Goal: Find specific page/section: Find specific page/section

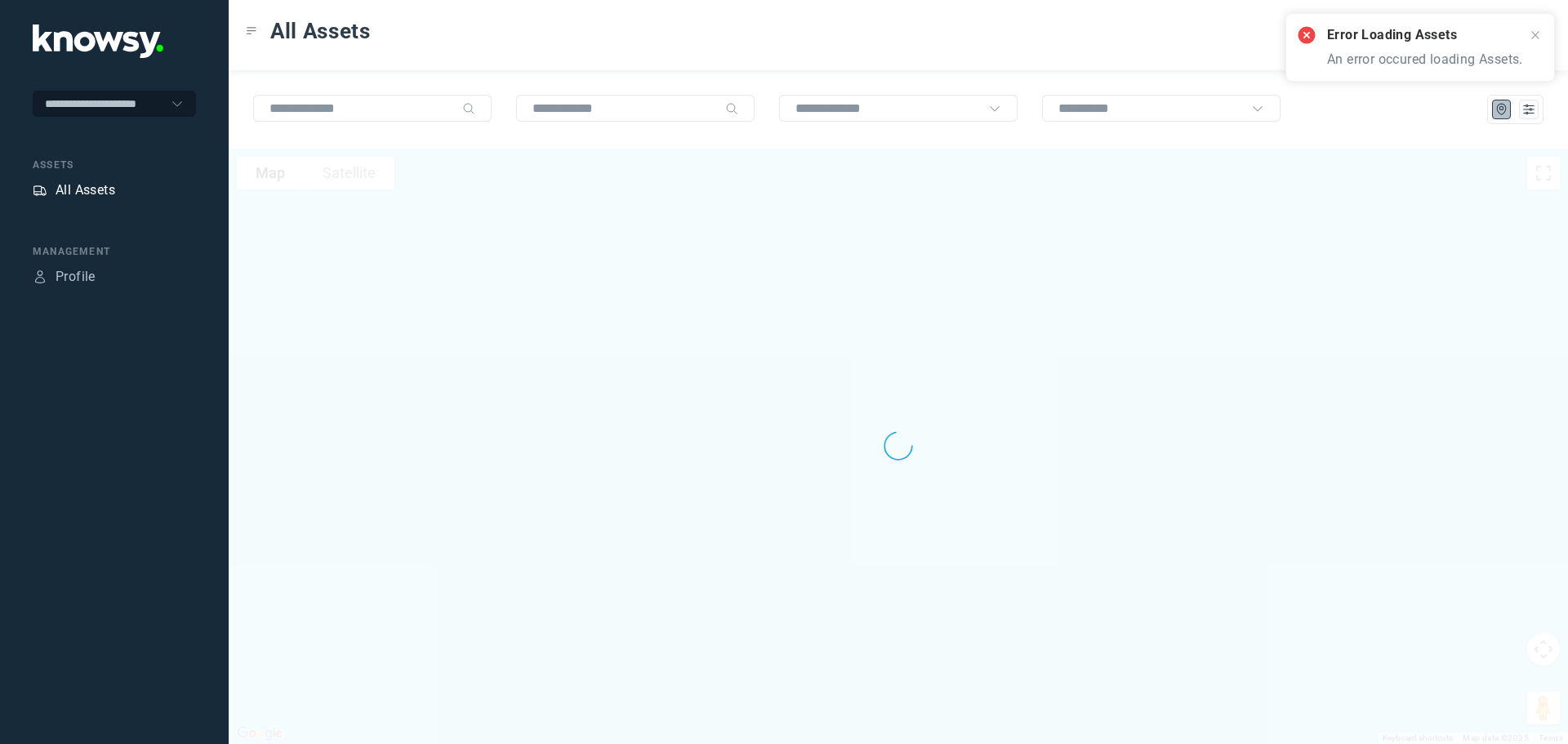
click at [92, 187] on div "All Assets" at bounding box center [85, 191] width 60 height 20
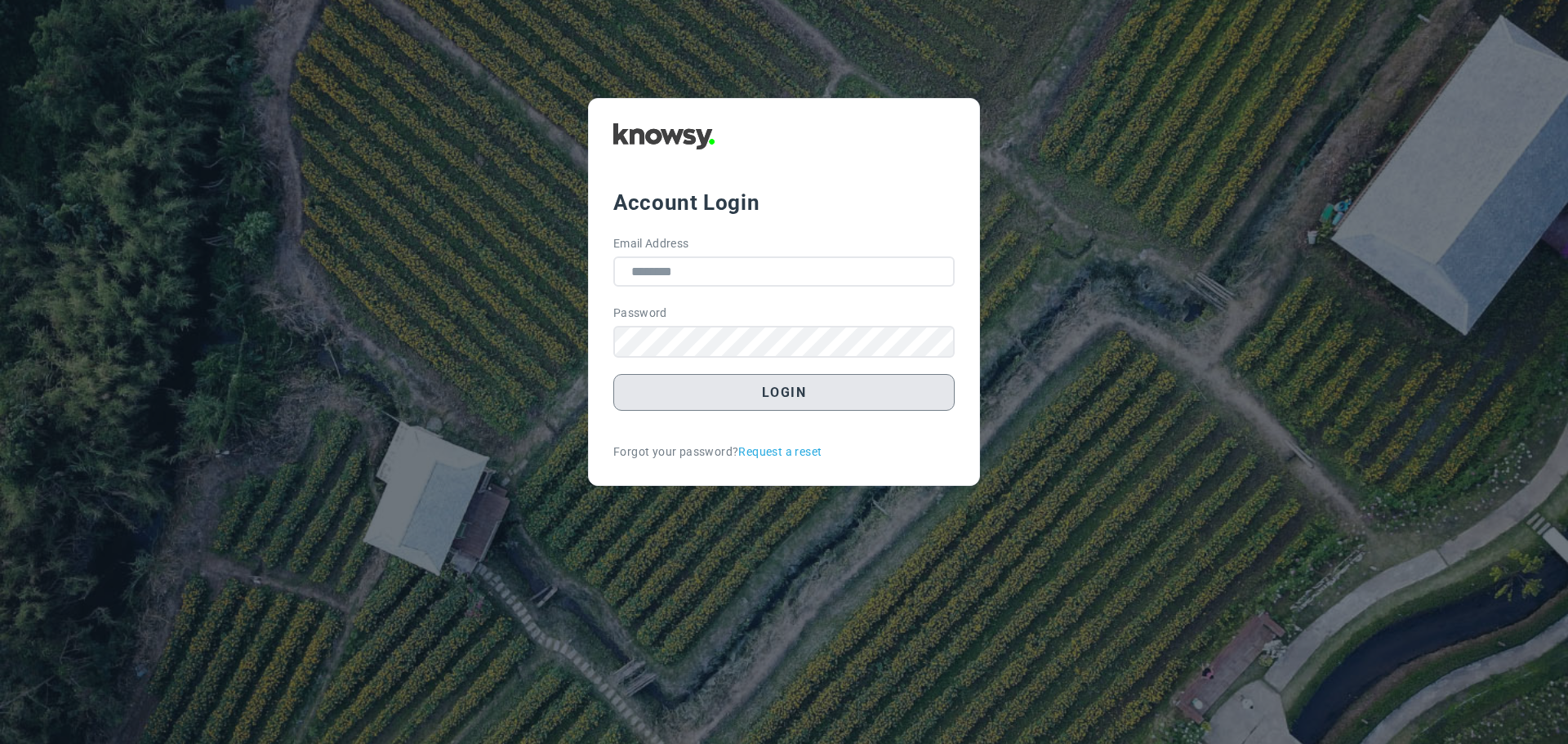
type input "**********"
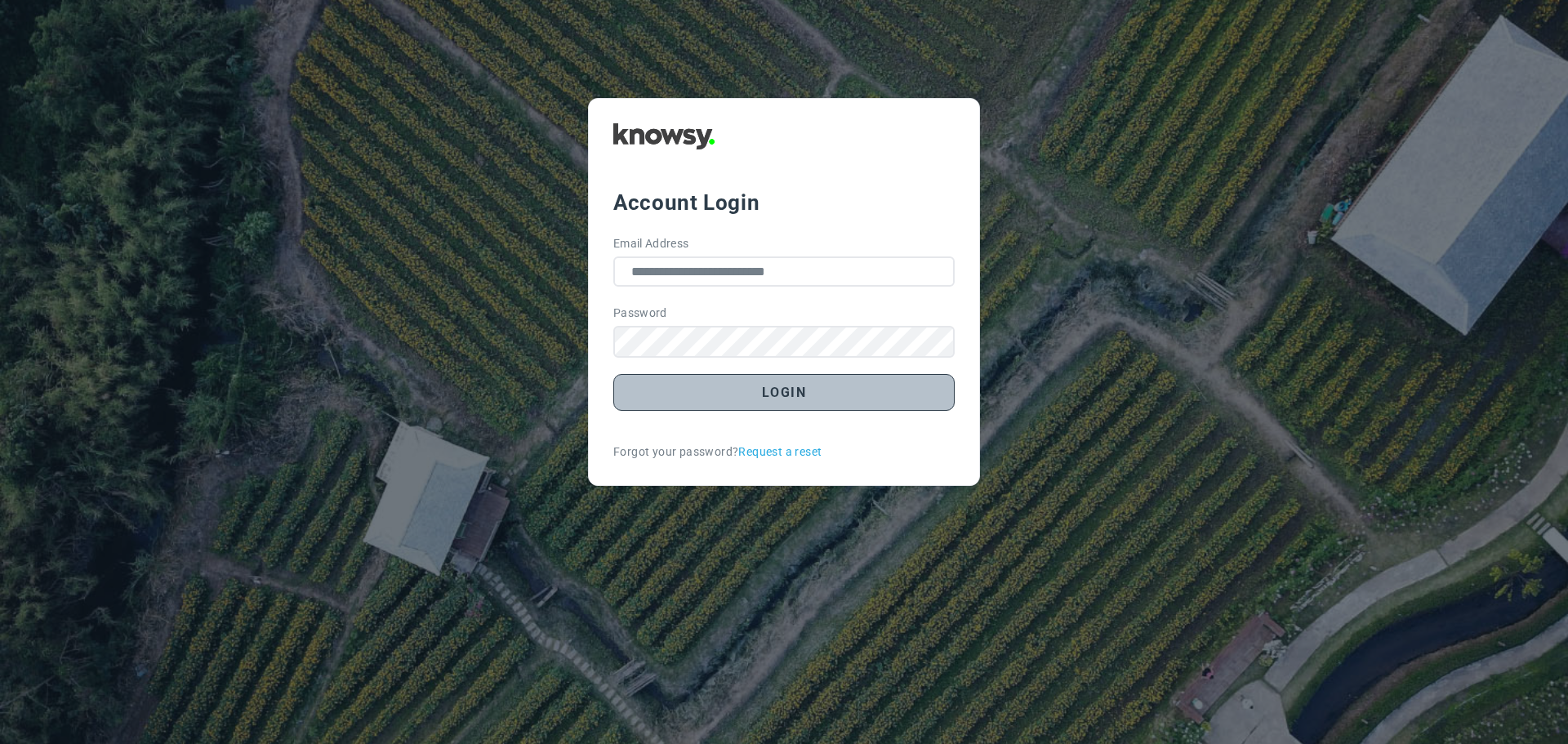
click at [762, 392] on button "Login" at bounding box center [784, 392] width 341 height 37
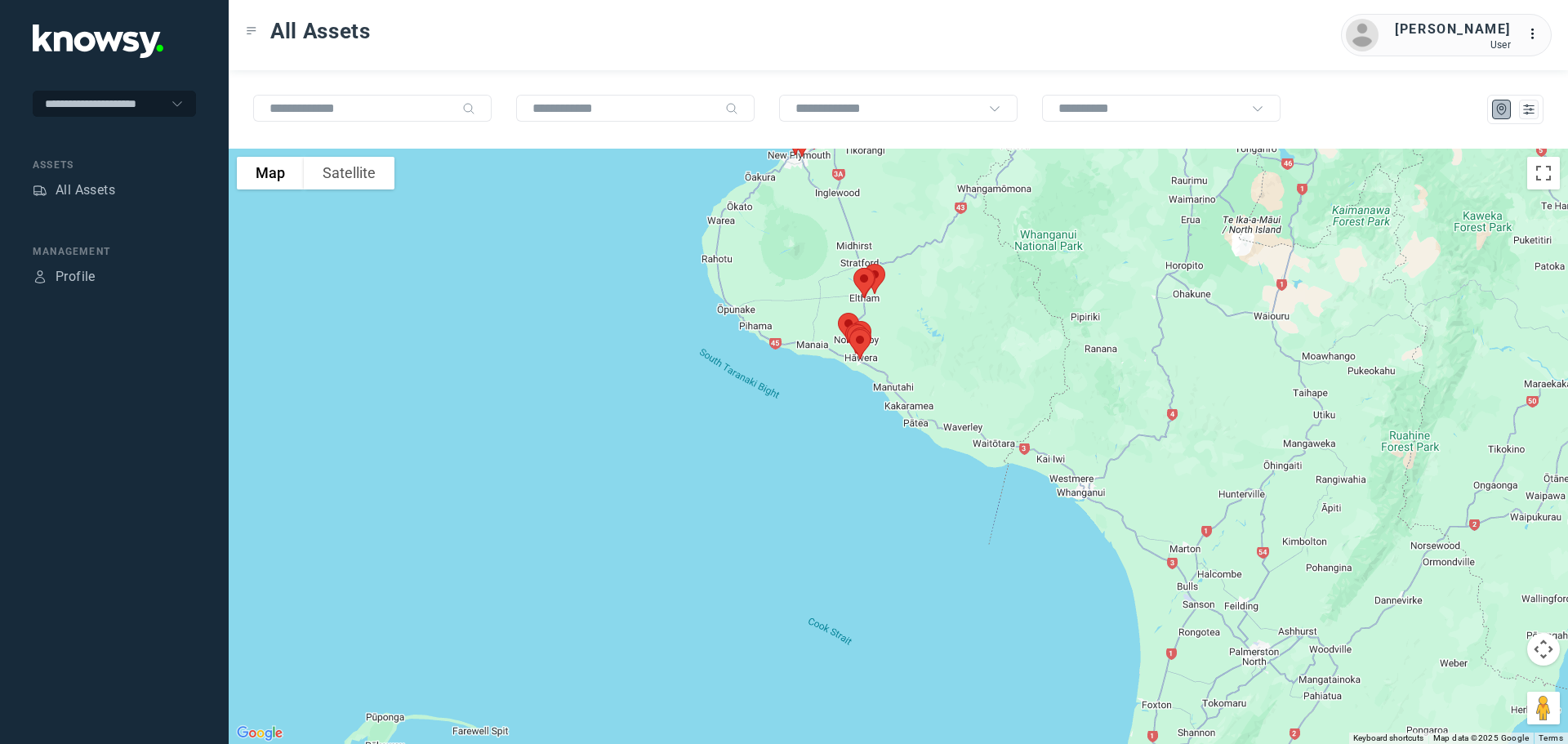
drag, startPoint x: 792, startPoint y: 351, endPoint x: 781, endPoint y: 529, distance: 178.3
click at [781, 529] on div at bounding box center [898, 446] width 1340 height 596
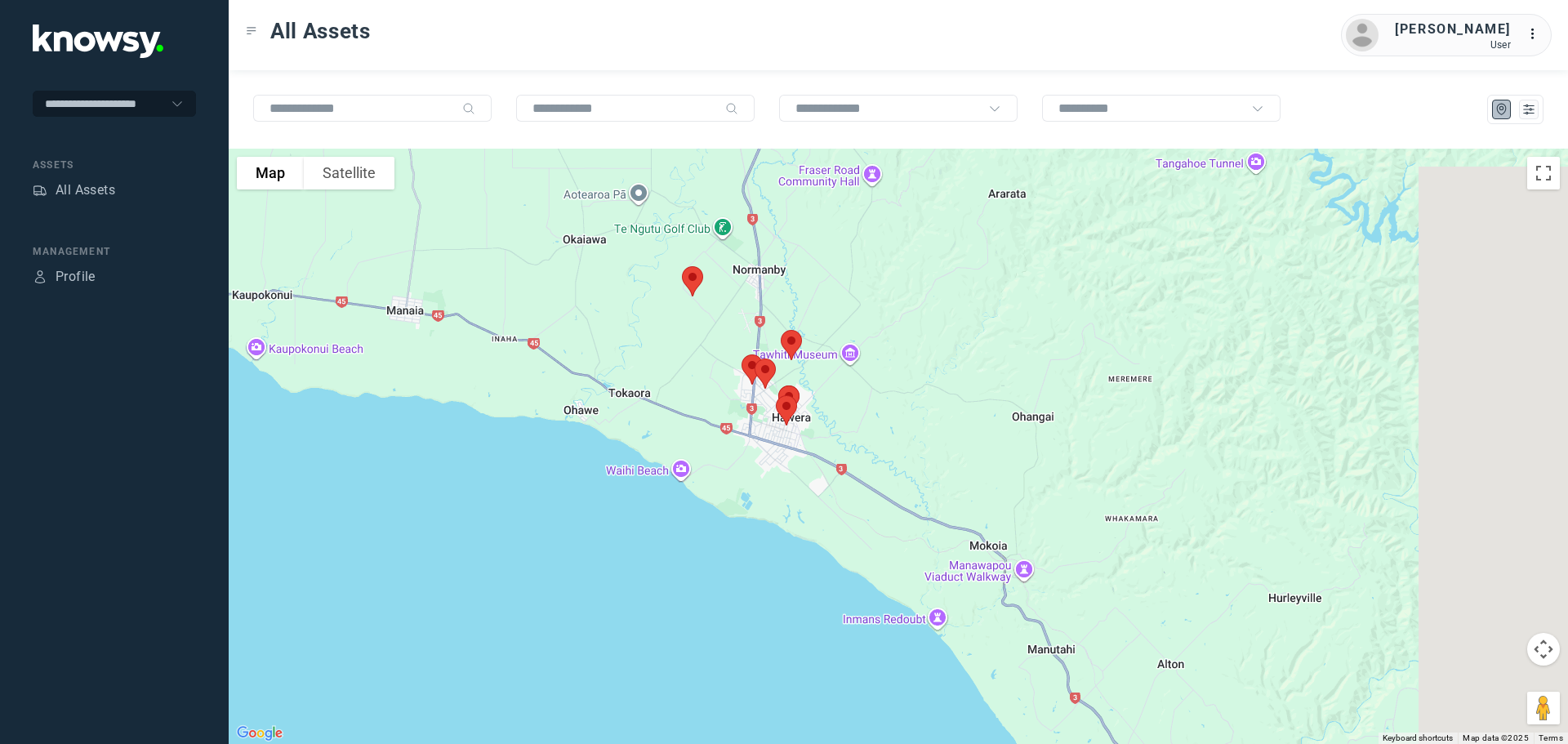
drag, startPoint x: 655, startPoint y: 523, endPoint x: 486, endPoint y: 524, distance: 169.0
click at [491, 526] on div at bounding box center [898, 446] width 1340 height 596
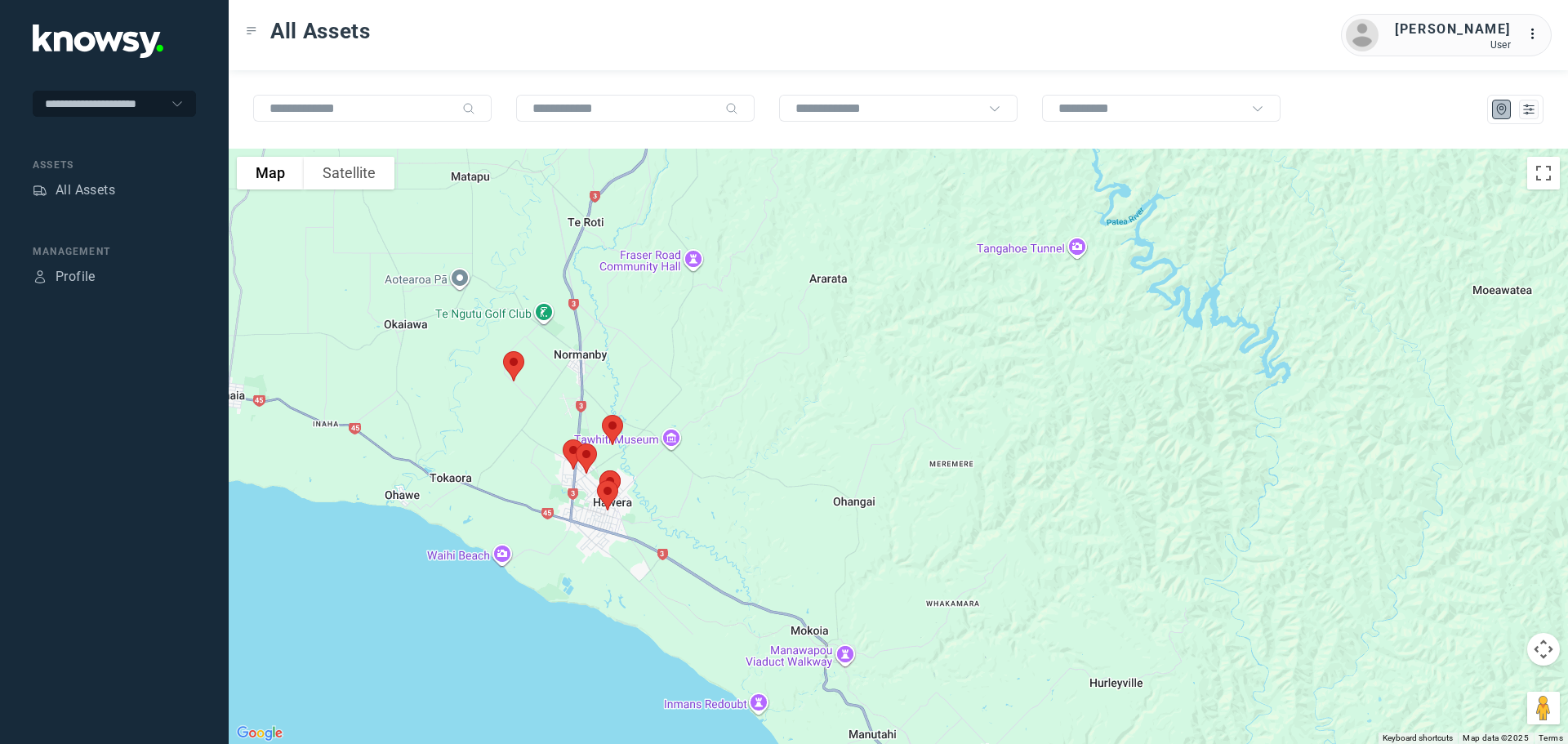
drag, startPoint x: 641, startPoint y: 302, endPoint x: 820, endPoint y: 429, distance: 219.5
click at [820, 429] on div at bounding box center [898, 446] width 1340 height 596
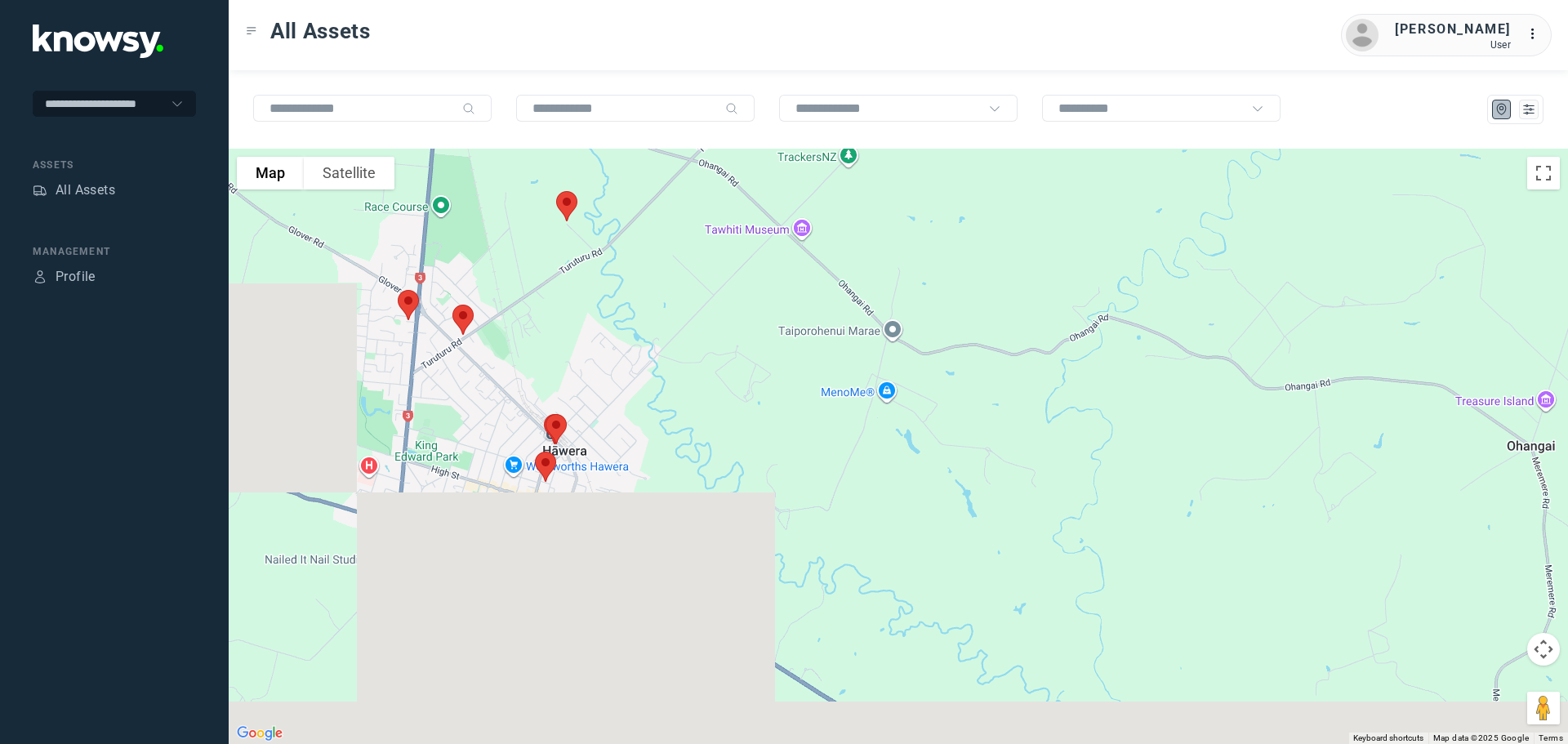
drag, startPoint x: 712, startPoint y: 566, endPoint x: 964, endPoint y: 156, distance: 481.3
click at [964, 156] on div at bounding box center [898, 446] width 1340 height 596
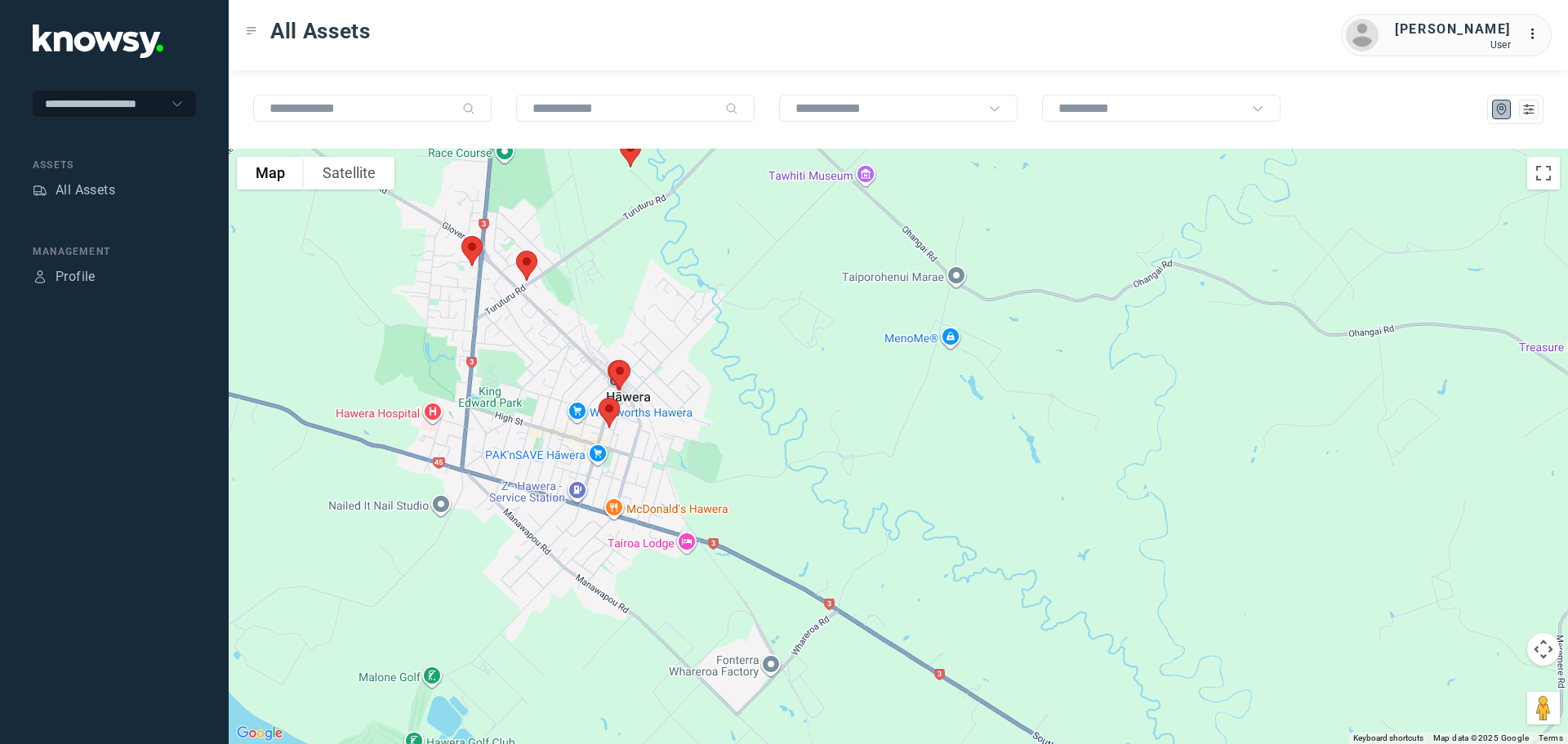
drag, startPoint x: 751, startPoint y: 338, endPoint x: 969, endPoint y: 242, distance: 238.2
click at [969, 242] on div at bounding box center [898, 446] width 1340 height 596
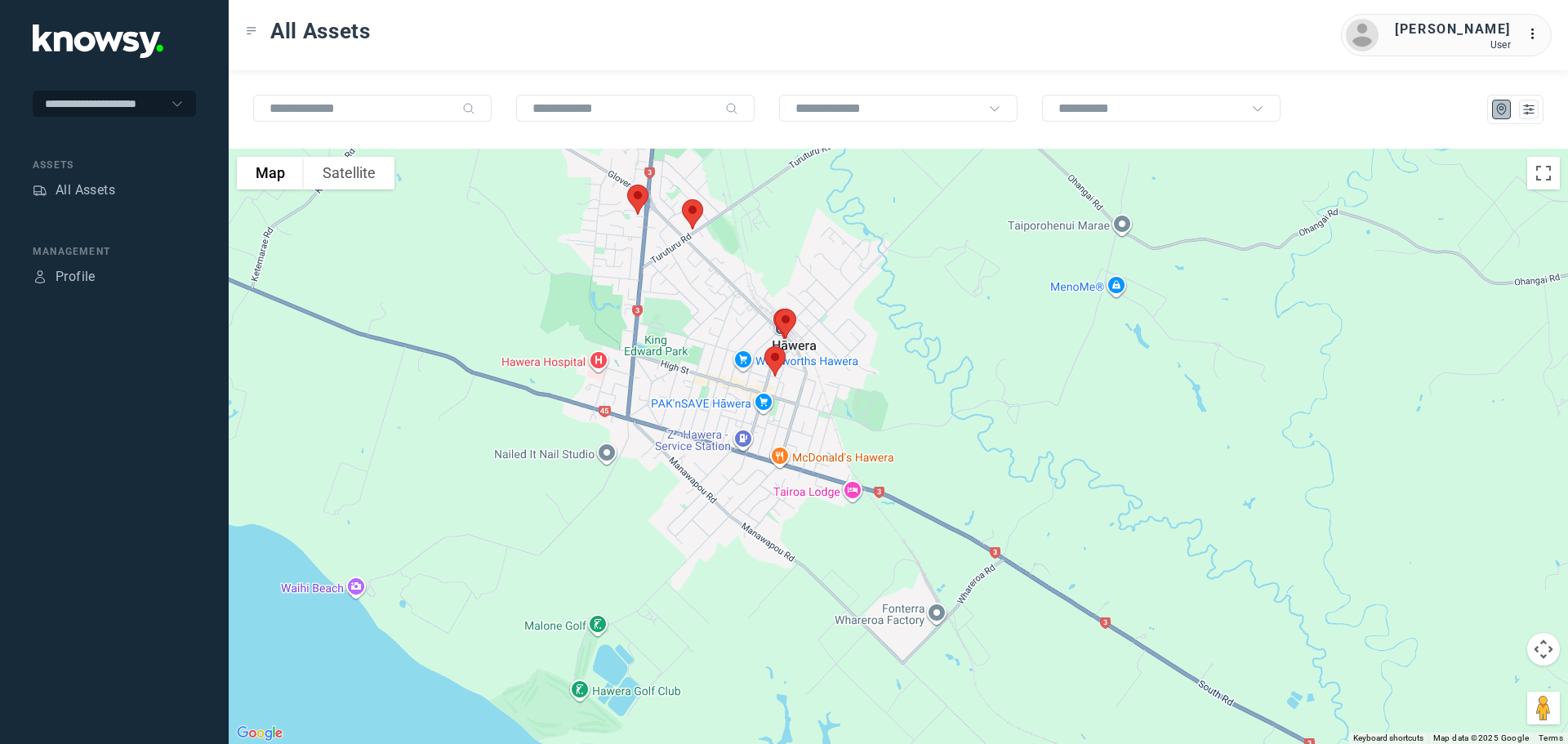
click at [775, 353] on img at bounding box center [775, 362] width 34 height 44
click at [834, 259] on button "Close" at bounding box center [828, 269] width 39 height 39
click at [791, 318] on img at bounding box center [785, 324] width 34 height 44
click at [846, 219] on button "Close" at bounding box center [838, 231] width 39 height 39
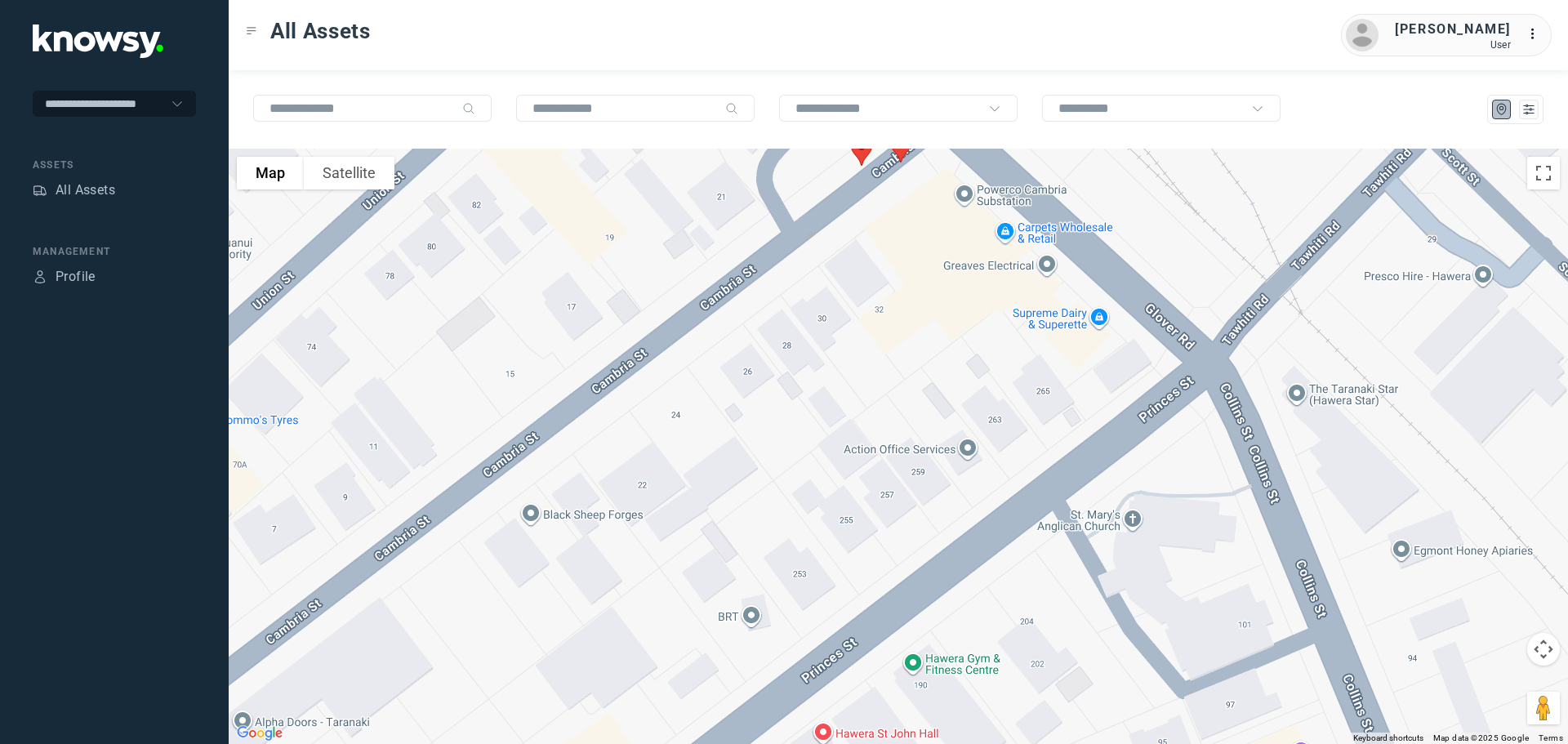
drag, startPoint x: 879, startPoint y: 270, endPoint x: 894, endPoint y: 346, distance: 77.5
click at [894, 346] on div "To navigate, press the arrow keys." at bounding box center [898, 446] width 1340 height 596
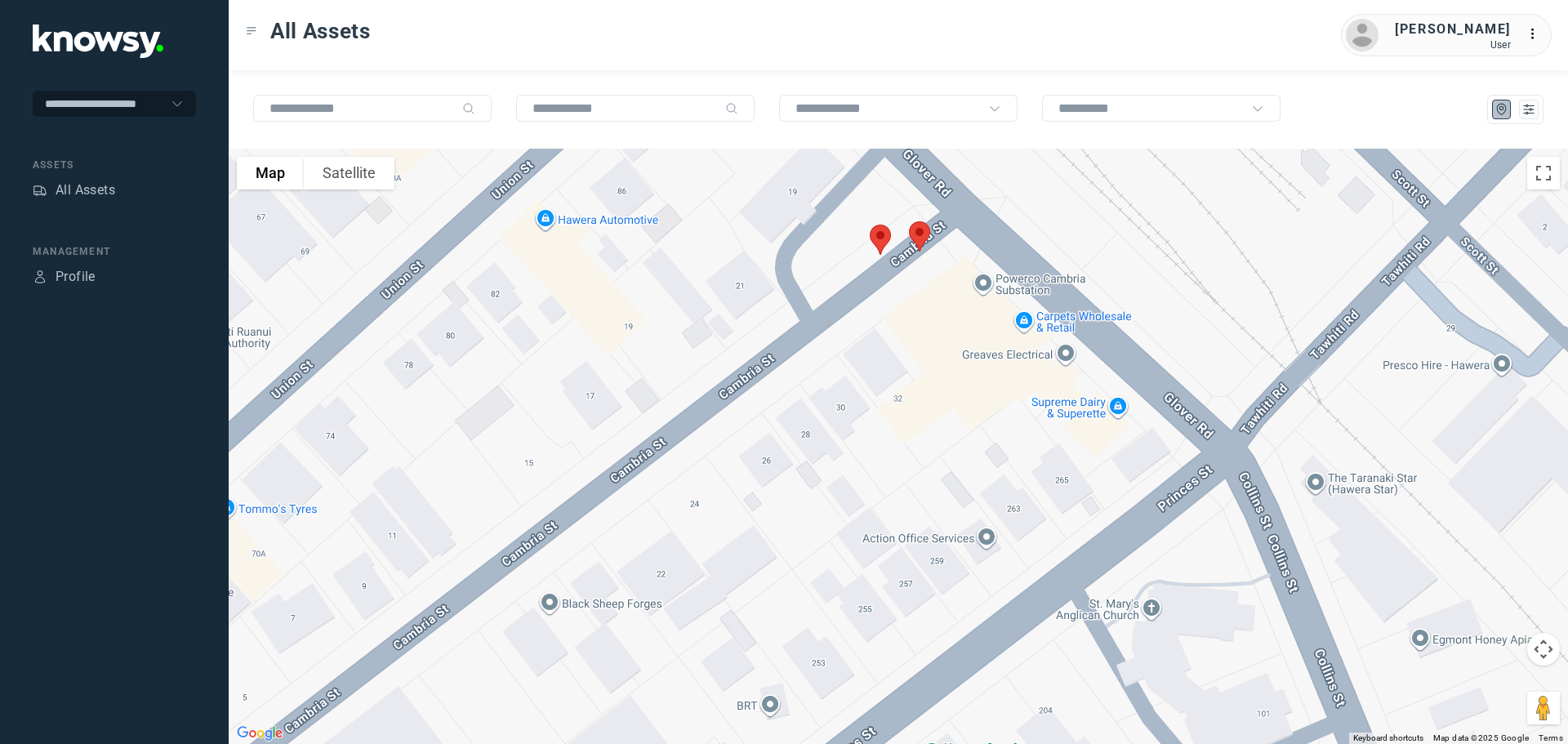
click at [917, 225] on img at bounding box center [920, 237] width 34 height 44
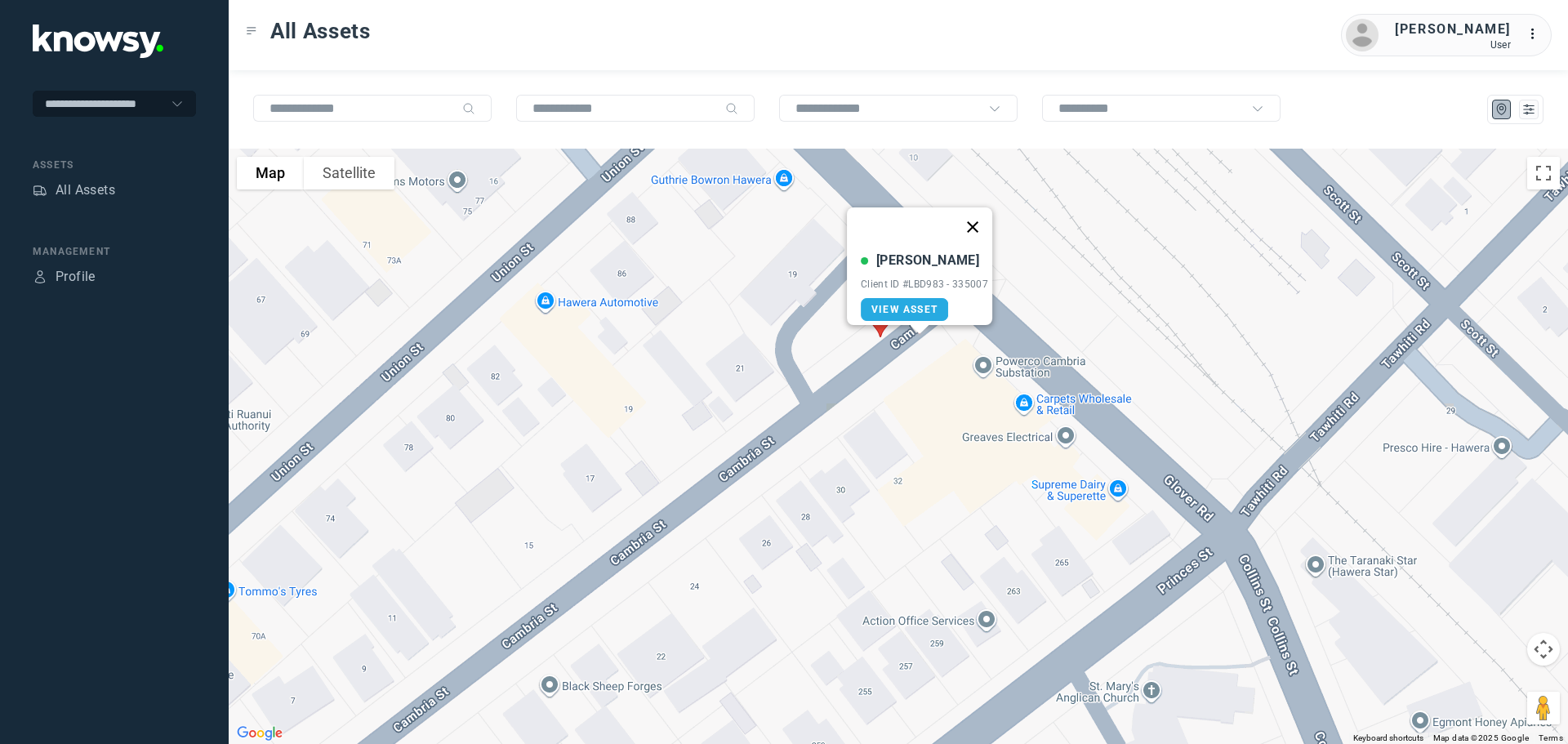
click at [975, 218] on button "Close" at bounding box center [972, 227] width 39 height 39
click at [876, 323] on img at bounding box center [880, 322] width 34 height 44
click at [945, 218] on button "Close" at bounding box center [933, 229] width 39 height 39
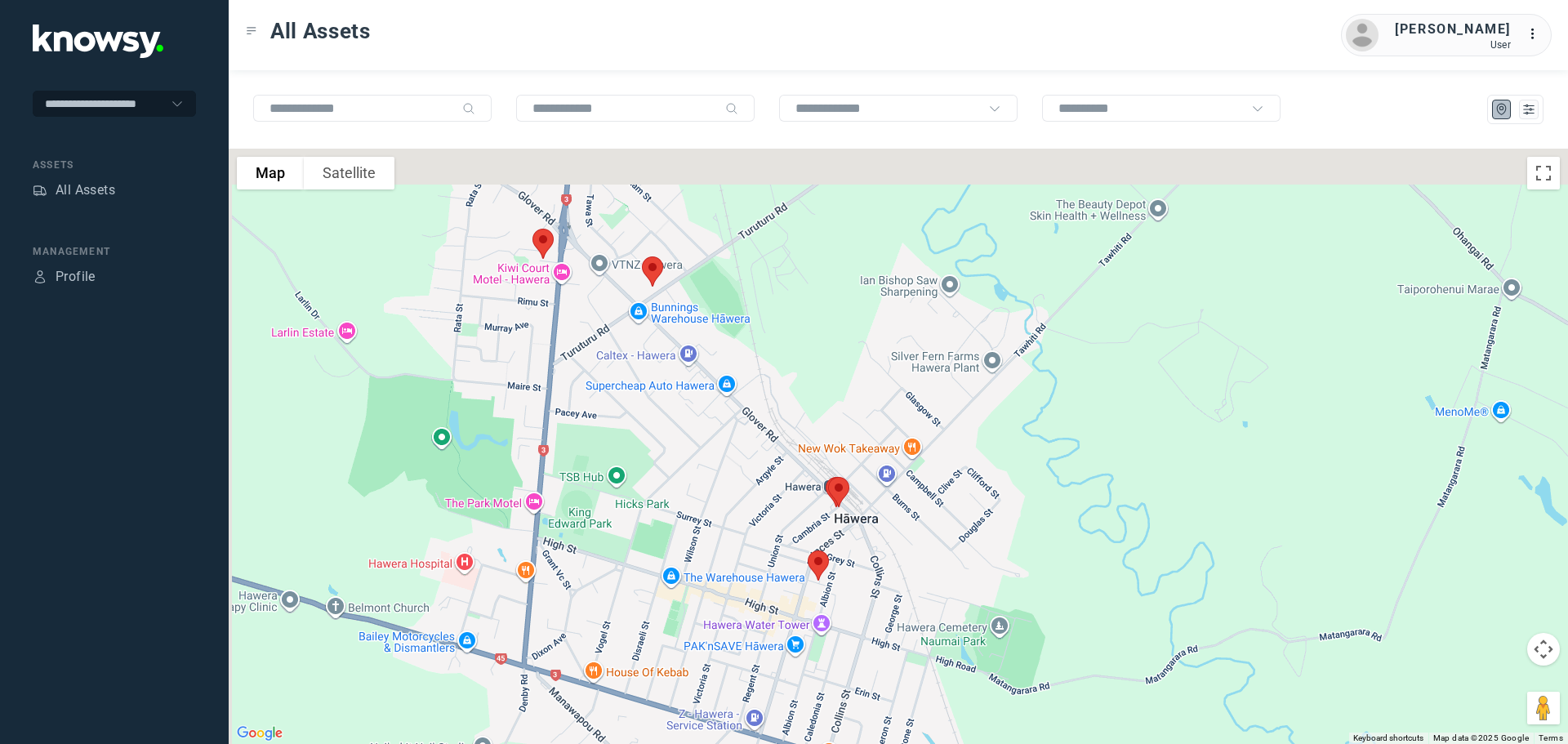
drag, startPoint x: 561, startPoint y: 228, endPoint x: 786, endPoint y: 412, distance: 290.7
click at [786, 412] on div at bounding box center [898, 446] width 1340 height 596
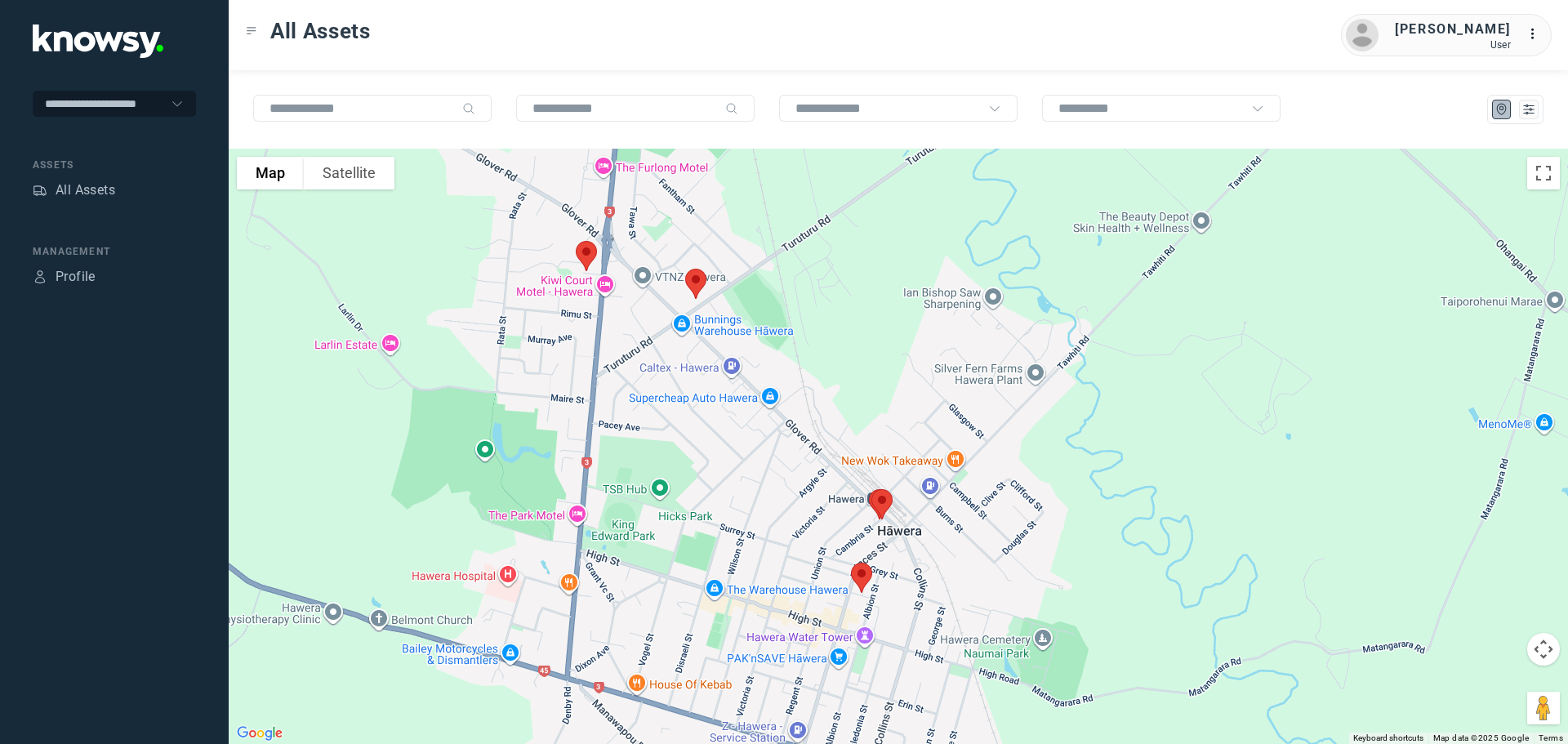
click at [693, 281] on img at bounding box center [695, 284] width 34 height 44
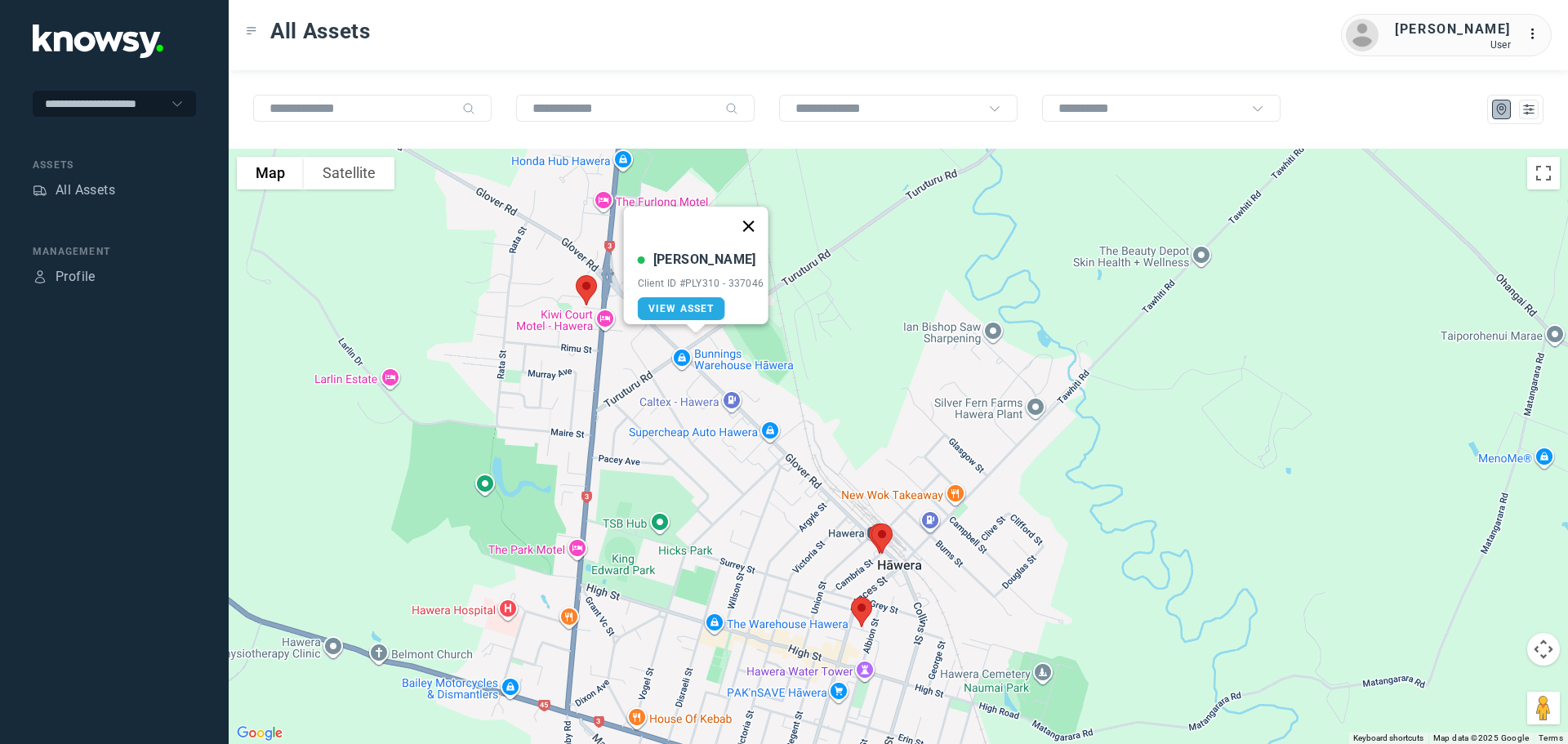
click at [756, 215] on button "Close" at bounding box center [748, 226] width 39 height 39
click at [586, 289] on img at bounding box center [586, 291] width 34 height 44
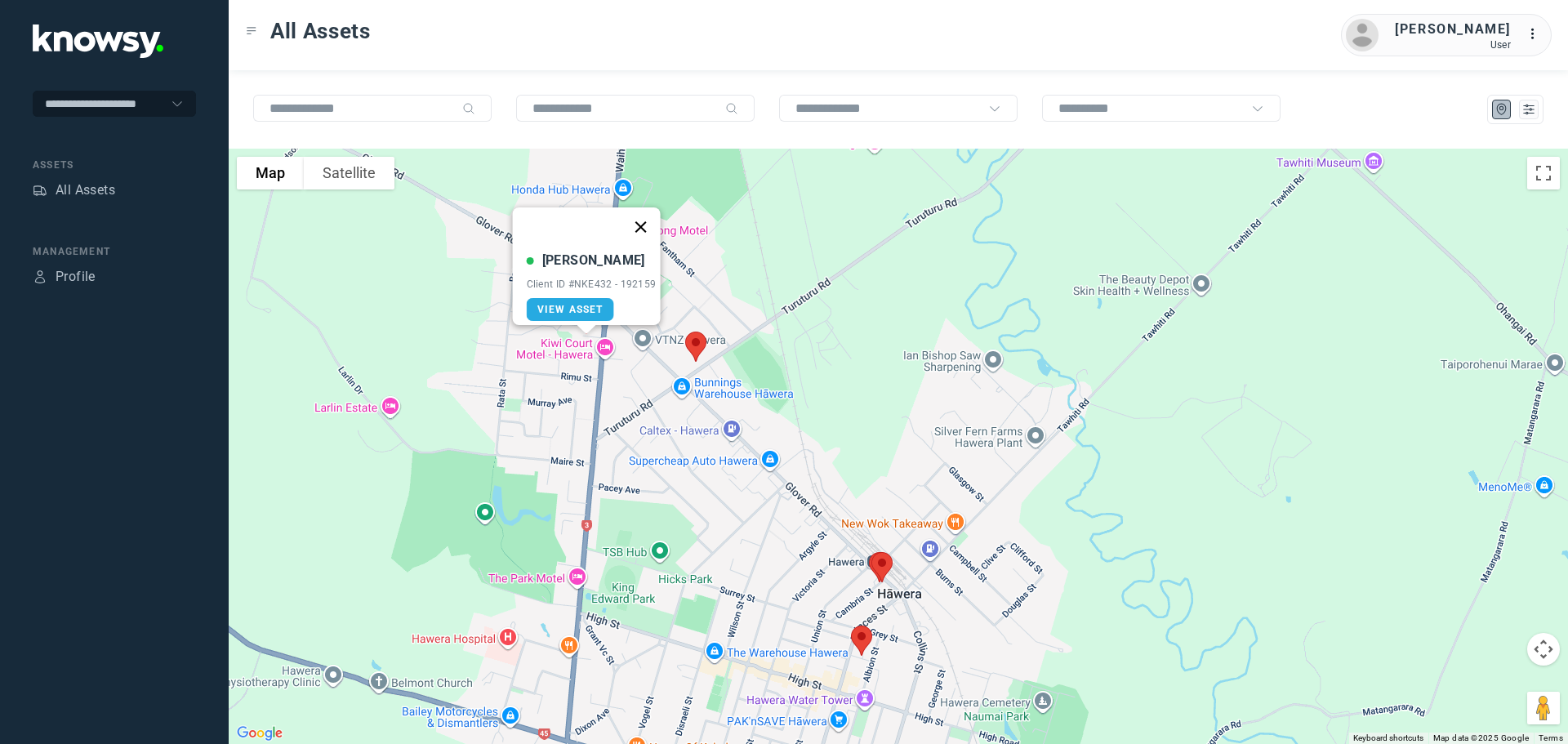
click at [648, 214] on button "Close" at bounding box center [640, 227] width 39 height 39
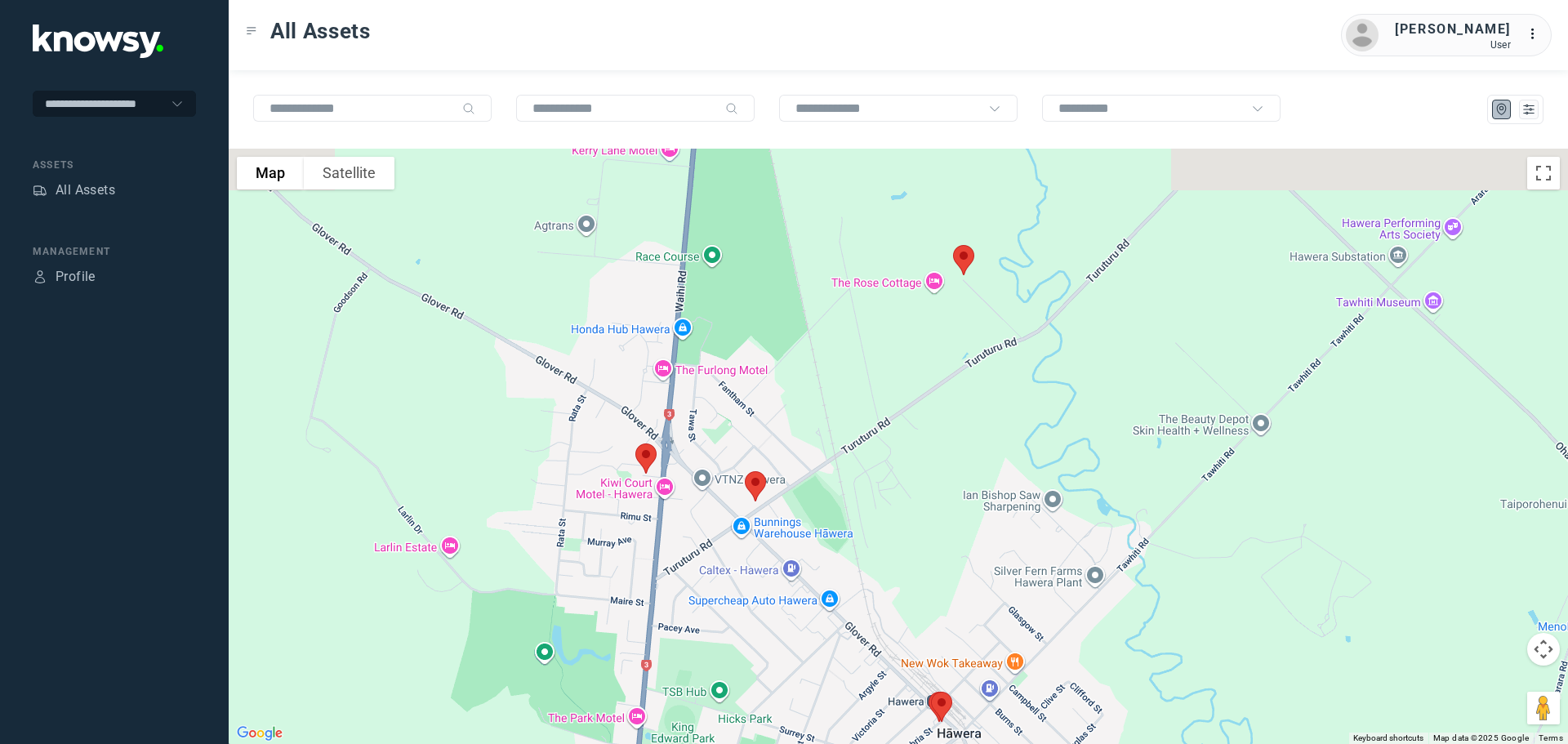
drag, startPoint x: 667, startPoint y: 269, endPoint x: 730, endPoint y: 424, distance: 167.3
click at [730, 424] on div at bounding box center [898, 446] width 1340 height 596
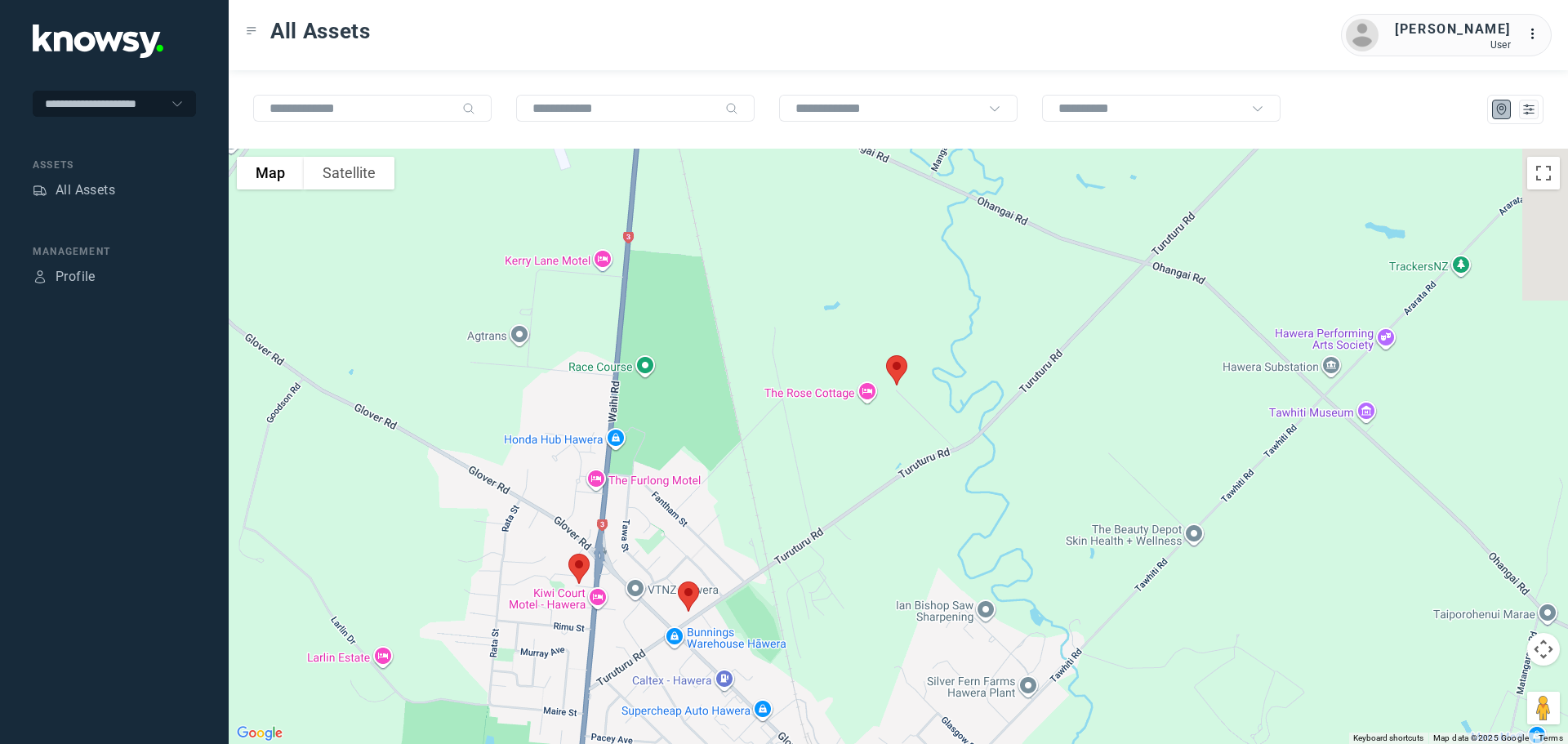
drag, startPoint x: 883, startPoint y: 376, endPoint x: 802, endPoint y: 493, distance: 142.3
click at [802, 493] on div at bounding box center [898, 446] width 1340 height 596
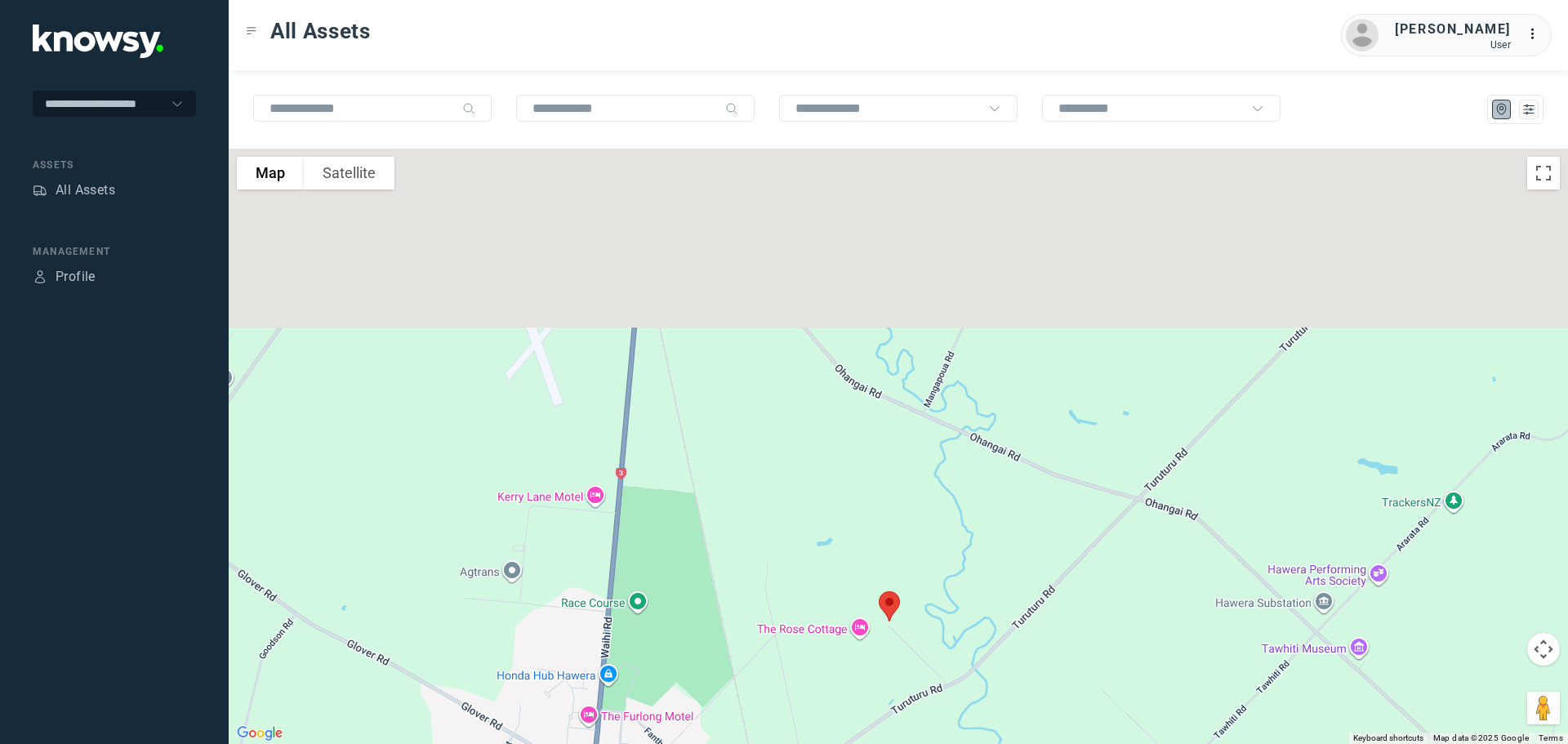
drag, startPoint x: 772, startPoint y: 470, endPoint x: 785, endPoint y: 542, distance: 73.2
click at [785, 542] on div at bounding box center [898, 446] width 1340 height 596
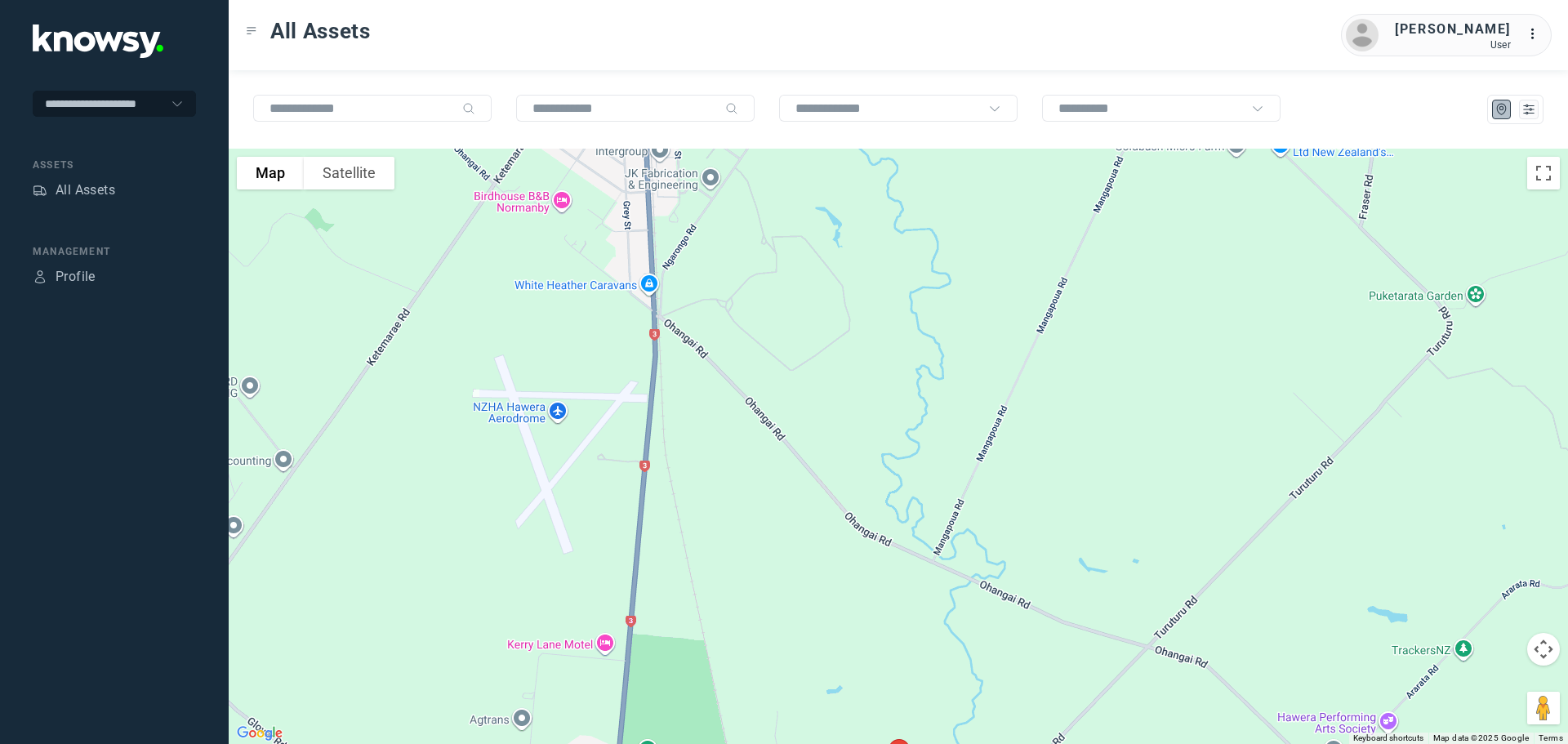
drag, startPoint x: 767, startPoint y: 483, endPoint x: 766, endPoint y: 564, distance: 81.0
click at [766, 565] on div at bounding box center [898, 446] width 1340 height 596
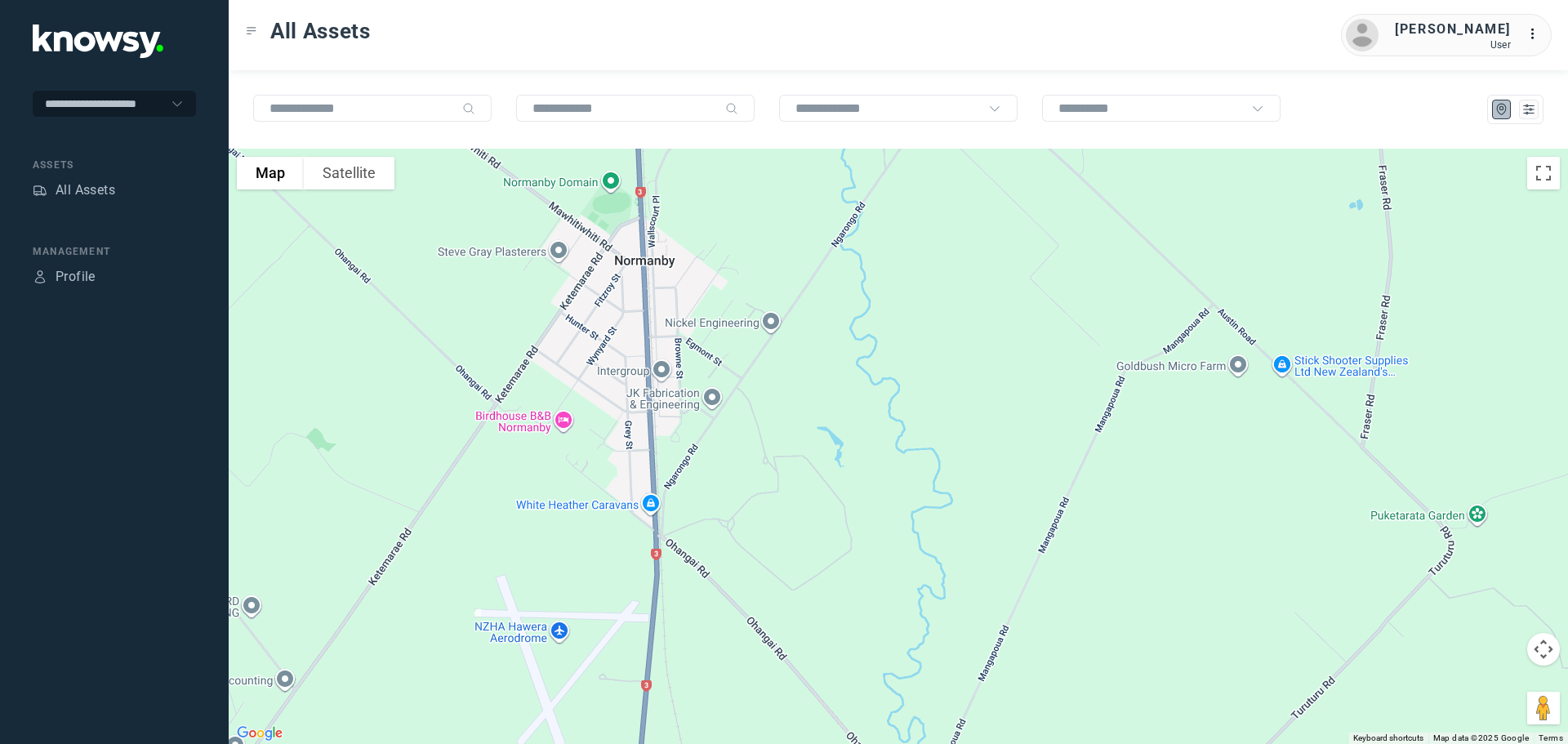
drag, startPoint x: 757, startPoint y: 471, endPoint x: 770, endPoint y: 574, distance: 103.8
click at [770, 574] on div at bounding box center [898, 446] width 1340 height 596
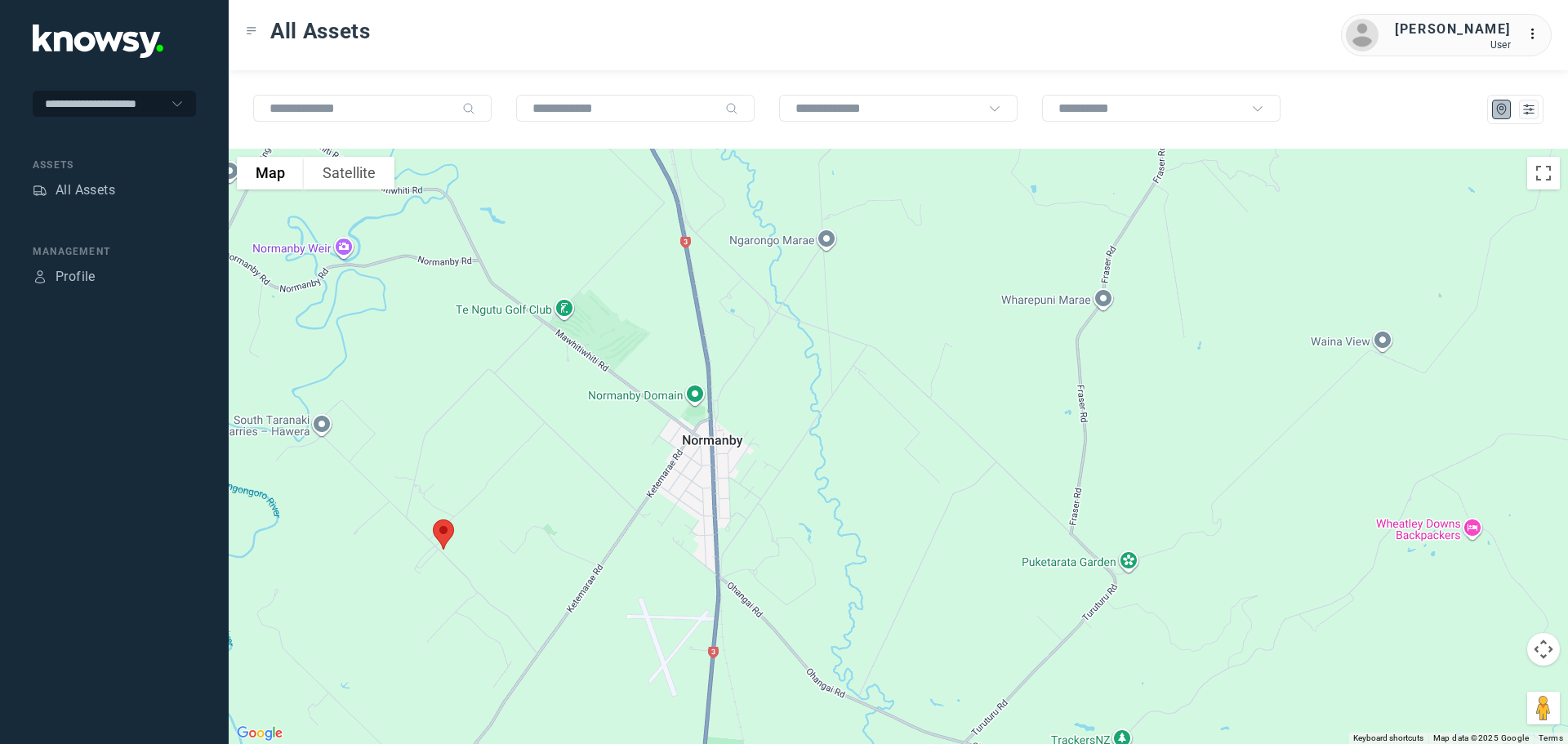
click at [439, 527] on img at bounding box center [443, 535] width 34 height 44
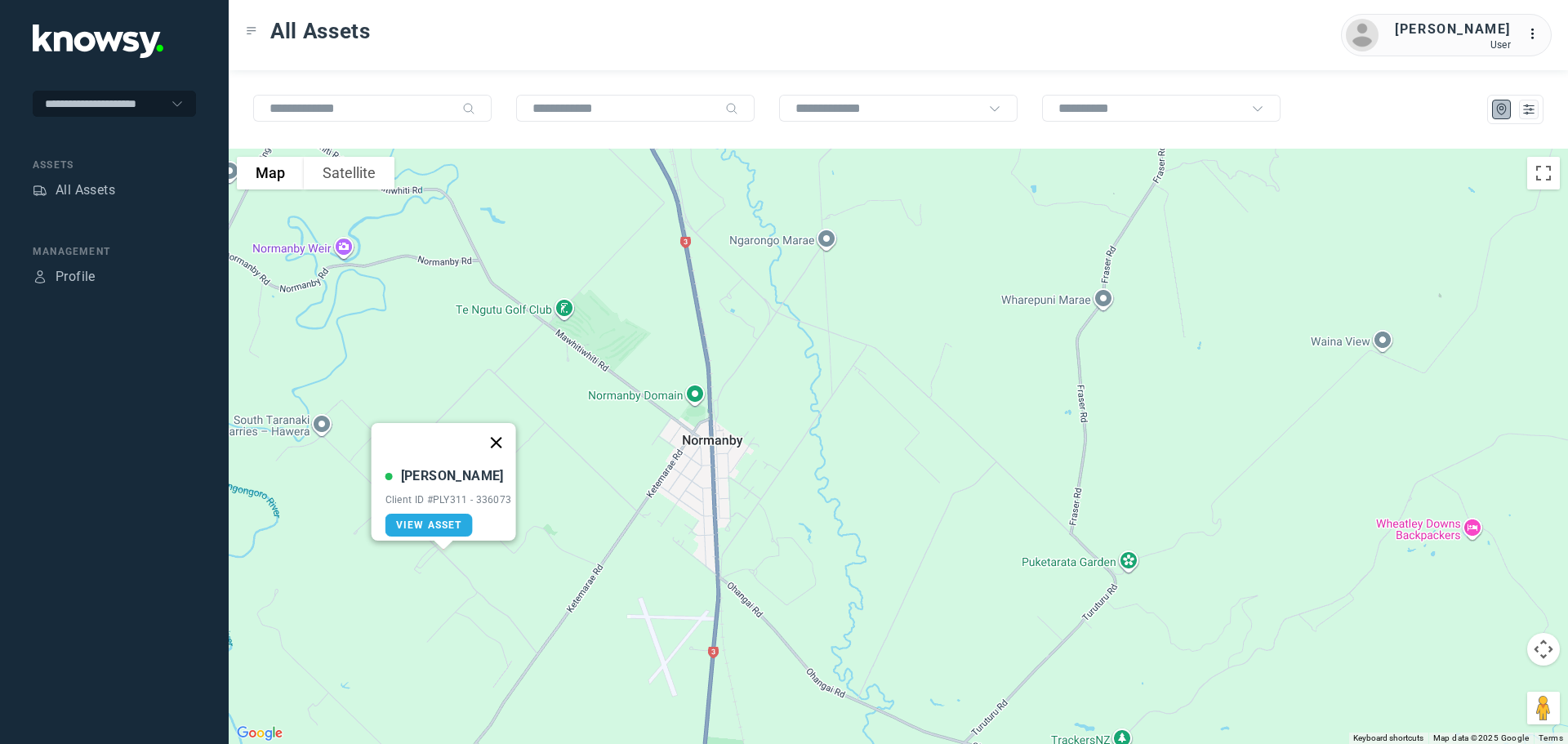
click at [501, 435] on button "Close" at bounding box center [496, 443] width 39 height 39
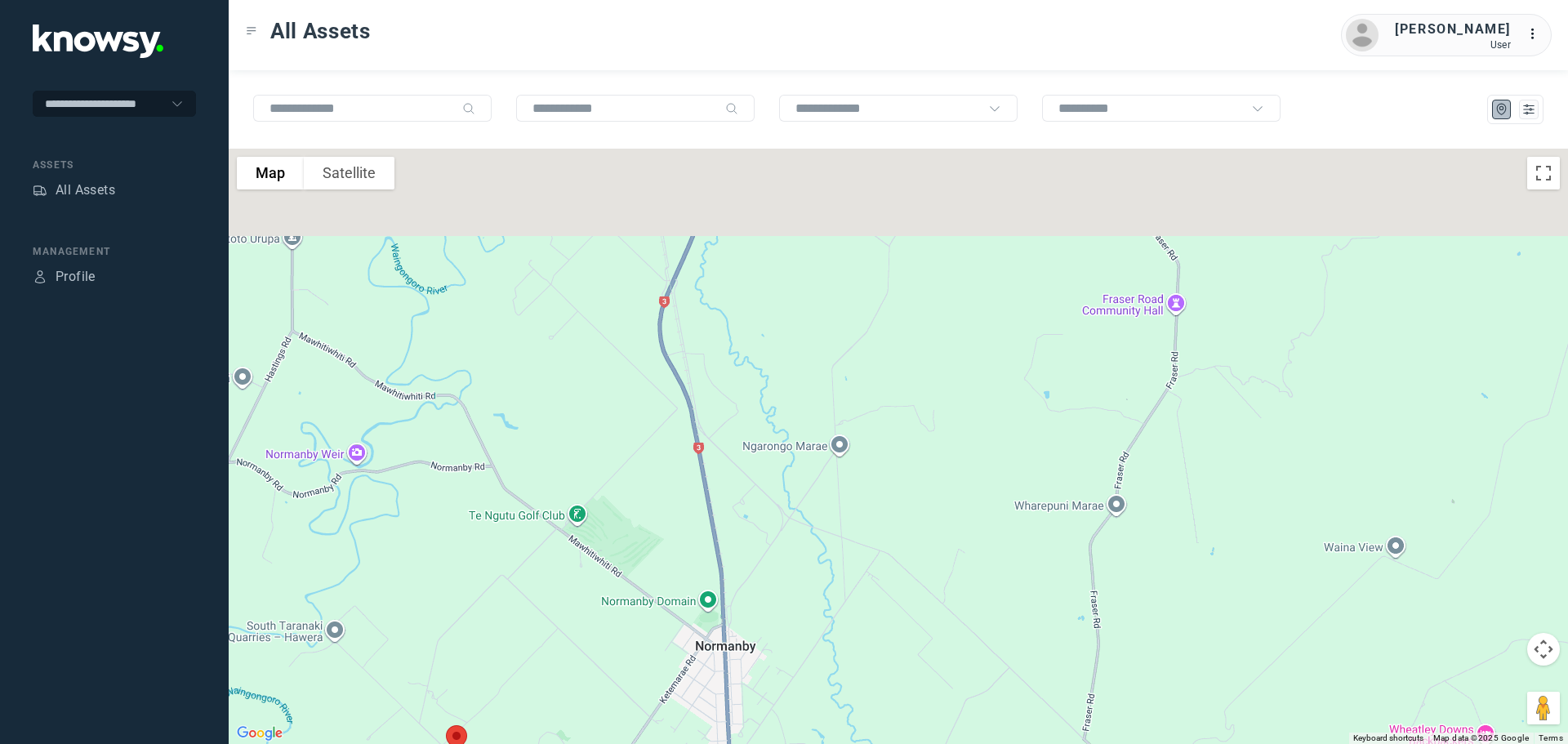
drag, startPoint x: 729, startPoint y: 354, endPoint x: 772, endPoint y: 459, distance: 113.5
click at [741, 530] on div at bounding box center [898, 446] width 1340 height 596
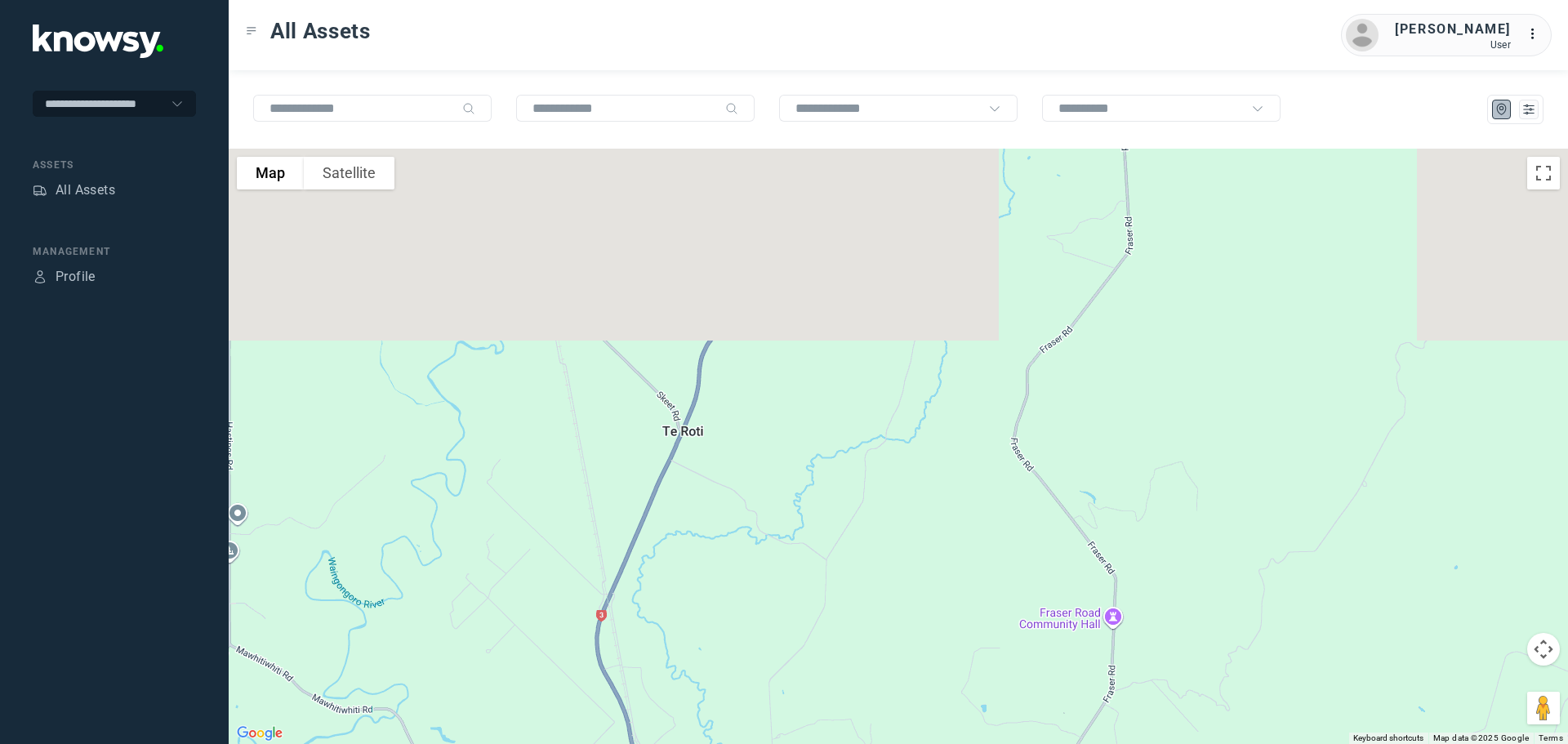
drag, startPoint x: 718, startPoint y: 554, endPoint x: 700, endPoint y: 583, distance: 34.1
click at [700, 583] on div at bounding box center [898, 446] width 1340 height 596
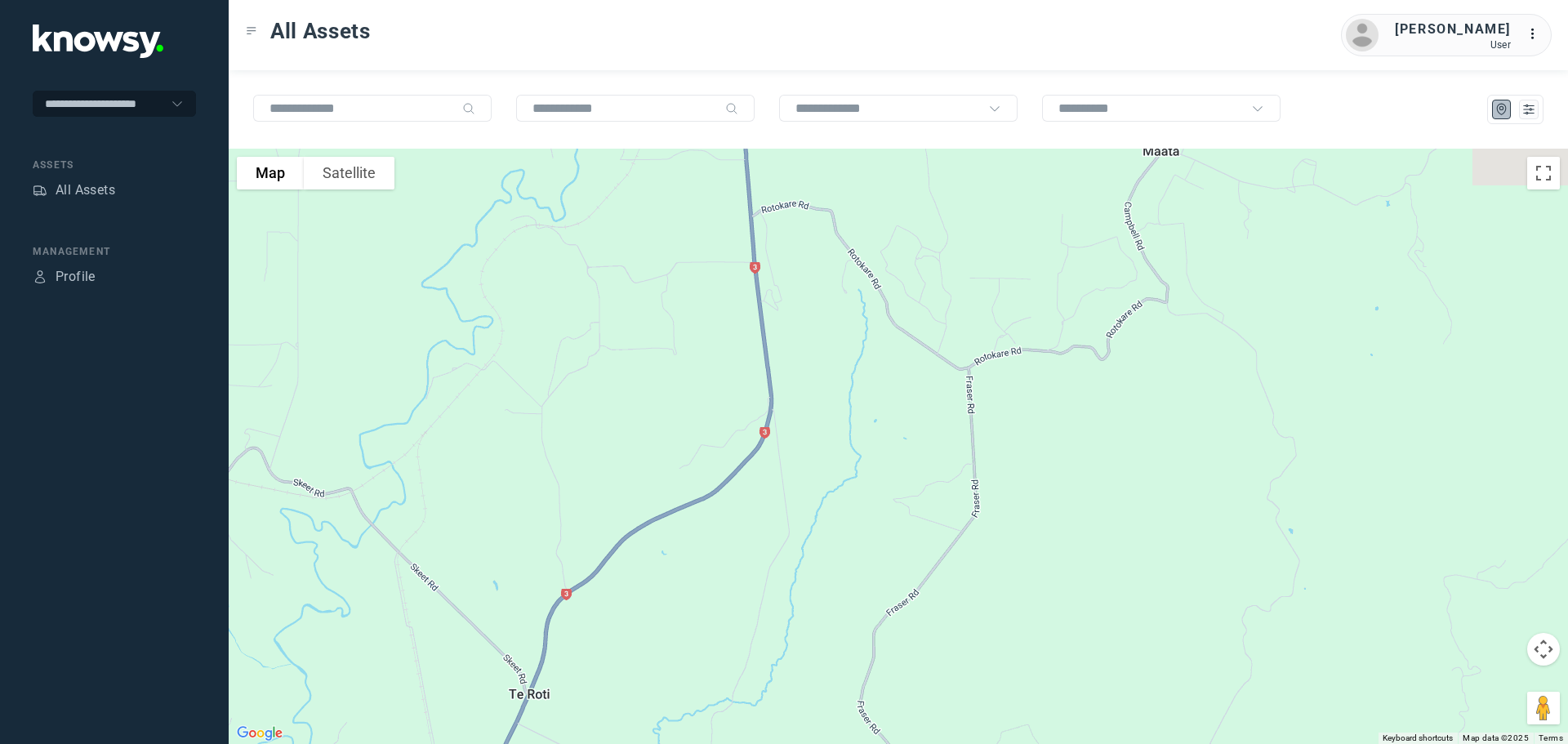
drag, startPoint x: 709, startPoint y: 419, endPoint x: 604, endPoint y: 615, distance: 222.4
click at [604, 613] on div at bounding box center [898, 446] width 1340 height 596
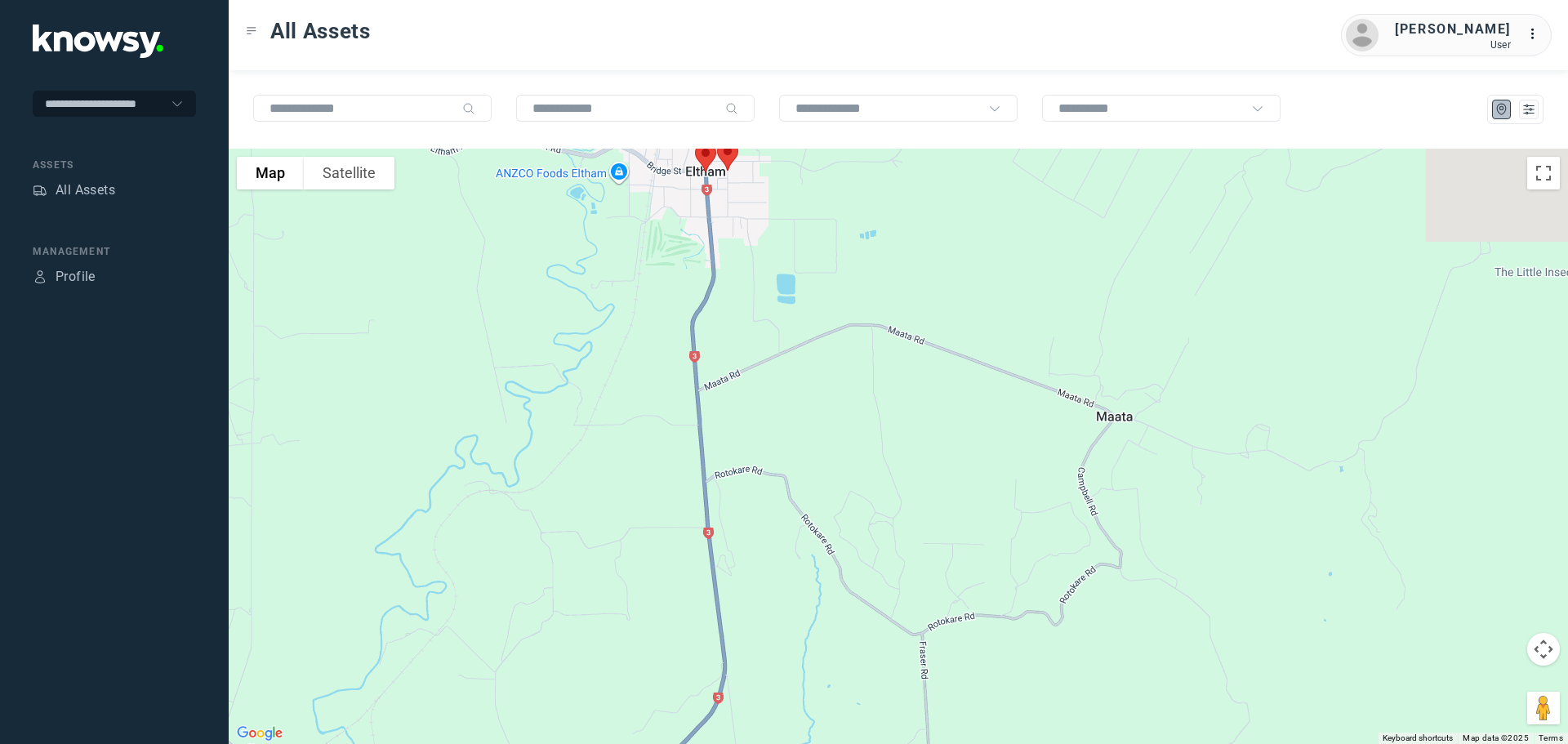
drag, startPoint x: 624, startPoint y: 517, endPoint x: 615, endPoint y: 566, distance: 49.8
click at [615, 566] on div at bounding box center [898, 446] width 1340 height 596
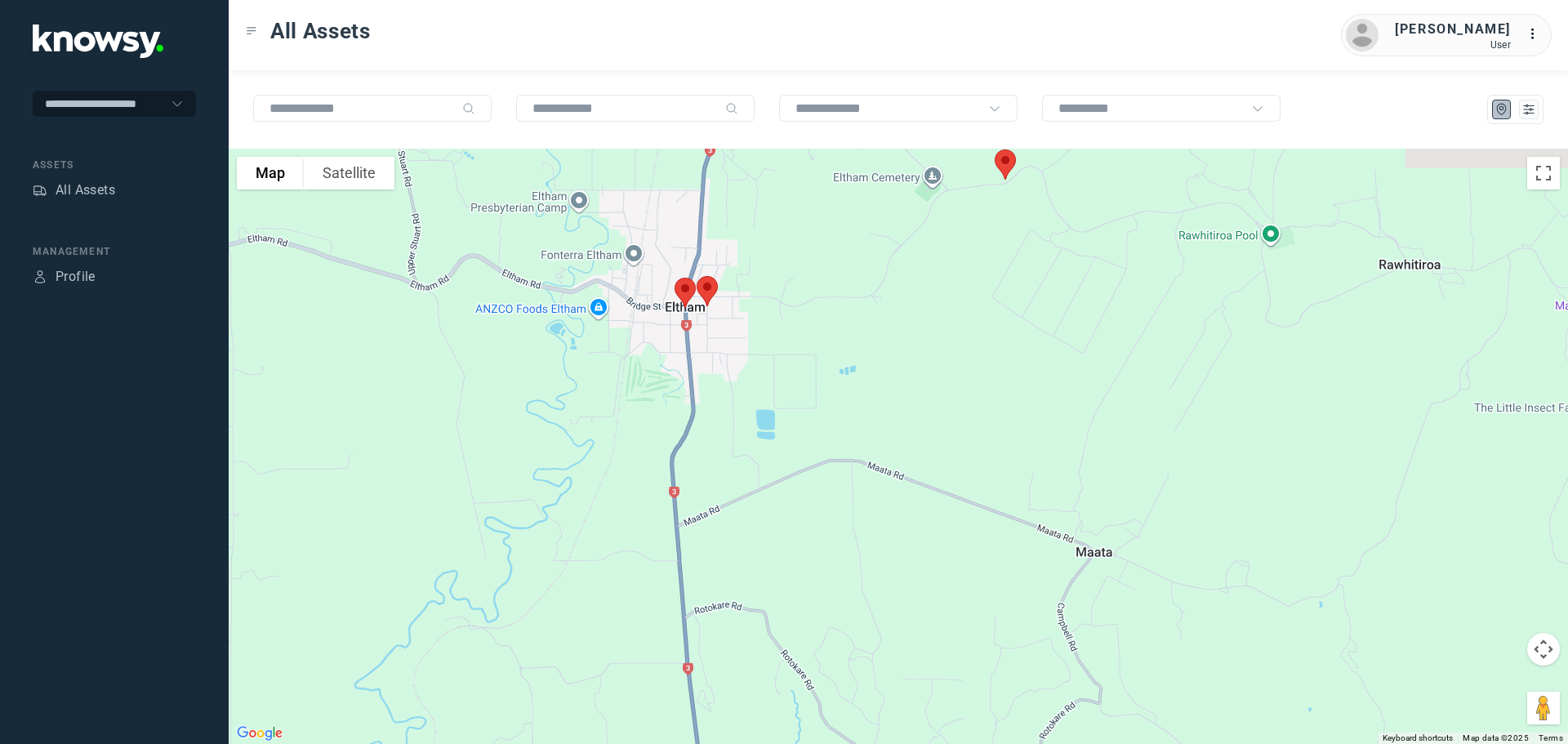
drag, startPoint x: 636, startPoint y: 444, endPoint x: 631, endPoint y: 513, distance: 69.2
click at [631, 513] on div at bounding box center [898, 446] width 1340 height 596
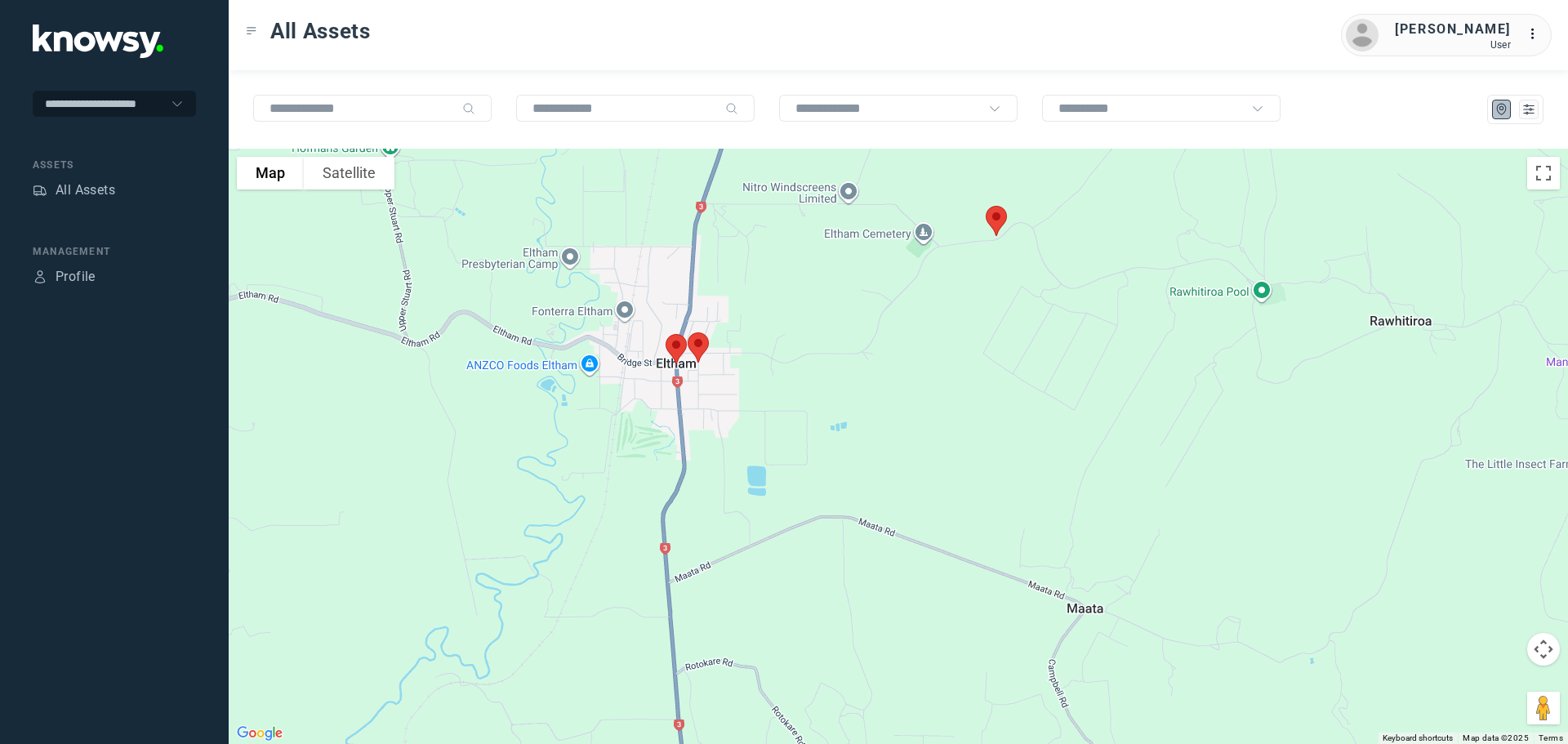
click at [1000, 220] on img at bounding box center [997, 221] width 34 height 44
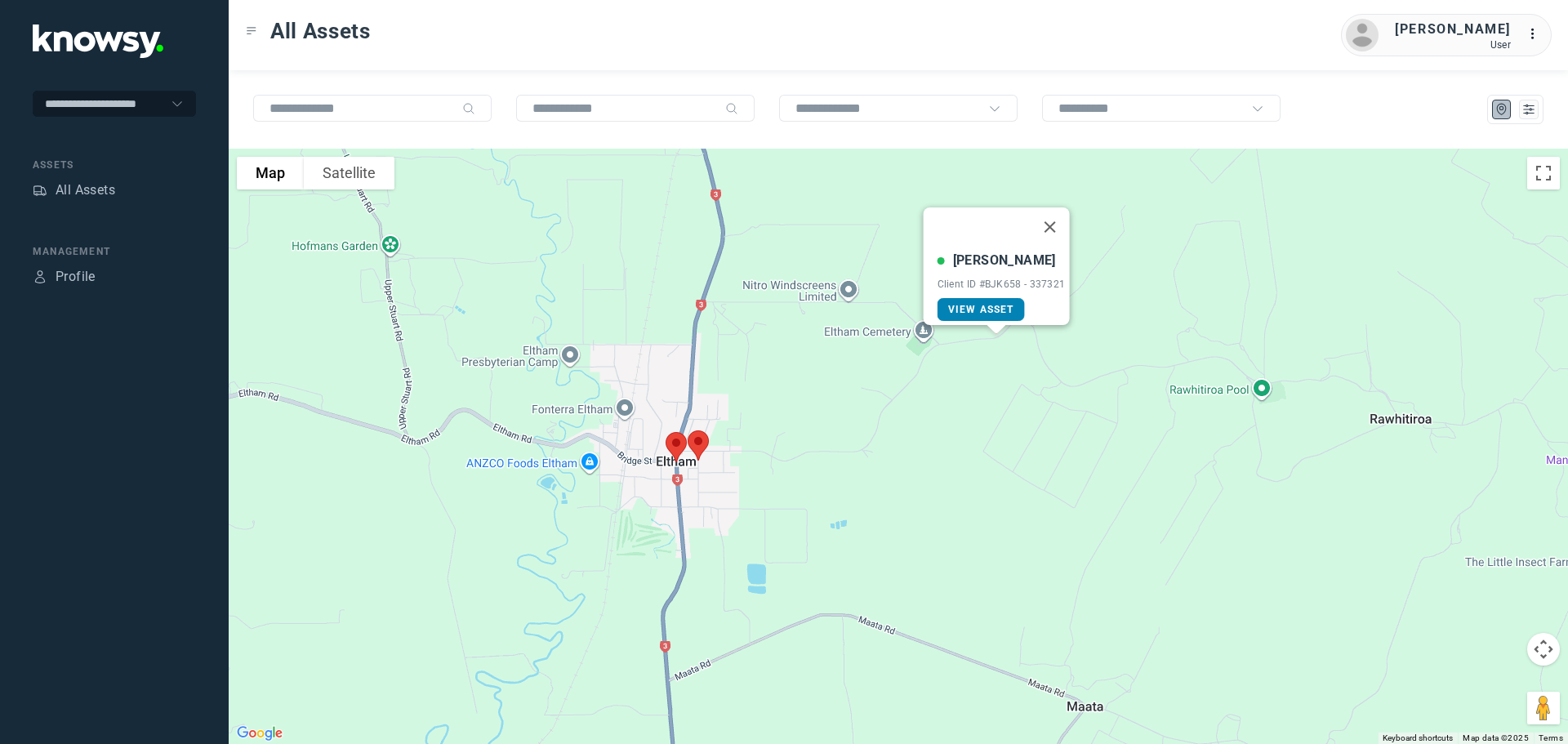
click at [995, 304] on span "View Asset" at bounding box center [982, 310] width 66 height 11
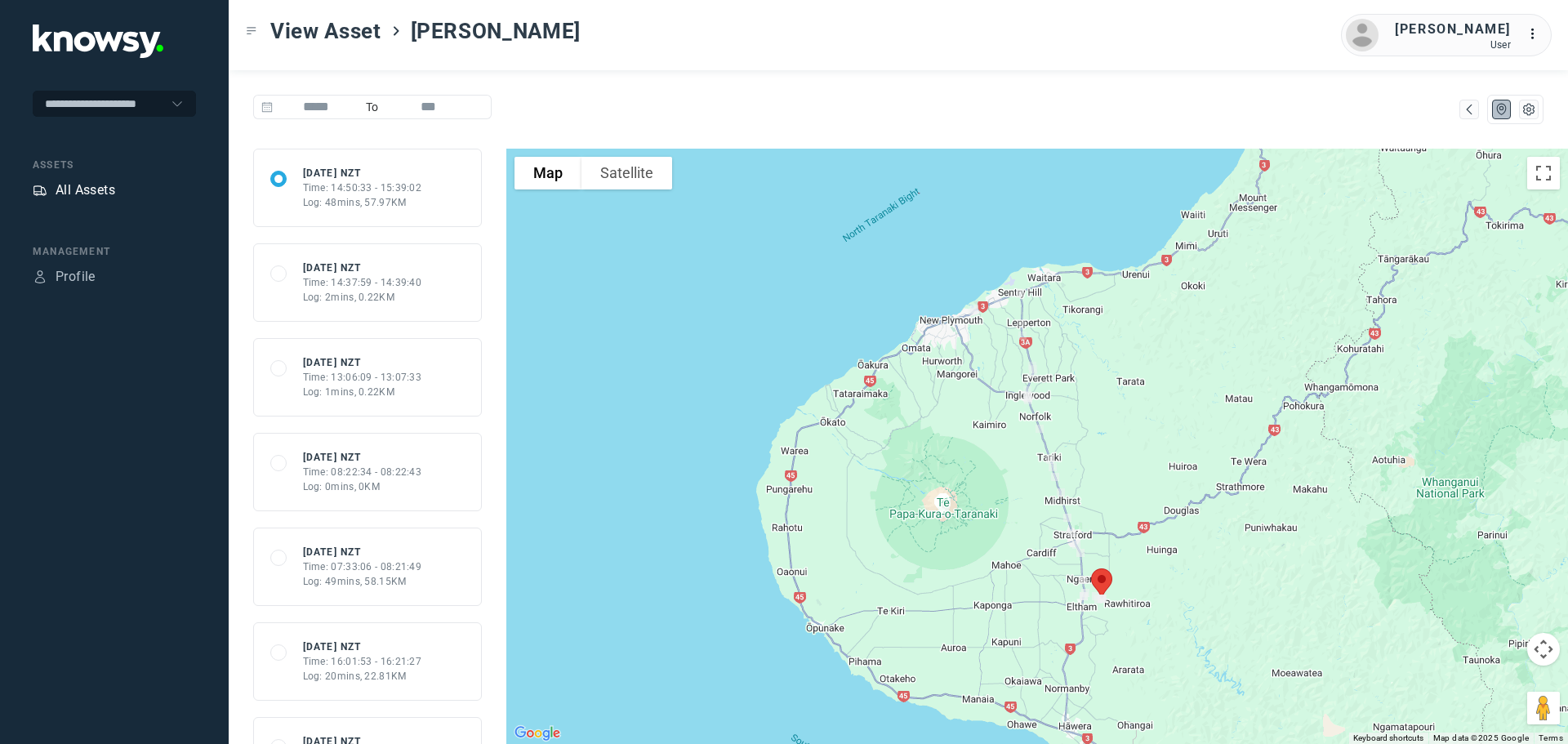
click at [98, 191] on div "All Assets" at bounding box center [85, 191] width 60 height 20
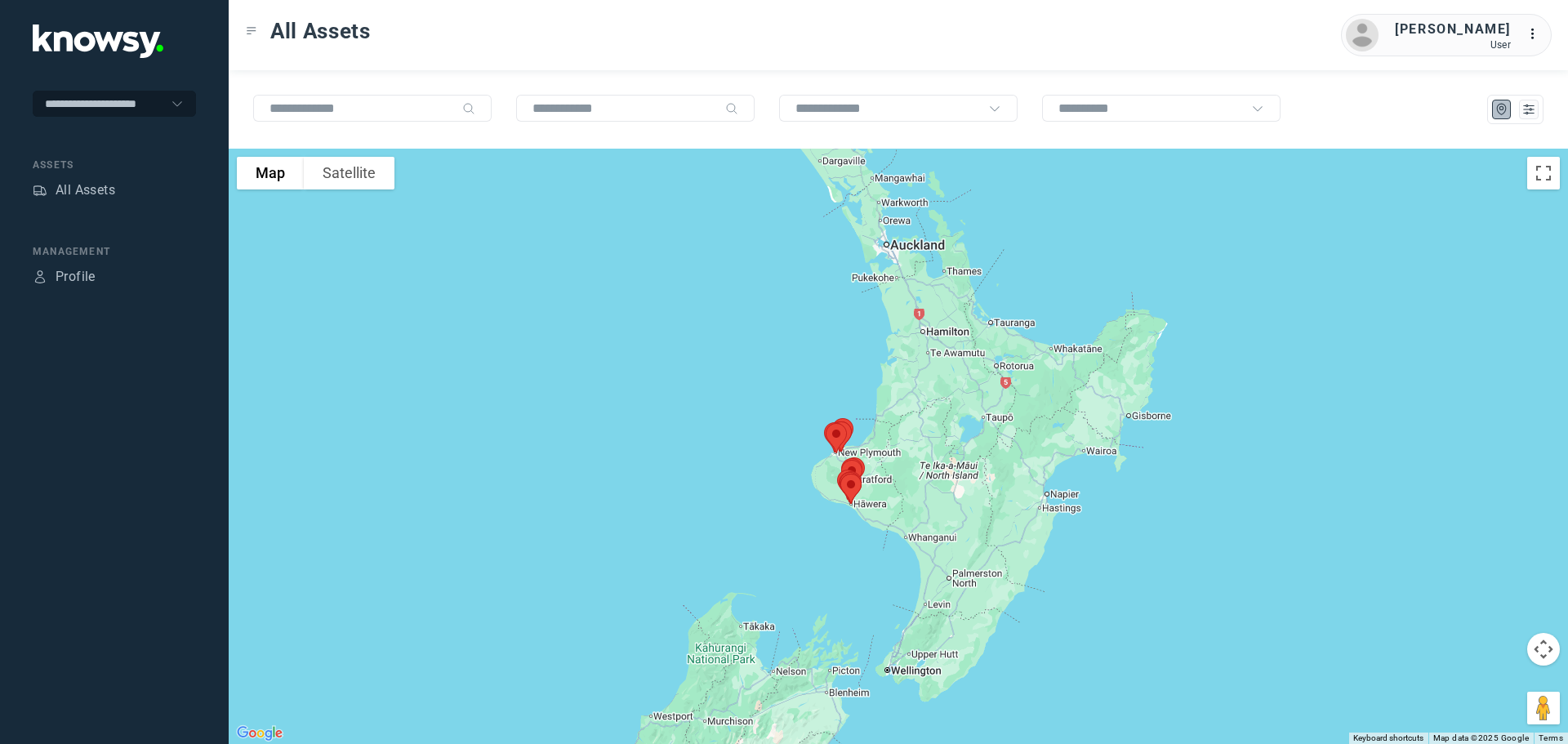
drag, startPoint x: 883, startPoint y: 295, endPoint x: 728, endPoint y: 470, distance: 233.8
click at [728, 470] on div at bounding box center [898, 446] width 1340 height 596
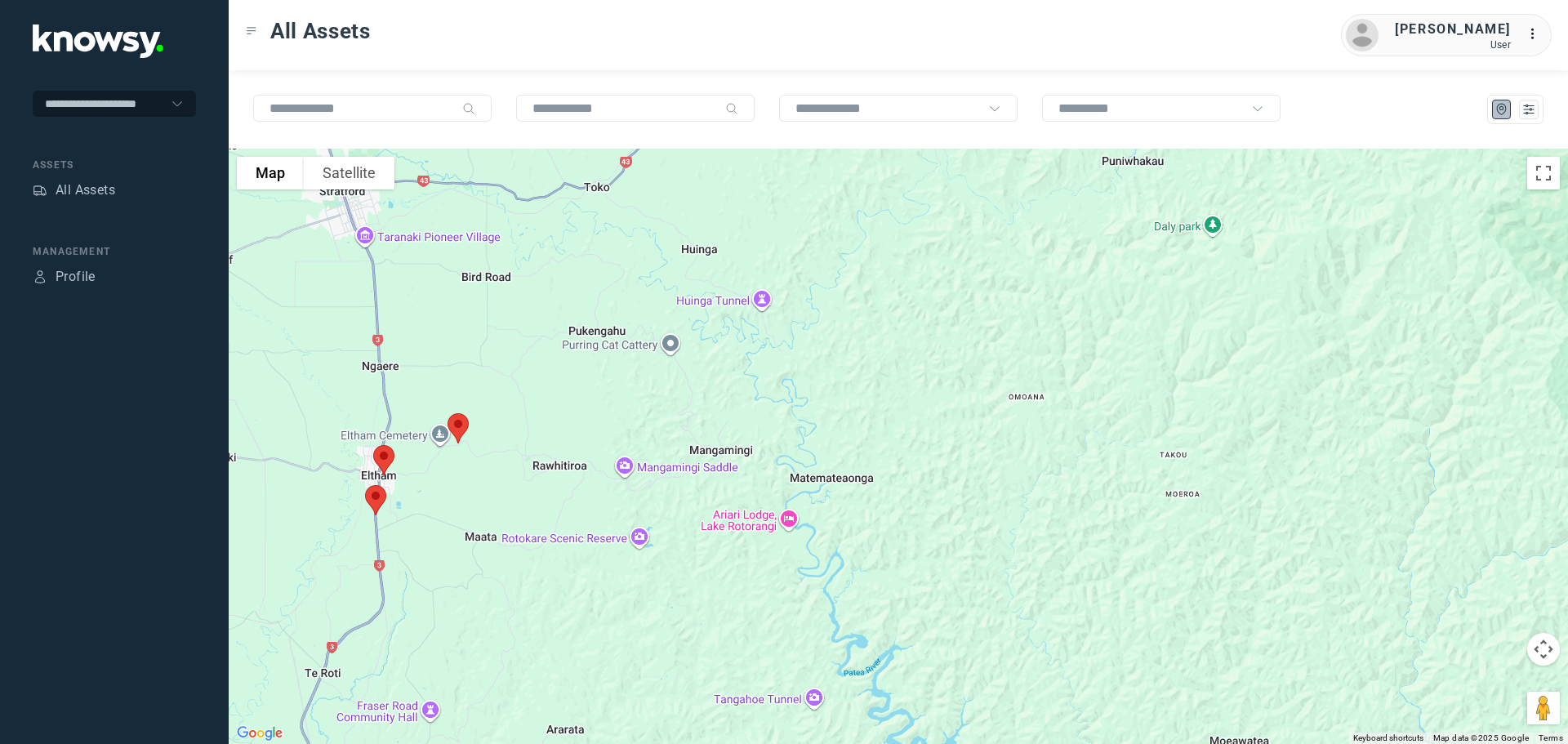
drag, startPoint x: 398, startPoint y: 493, endPoint x: 769, endPoint y: 372, distance: 390.2
click at [769, 372] on div at bounding box center [898, 446] width 1340 height 596
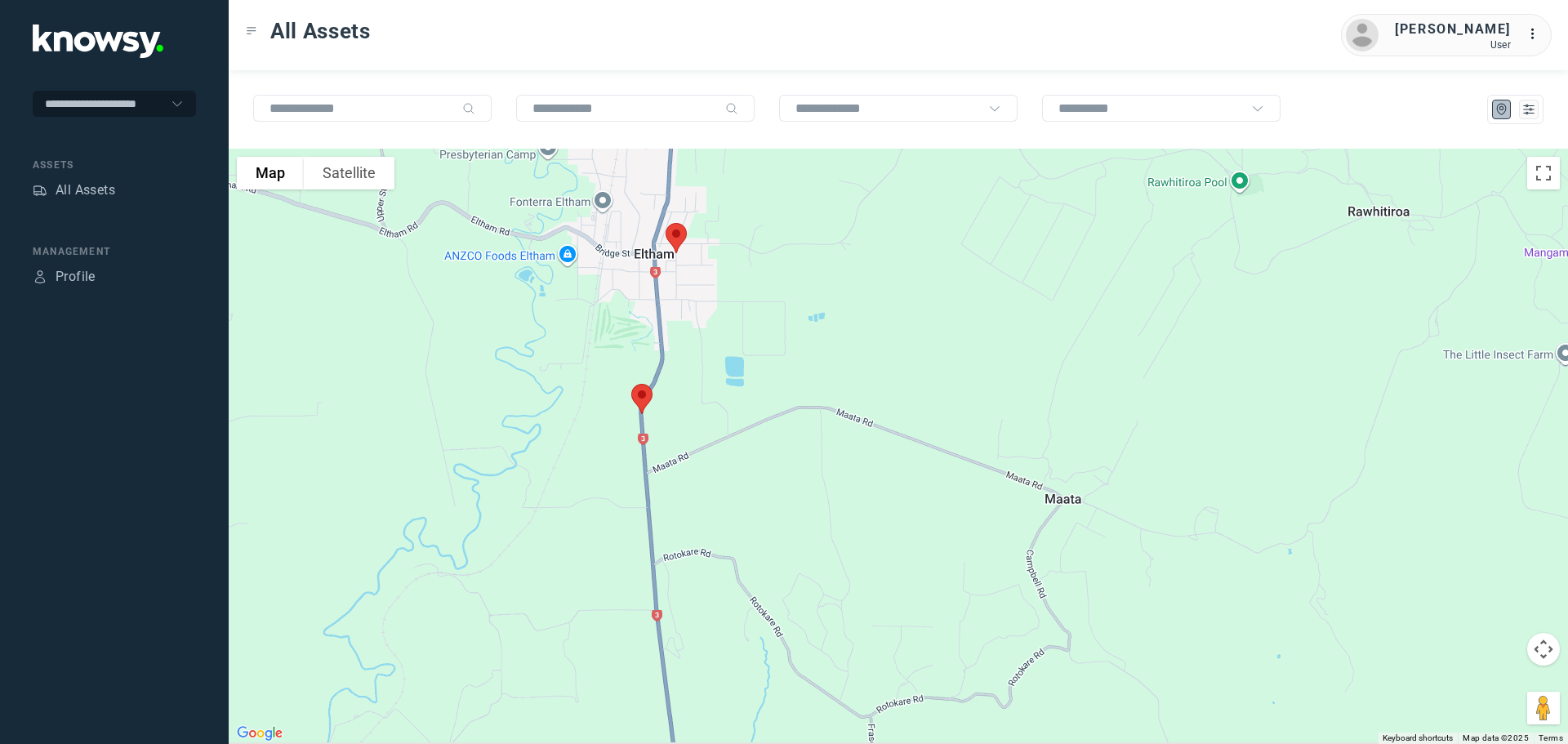
drag, startPoint x: 673, startPoint y: 380, endPoint x: 724, endPoint y: 341, distance: 64.2
click at [725, 341] on div at bounding box center [898, 446] width 1340 height 596
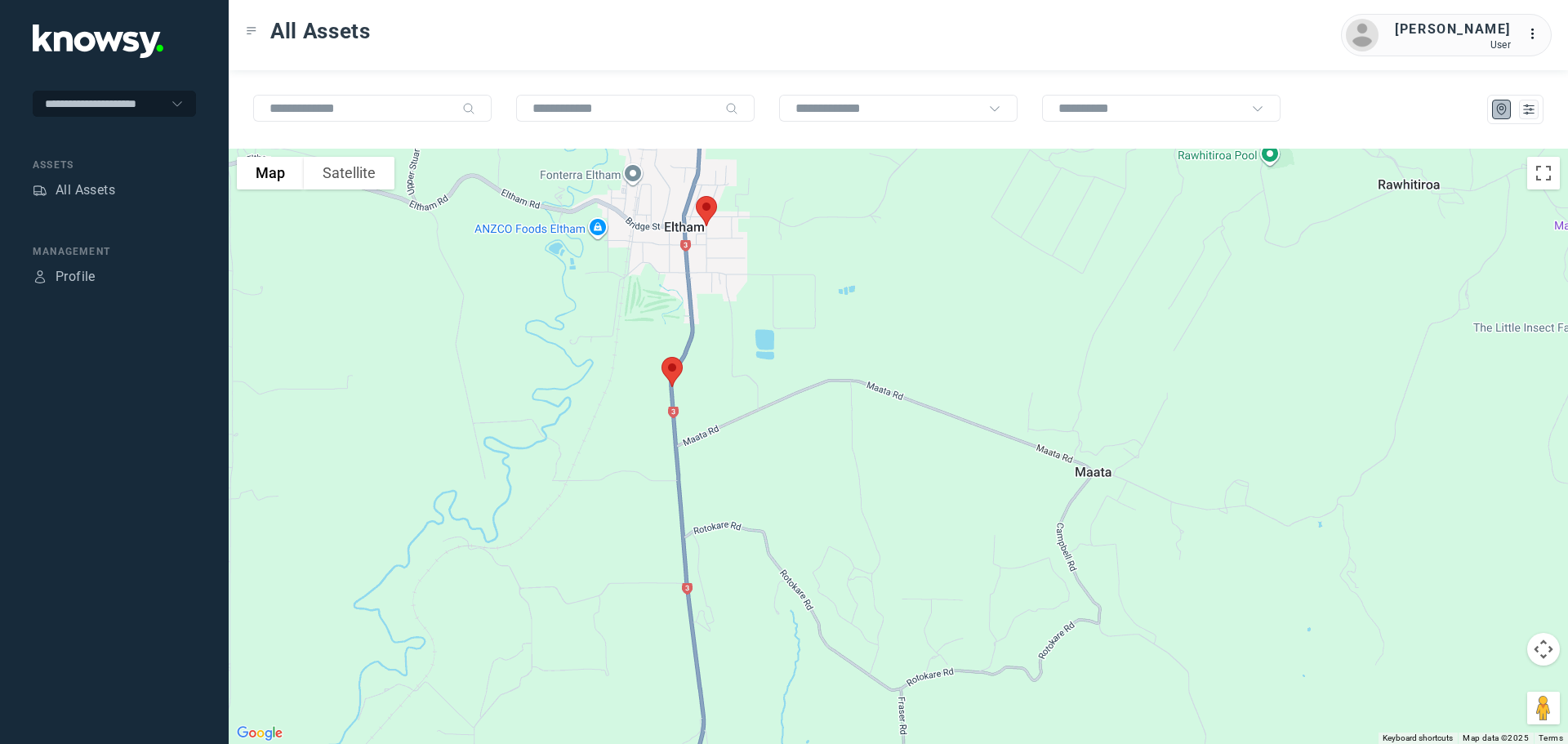
click at [675, 370] on img at bounding box center [672, 372] width 34 height 44
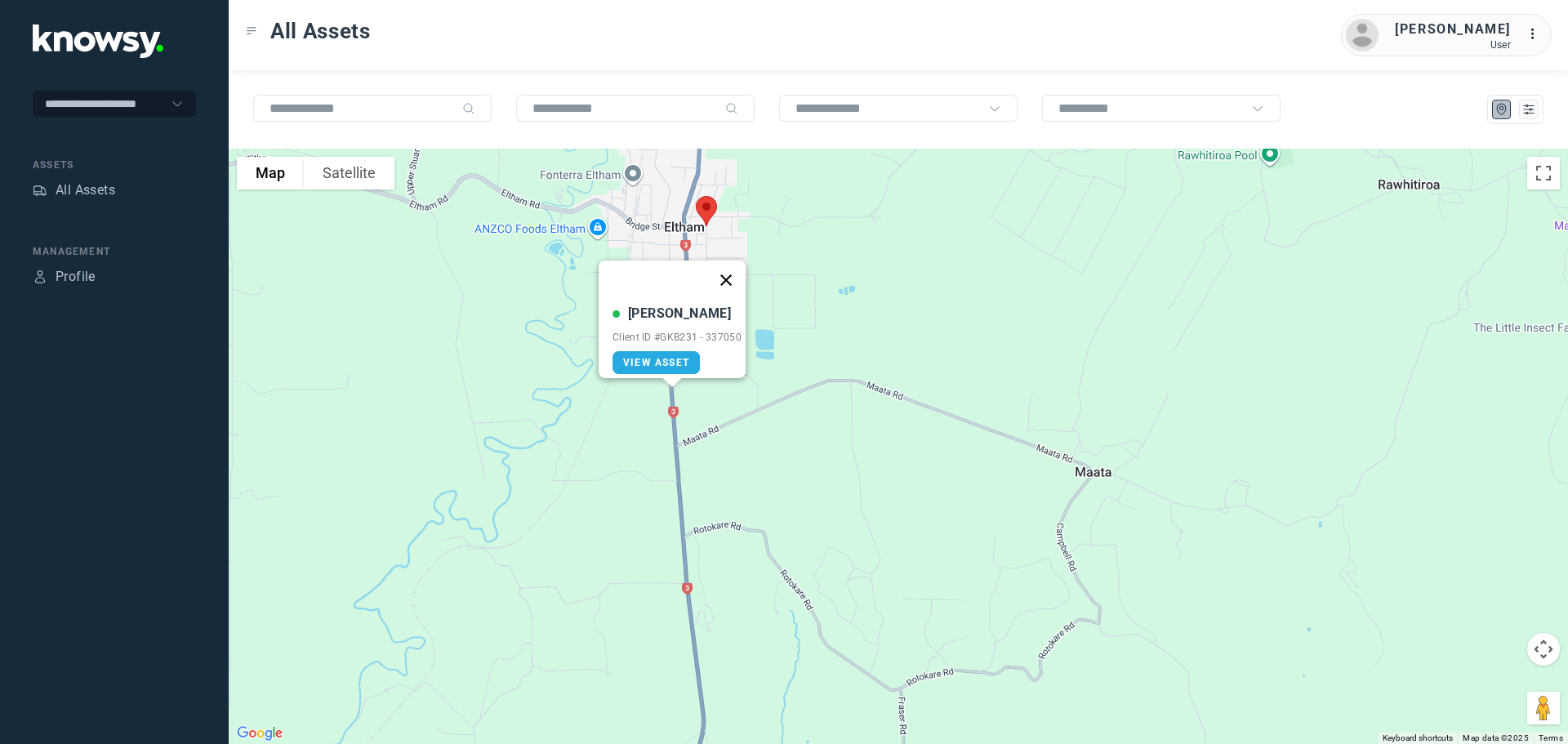
click at [733, 270] on button "Close" at bounding box center [726, 280] width 39 height 39
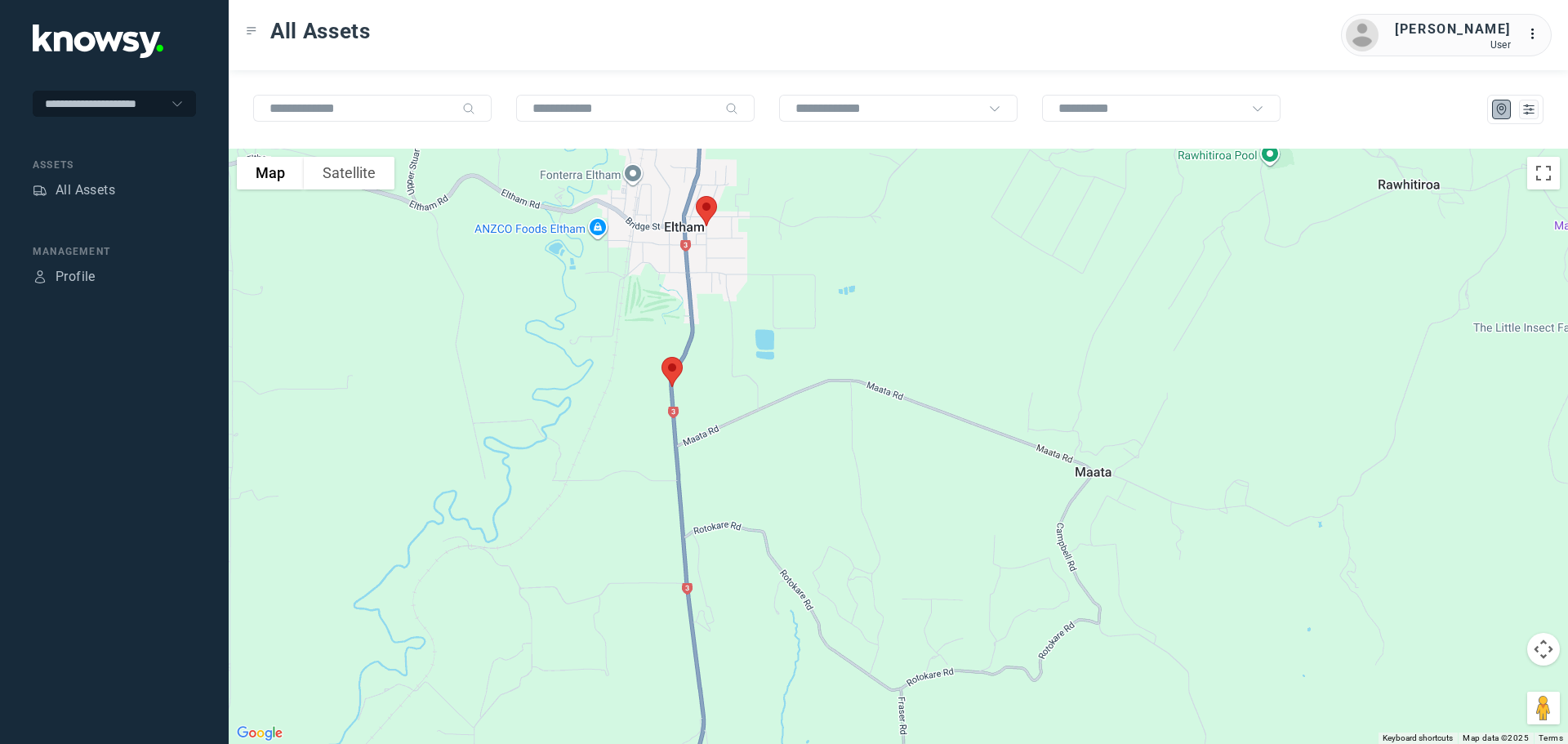
click at [713, 210] on img at bounding box center [707, 211] width 34 height 44
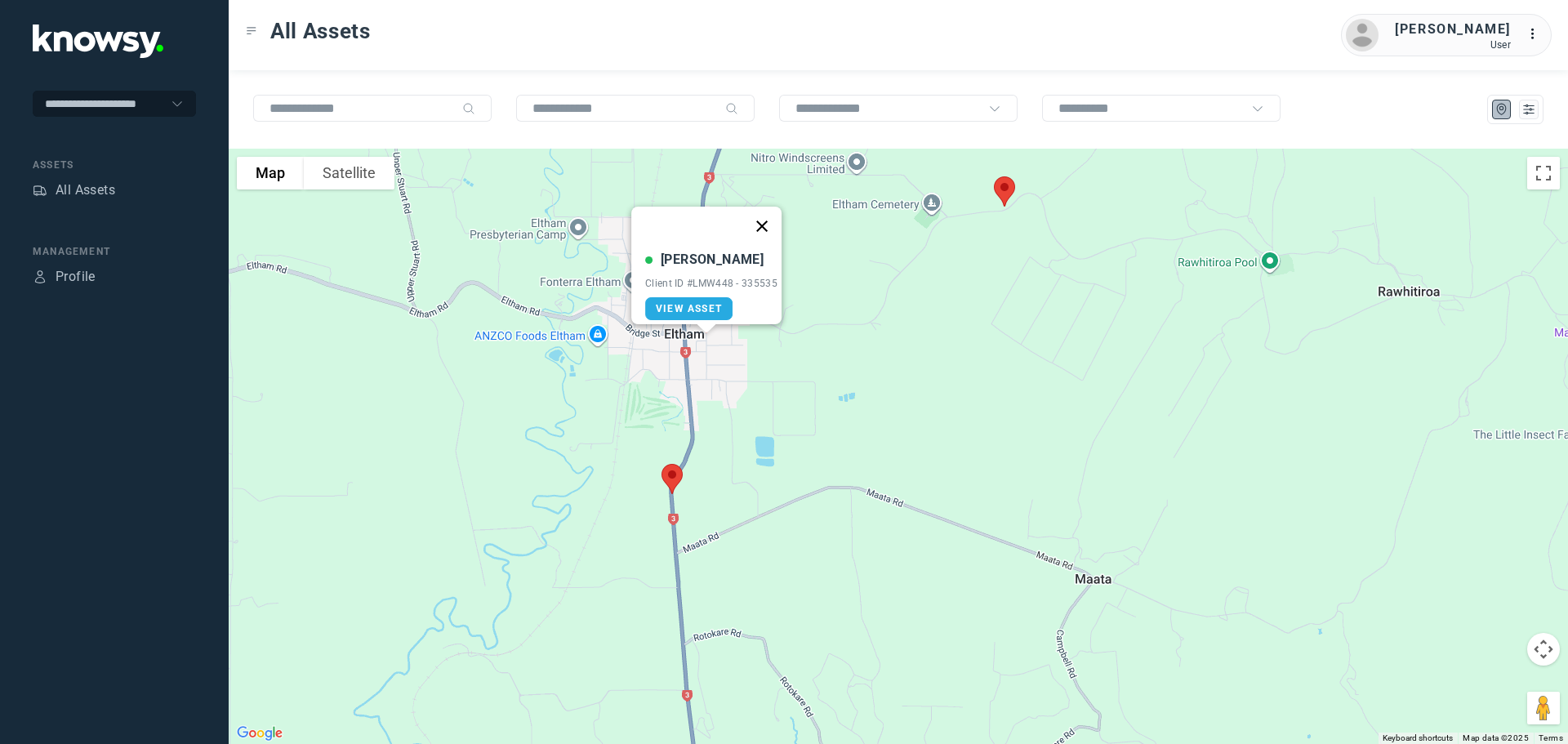
click at [771, 211] on button "Close" at bounding box center [762, 226] width 39 height 39
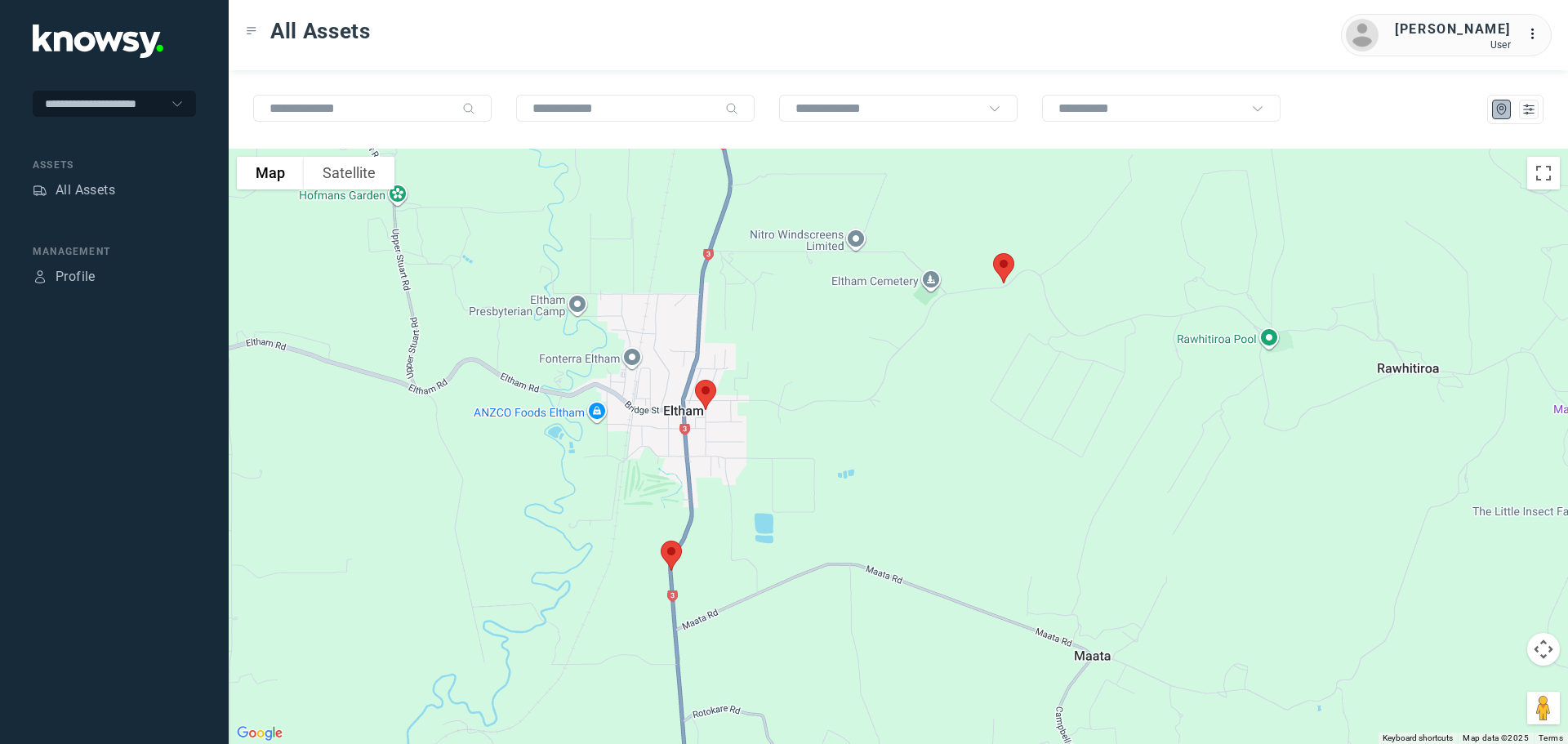
drag, startPoint x: 784, startPoint y: 329, endPoint x: 784, endPoint y: 409, distance: 80.0
click at [784, 409] on div at bounding box center [898, 446] width 1340 height 596
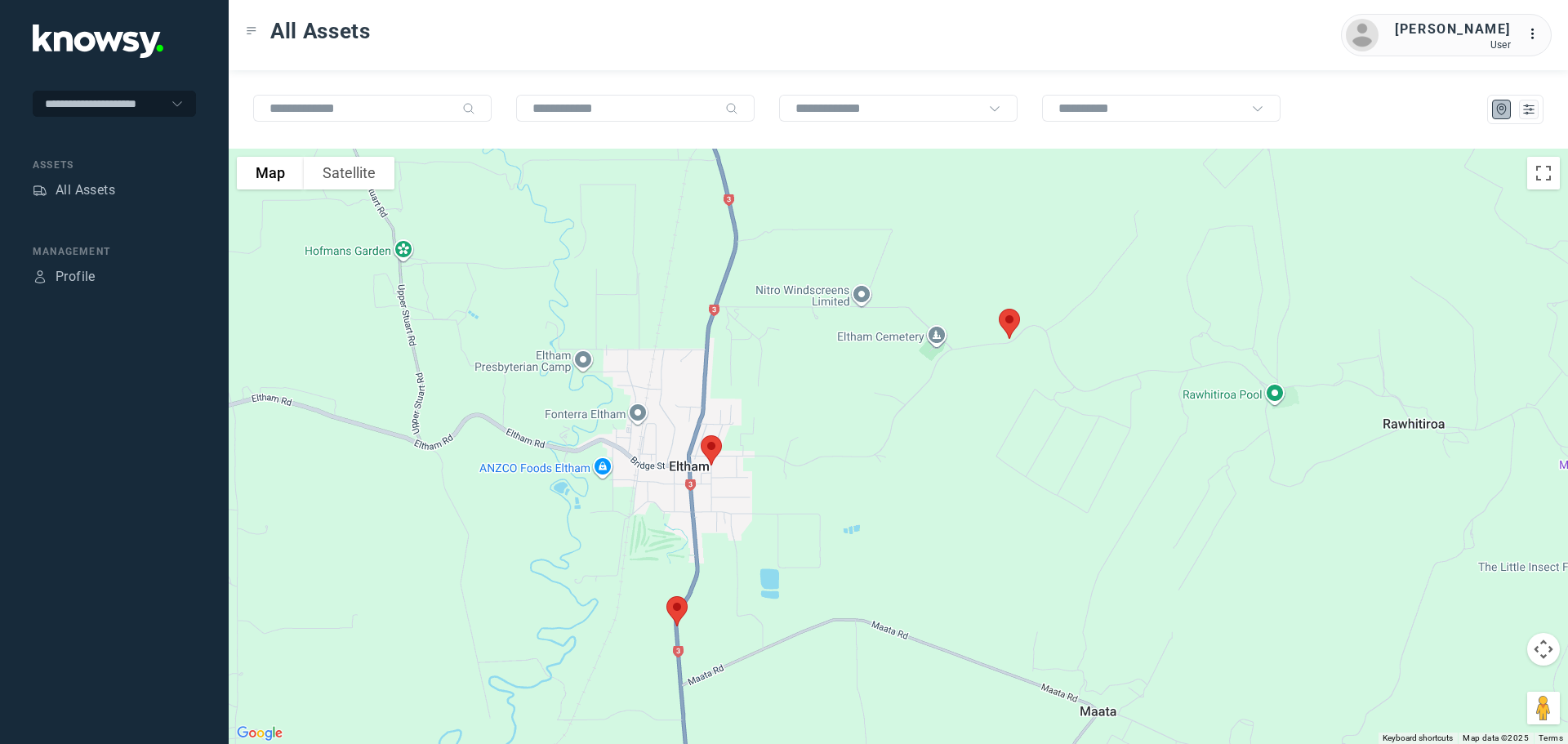
drag, startPoint x: 769, startPoint y: 330, endPoint x: 773, endPoint y: 387, distance: 57.1
click at [773, 387] on div at bounding box center [898, 446] width 1340 height 596
drag, startPoint x: 649, startPoint y: 302, endPoint x: 665, endPoint y: 470, distance: 168.8
click at [665, 470] on div at bounding box center [898, 446] width 1340 height 596
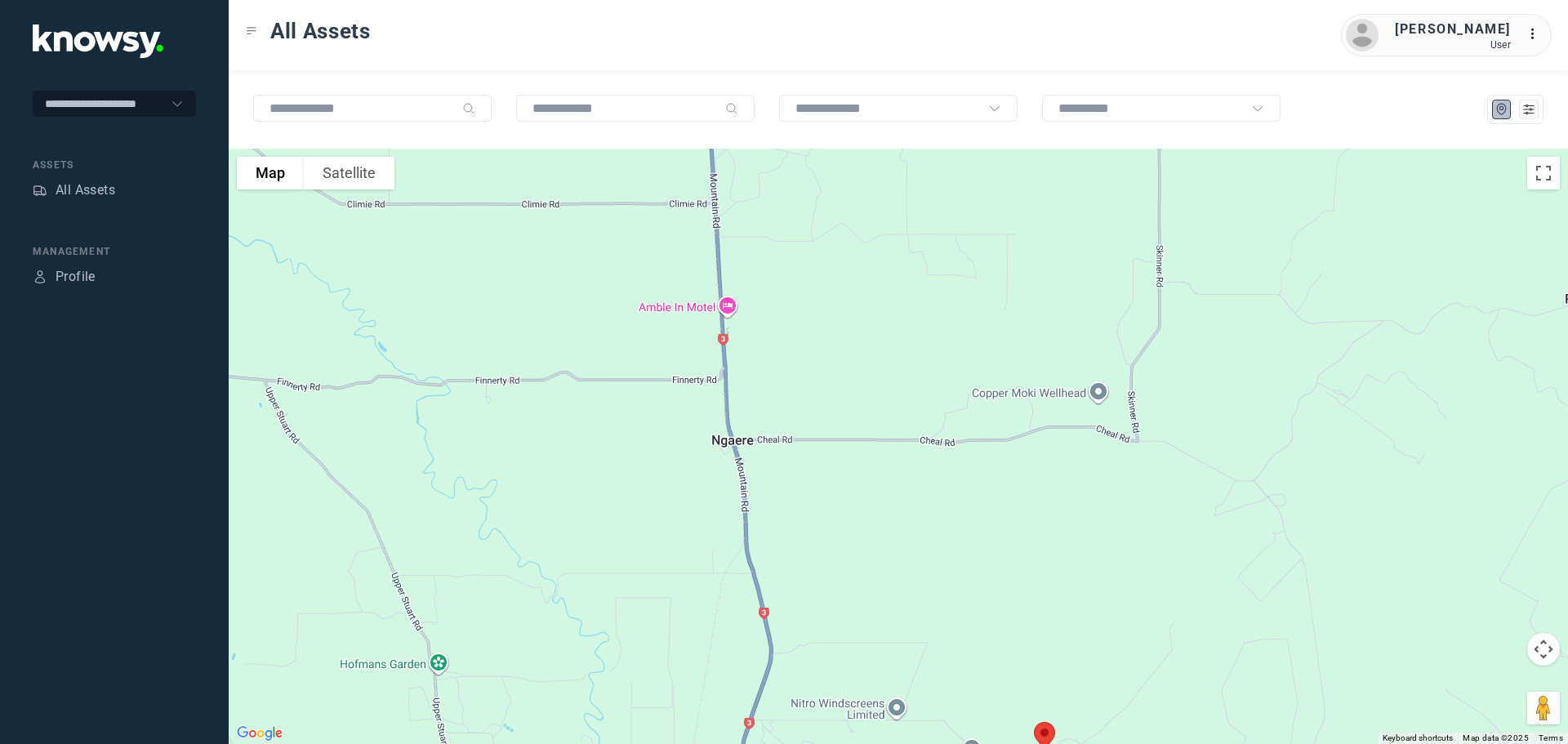
drag, startPoint x: 670, startPoint y: 478, endPoint x: 673, endPoint y: 531, distance: 53.1
click at [672, 530] on div at bounding box center [898, 446] width 1340 height 596
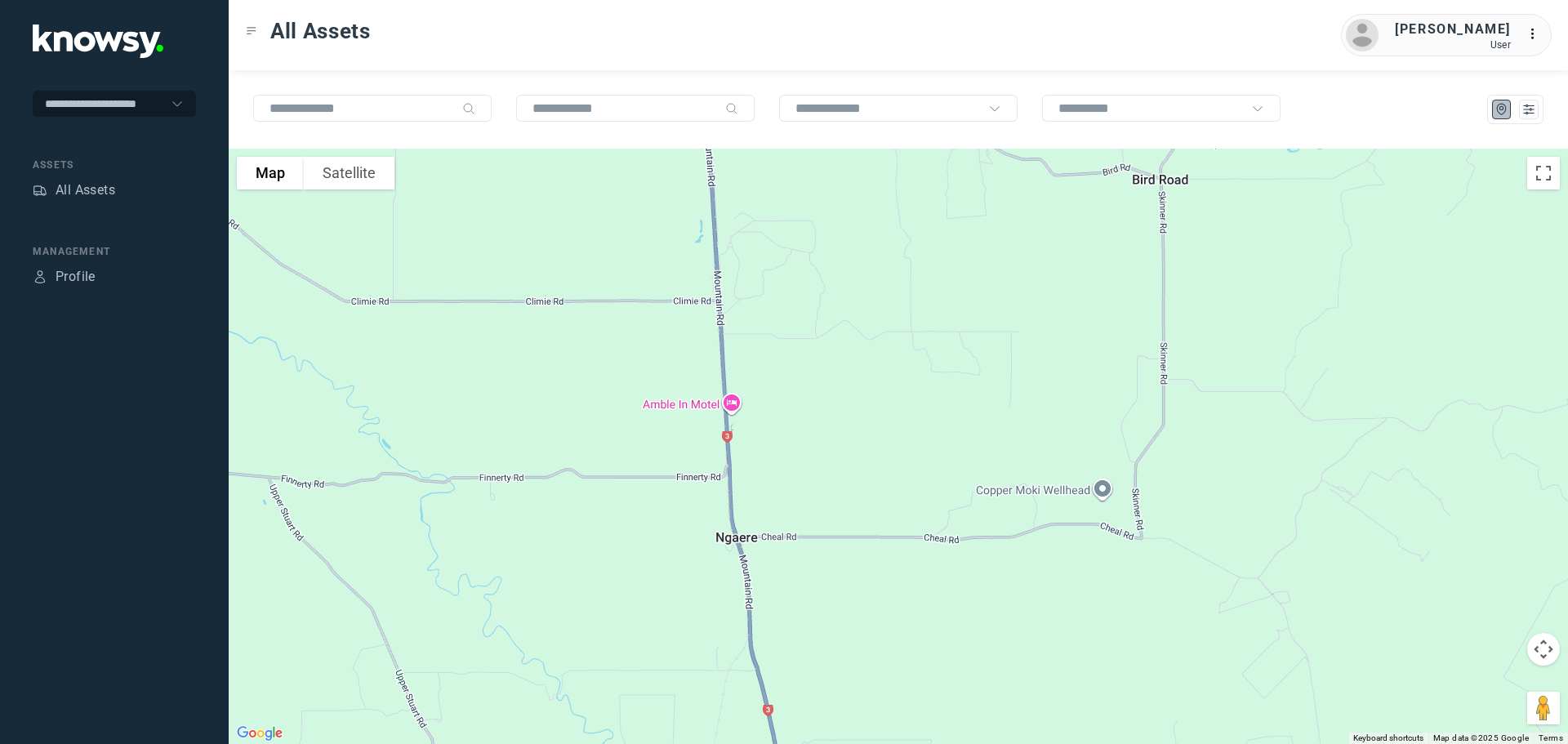
drag, startPoint x: 654, startPoint y: 379, endPoint x: 672, endPoint y: 499, distance: 121.3
click at [673, 493] on div at bounding box center [898, 446] width 1340 height 596
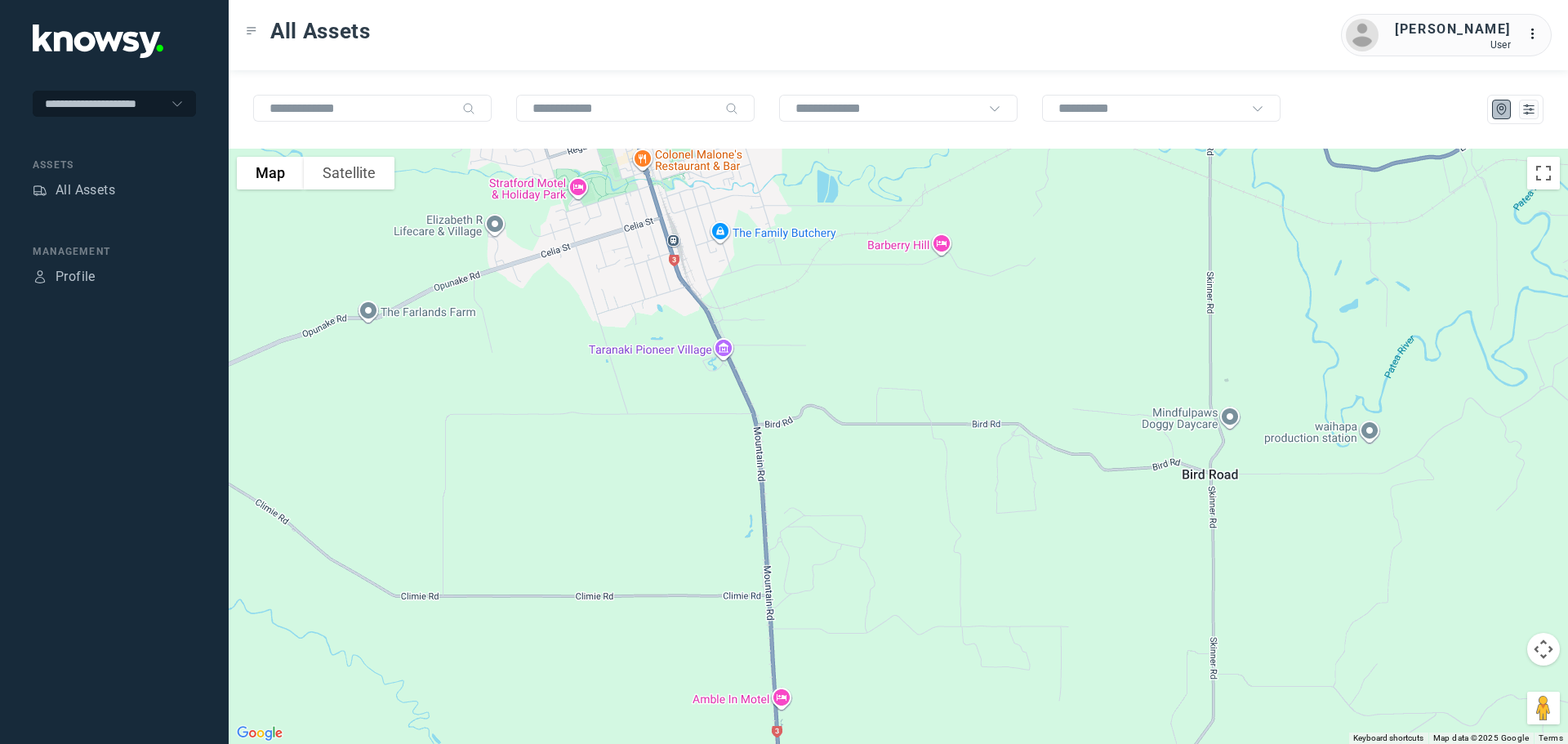
drag, startPoint x: 631, startPoint y: 384, endPoint x: 650, endPoint y: 537, distance: 154.2
click at [650, 535] on div at bounding box center [898, 446] width 1340 height 596
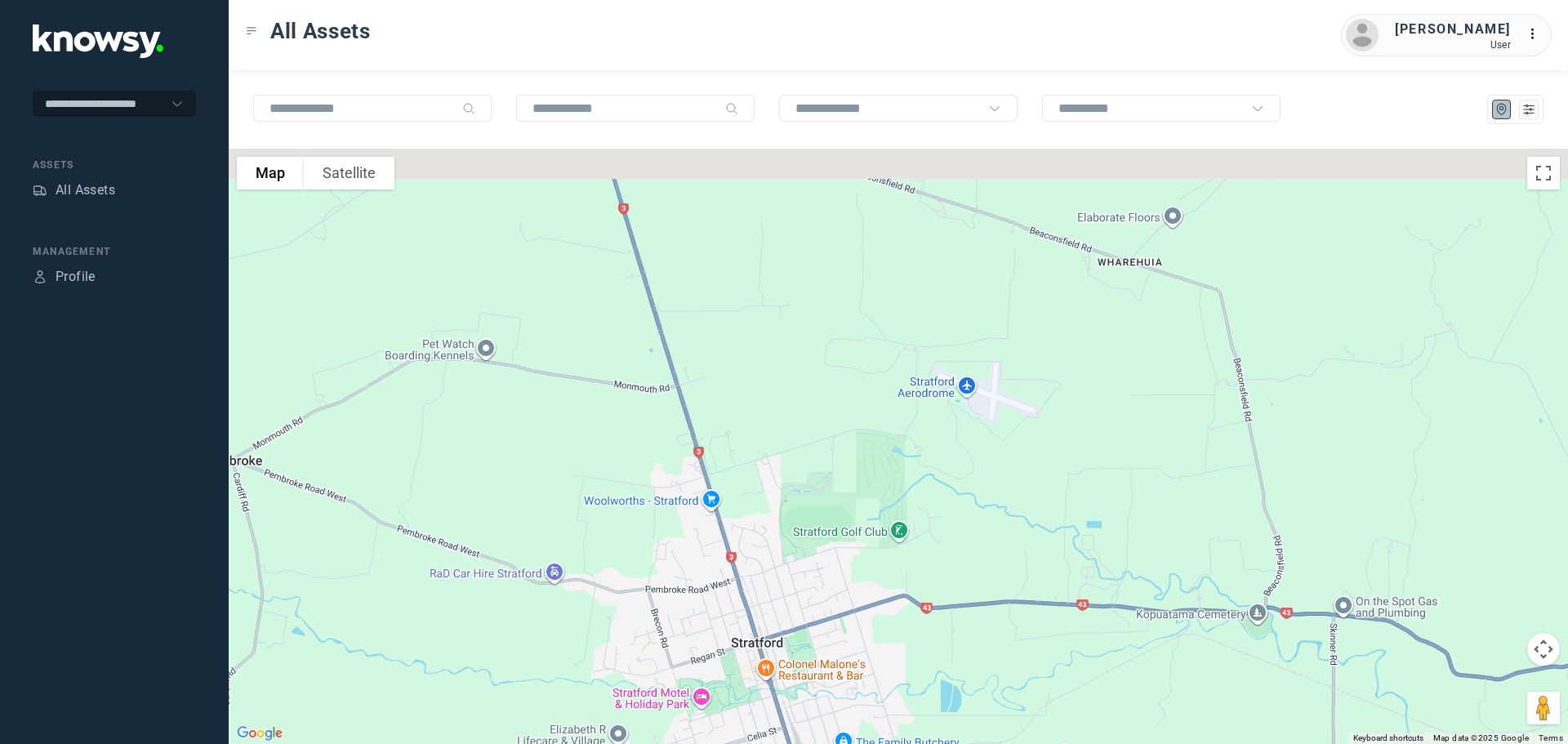
drag, startPoint x: 693, startPoint y: 525, endPoint x: 730, endPoint y: 602, distance: 85.4
click at [730, 599] on div at bounding box center [898, 446] width 1340 height 596
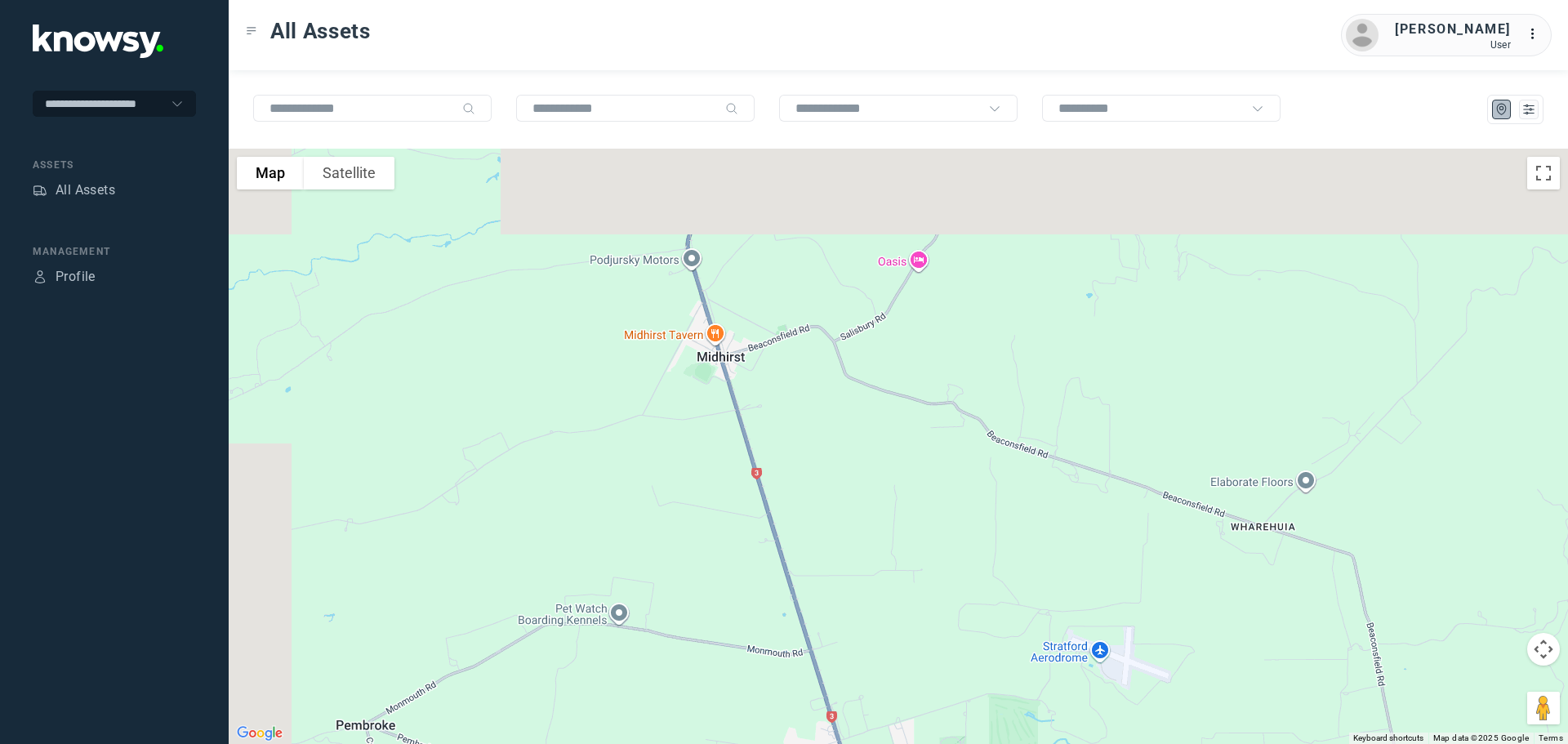
drag, startPoint x: 700, startPoint y: 479, endPoint x: 761, endPoint y: 597, distance: 132.8
click at [761, 597] on div at bounding box center [898, 446] width 1340 height 596
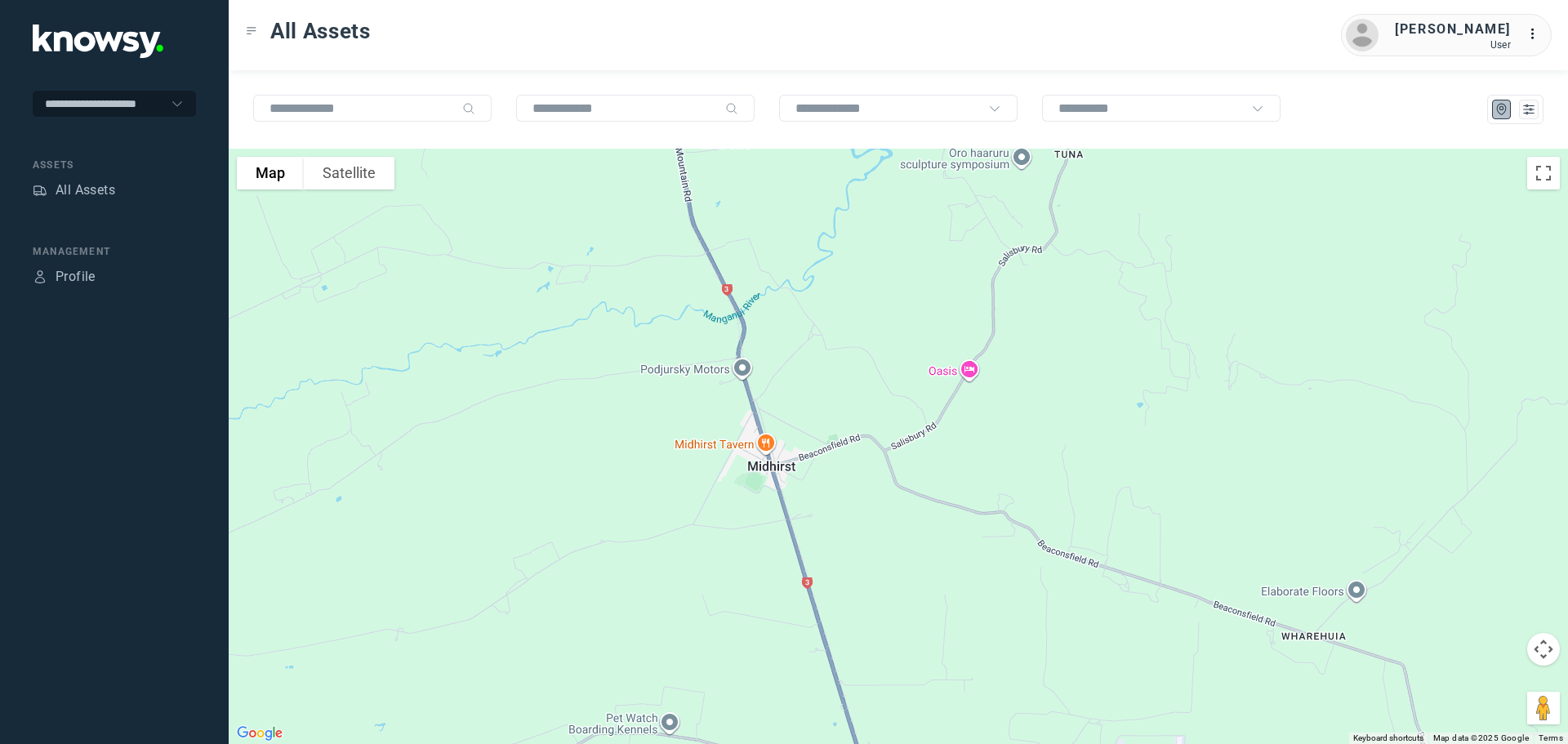
drag, startPoint x: 691, startPoint y: 427, endPoint x: 734, endPoint y: 582, distance: 160.9
click at [734, 582] on div at bounding box center [898, 446] width 1340 height 596
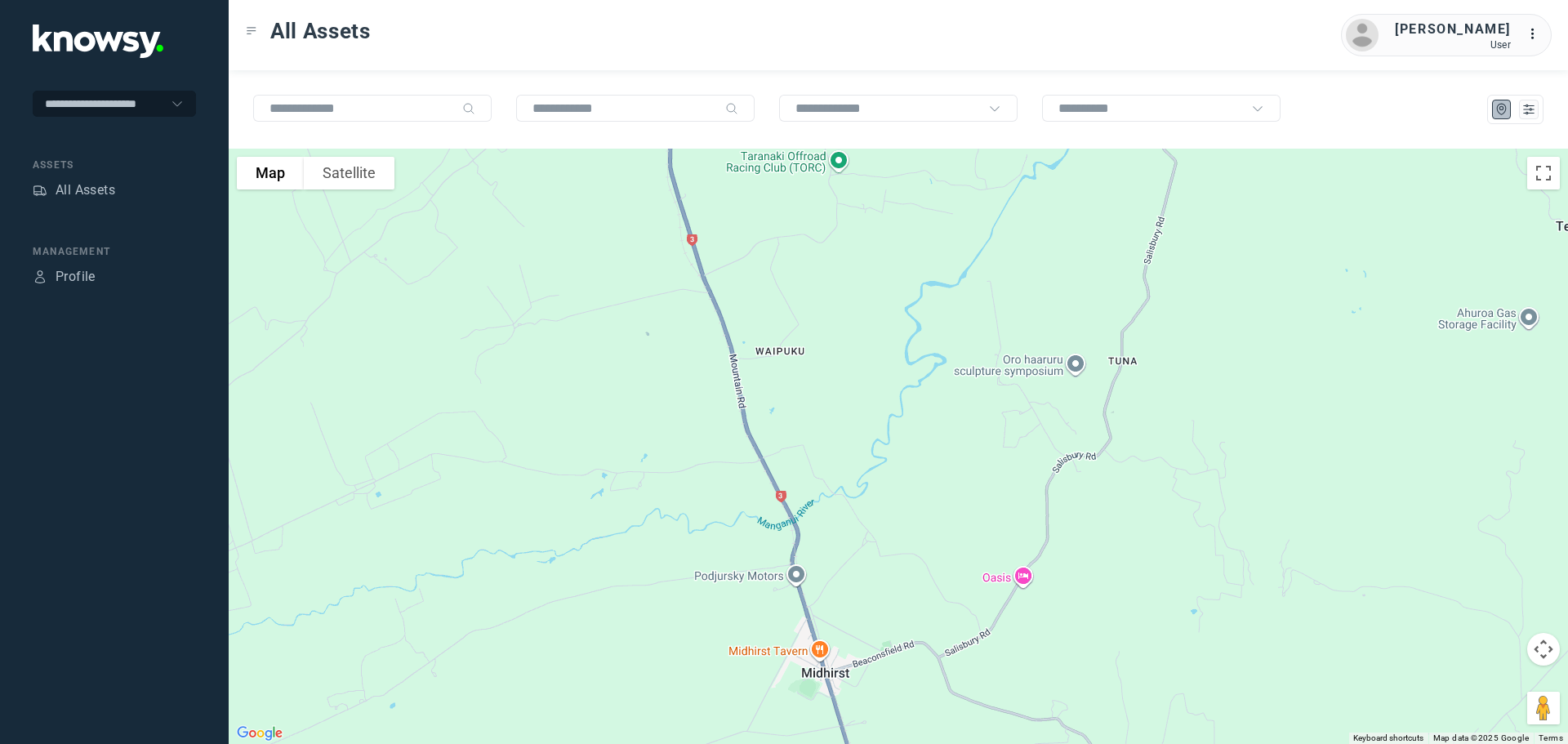
drag, startPoint x: 672, startPoint y: 446, endPoint x: 701, endPoint y: 560, distance: 117.6
click at [701, 560] on div at bounding box center [898, 446] width 1340 height 596
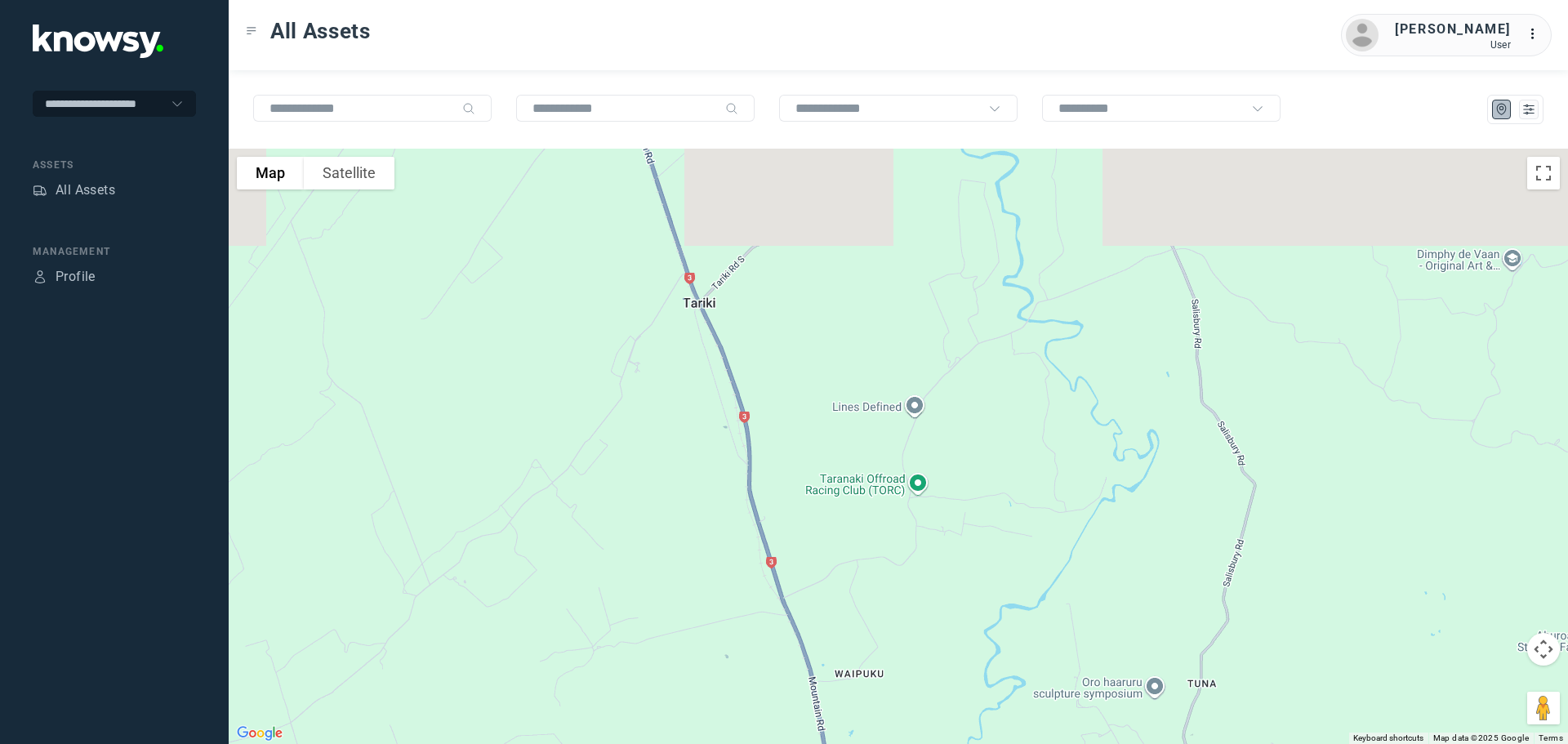
drag, startPoint x: 676, startPoint y: 439, endPoint x: 711, endPoint y: 587, distance: 152.1
click at [712, 598] on div at bounding box center [898, 446] width 1340 height 596
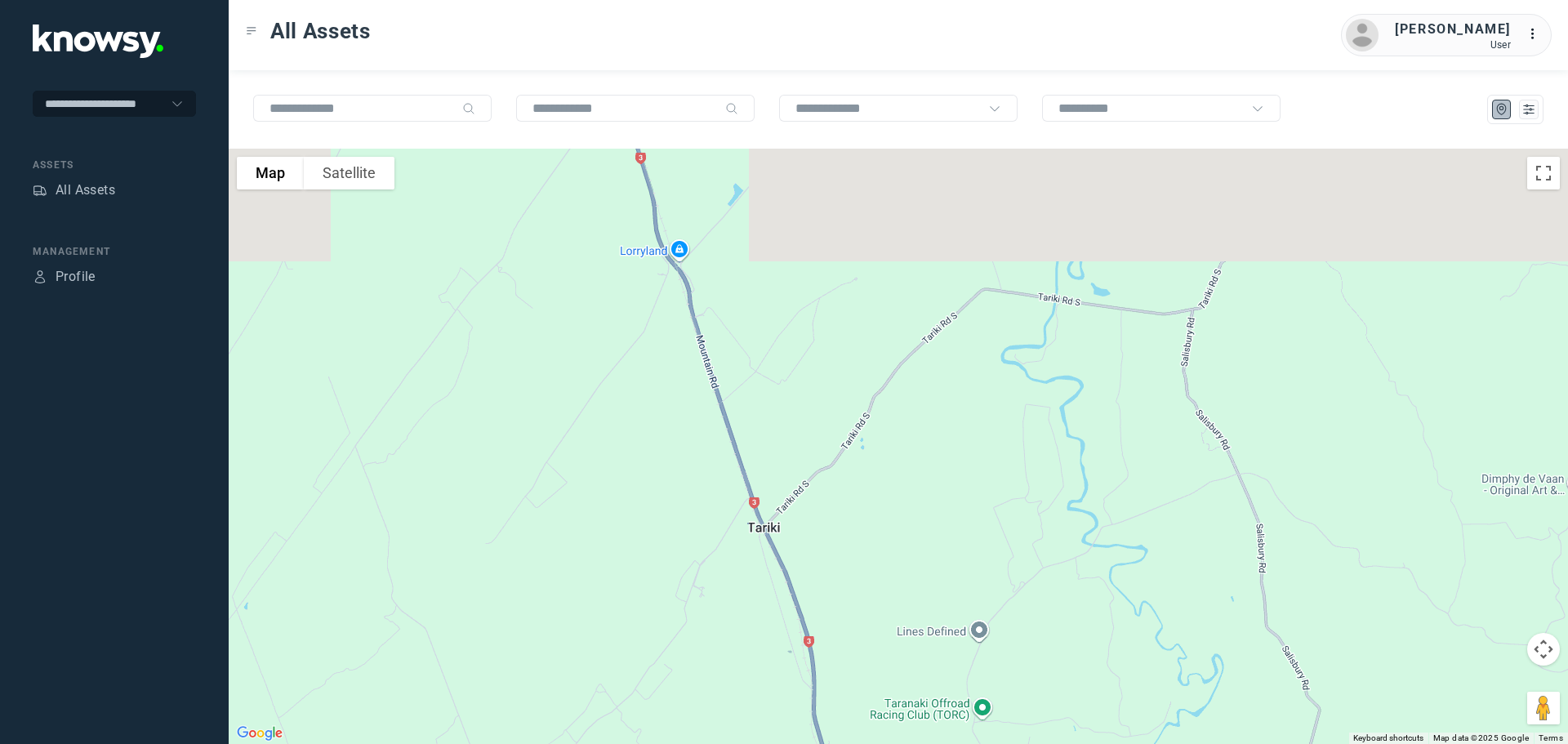
drag, startPoint x: 708, startPoint y: 532, endPoint x: 725, endPoint y: 629, distance: 98.5
click at [725, 629] on div at bounding box center [898, 446] width 1340 height 596
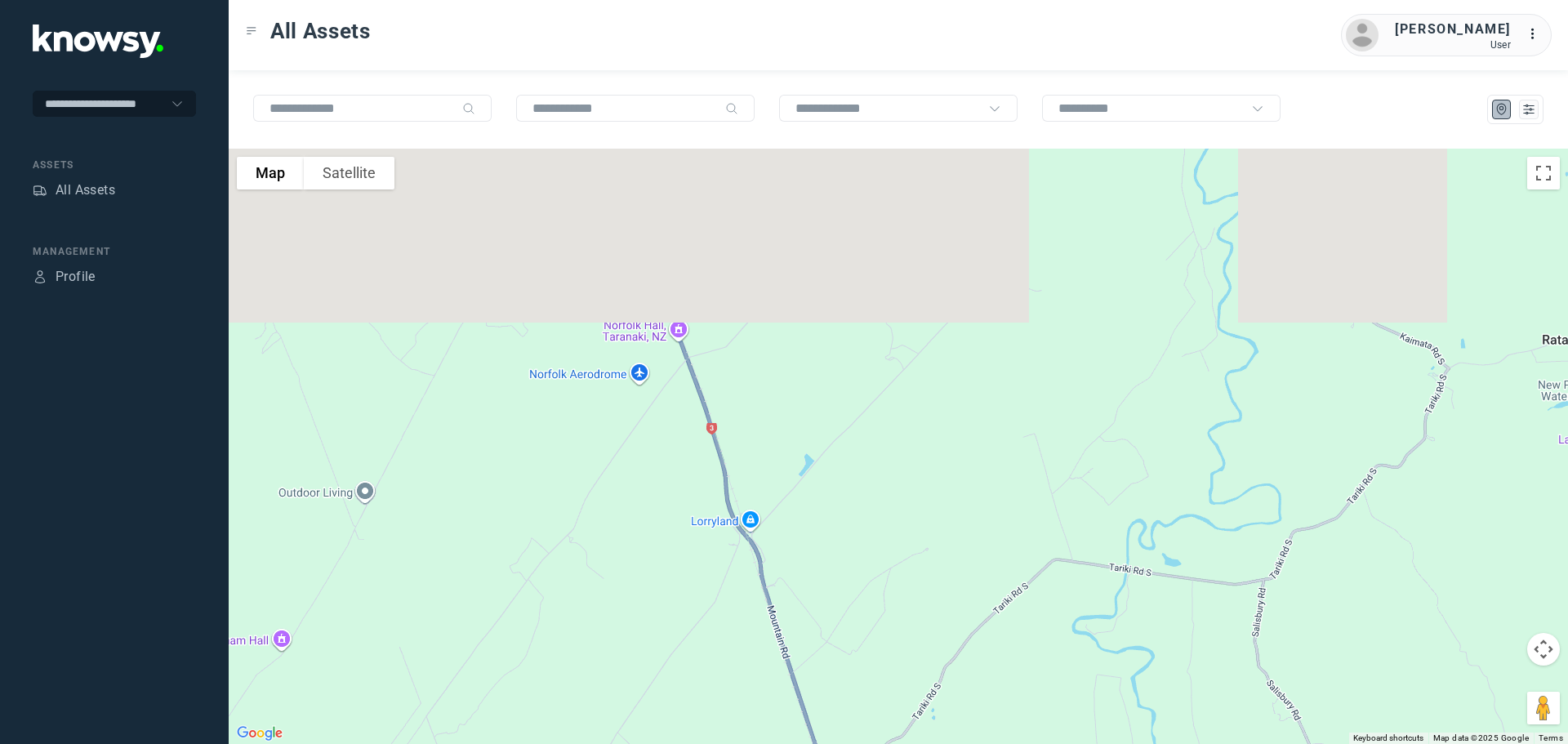
drag, startPoint x: 712, startPoint y: 521, endPoint x: 727, endPoint y: 602, distance: 82.4
click at [727, 601] on div at bounding box center [898, 446] width 1340 height 596
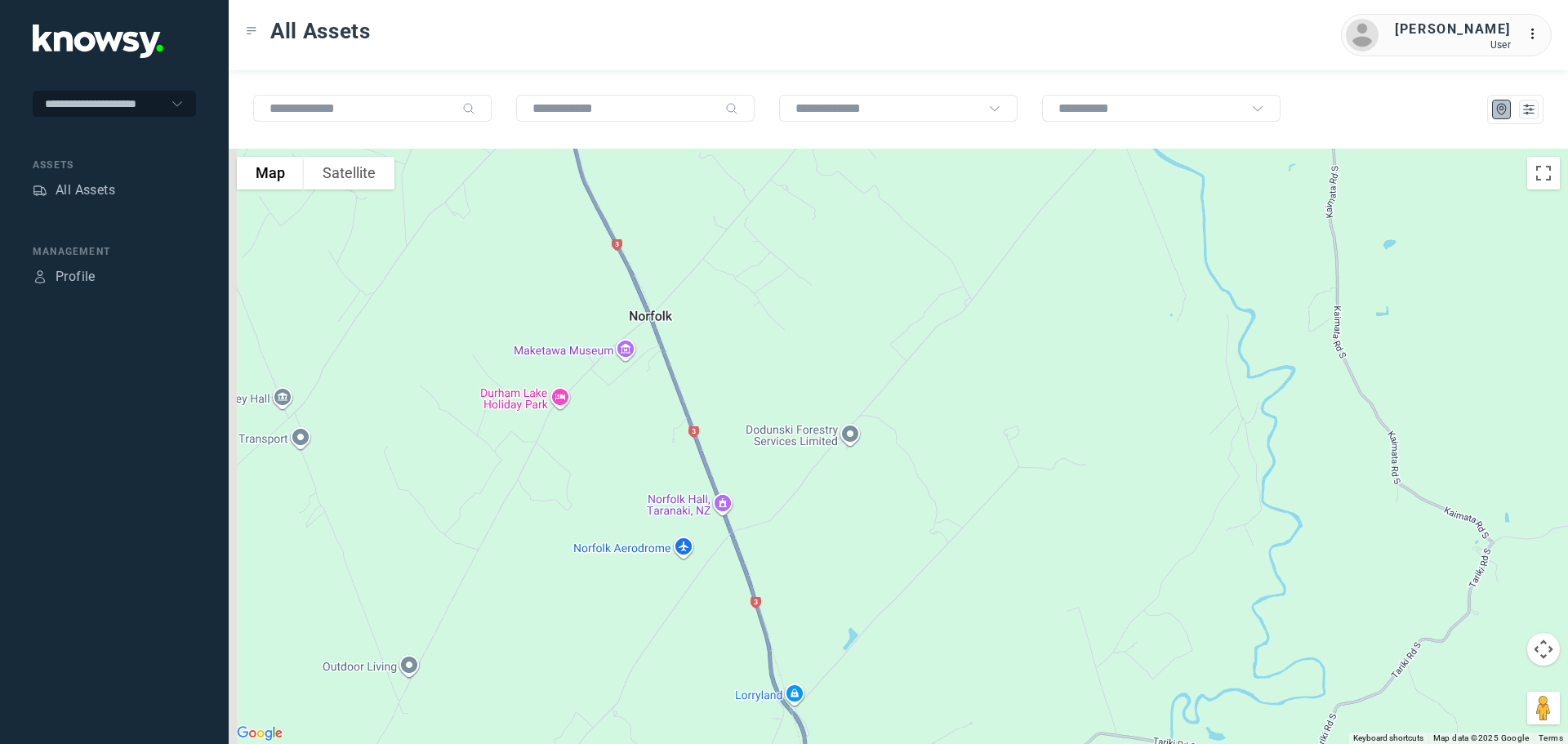
drag, startPoint x: 676, startPoint y: 414, endPoint x: 789, endPoint y: 602, distance: 219.3
click at [787, 598] on div at bounding box center [898, 446] width 1340 height 596
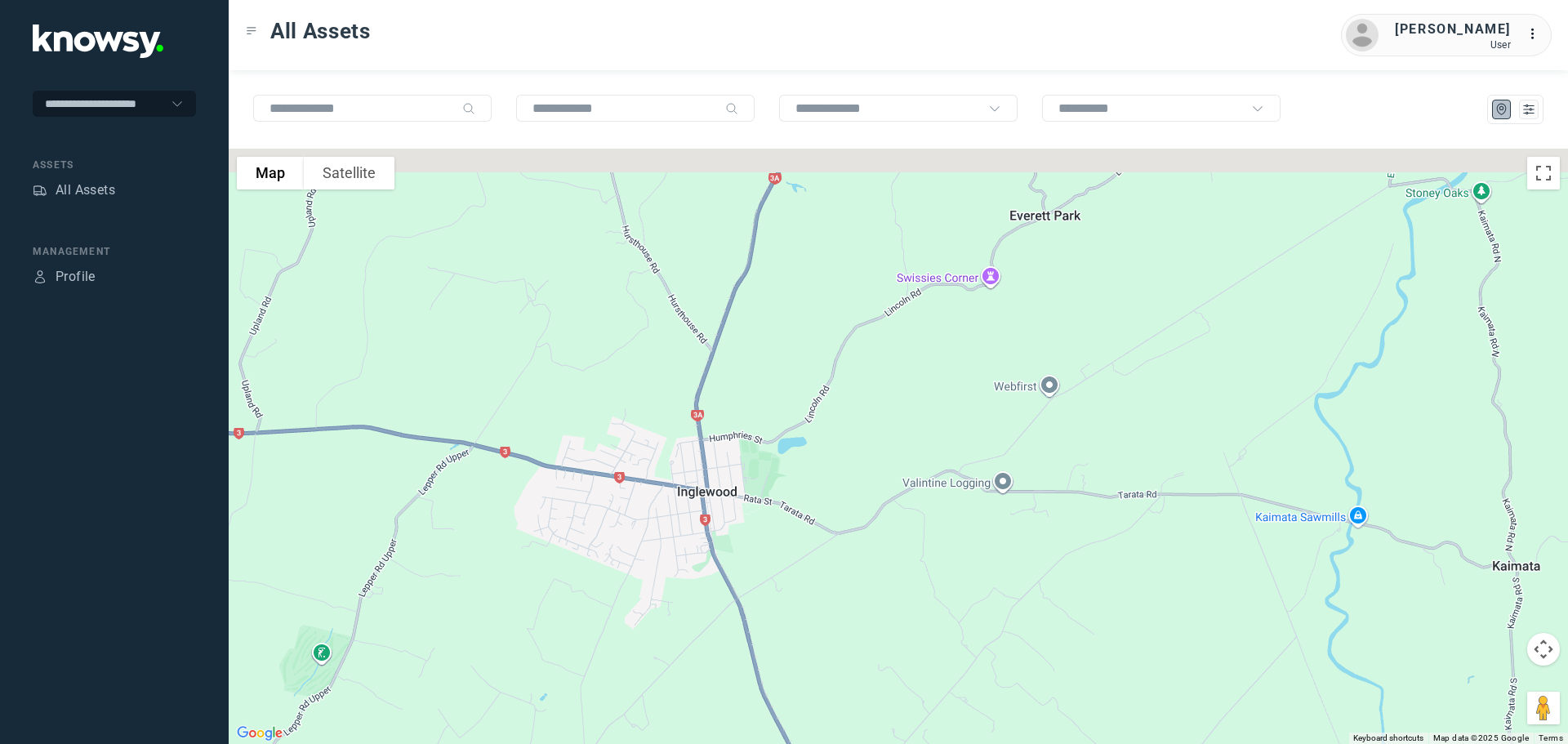
drag, startPoint x: 678, startPoint y: 385, endPoint x: 692, endPoint y: 626, distance: 241.4
click at [693, 626] on div at bounding box center [898, 446] width 1340 height 596
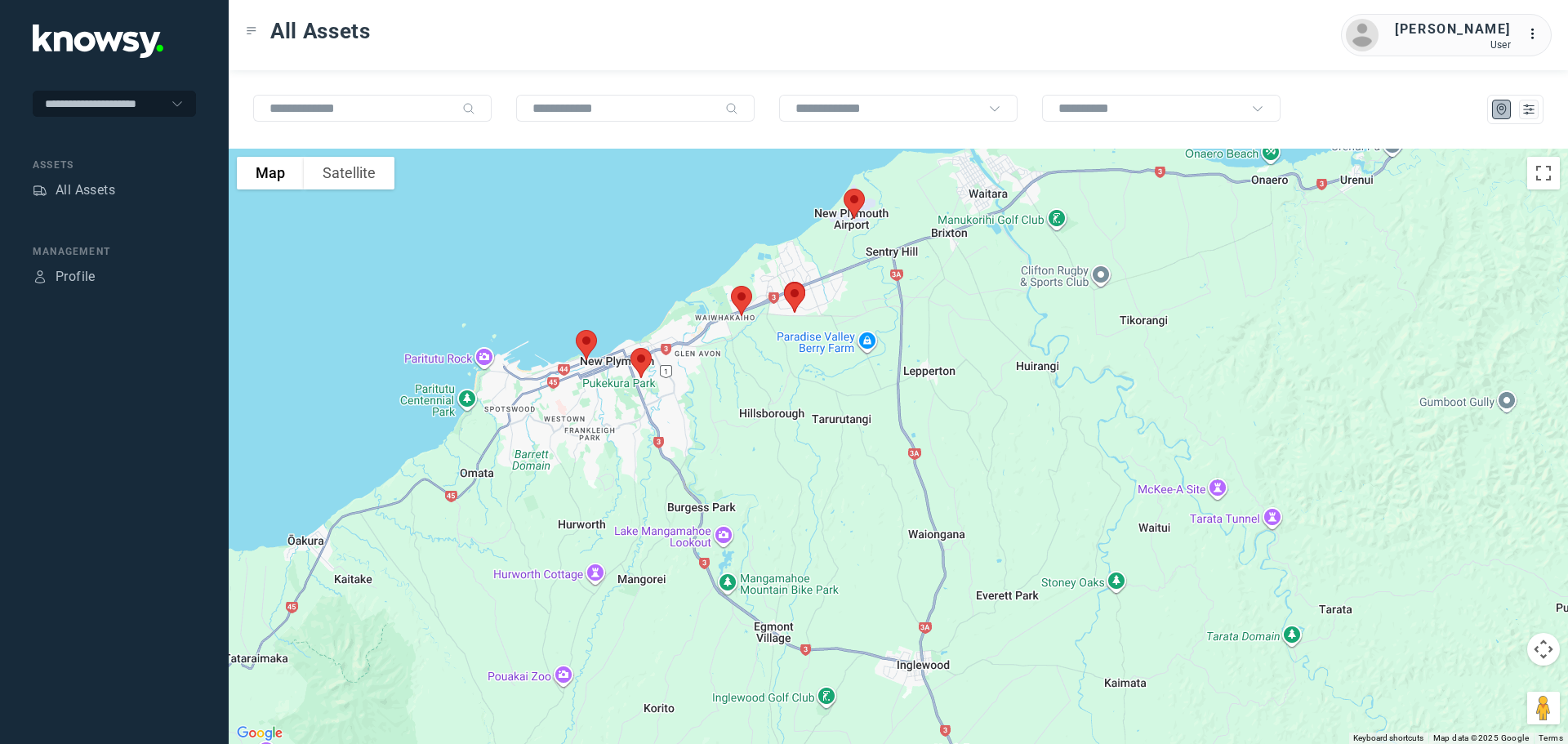
drag, startPoint x: 652, startPoint y: 286, endPoint x: 917, endPoint y: 500, distance: 340.6
click at [917, 500] on div at bounding box center [898, 446] width 1340 height 596
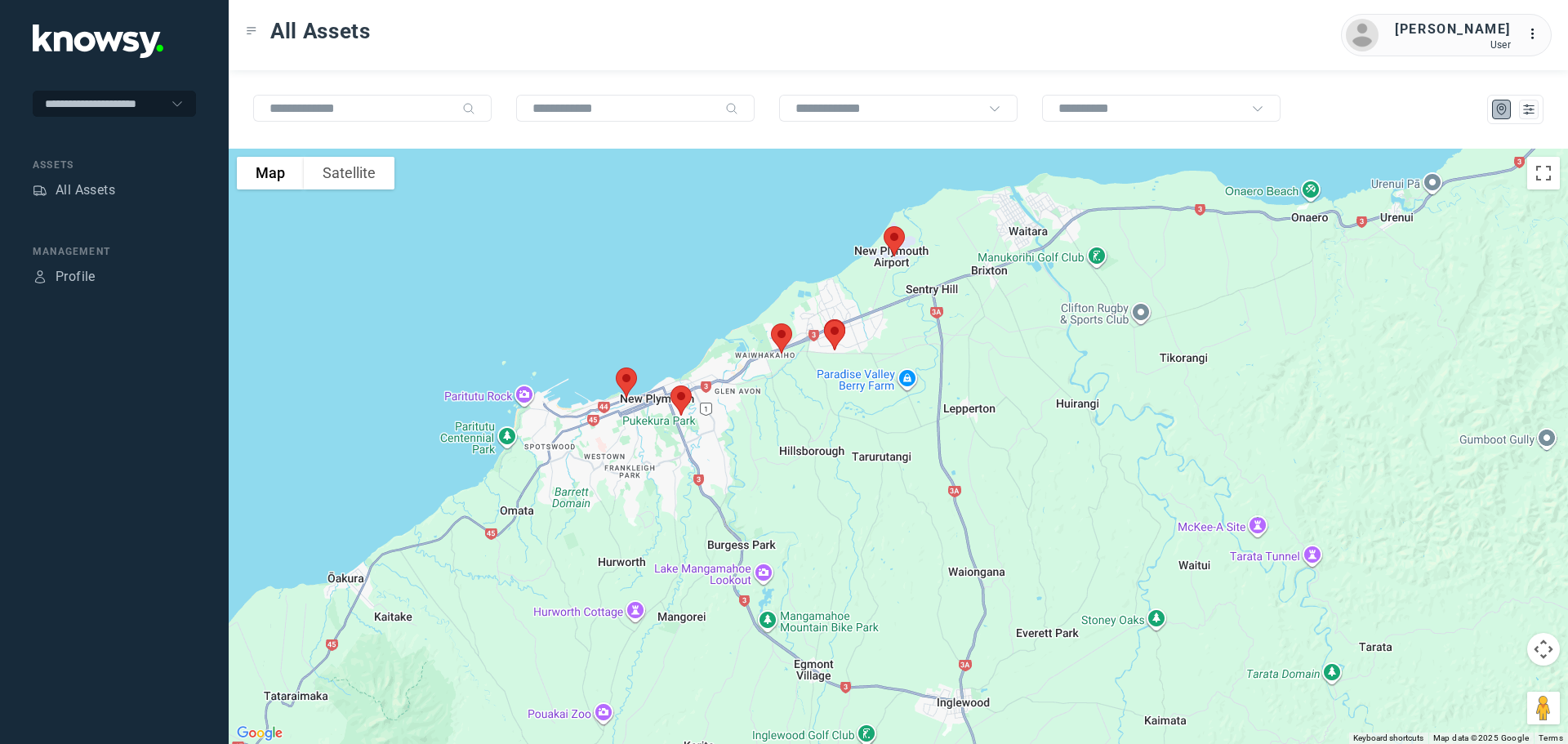
click at [892, 242] on img at bounding box center [894, 242] width 34 height 44
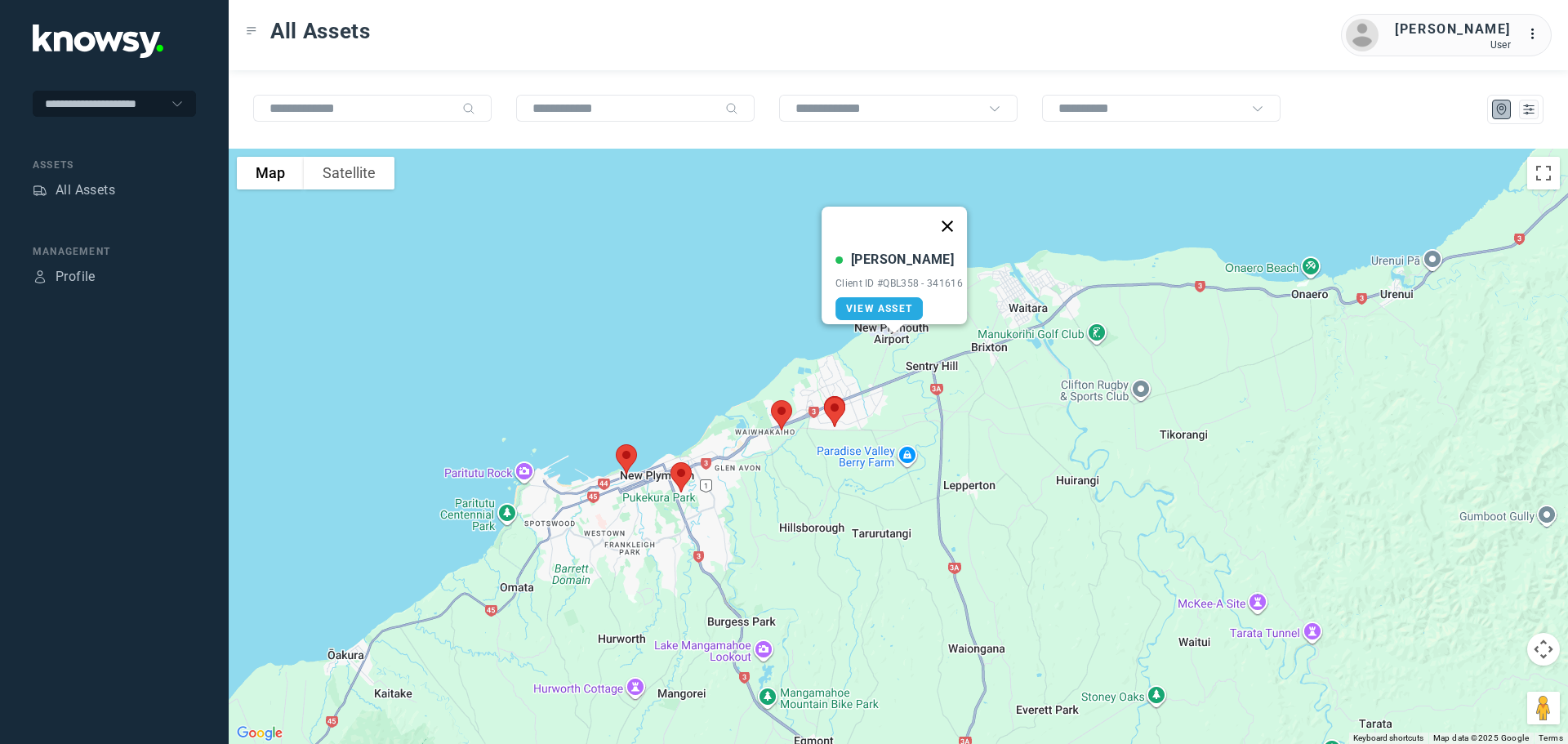
click at [955, 216] on button "Close" at bounding box center [946, 226] width 39 height 39
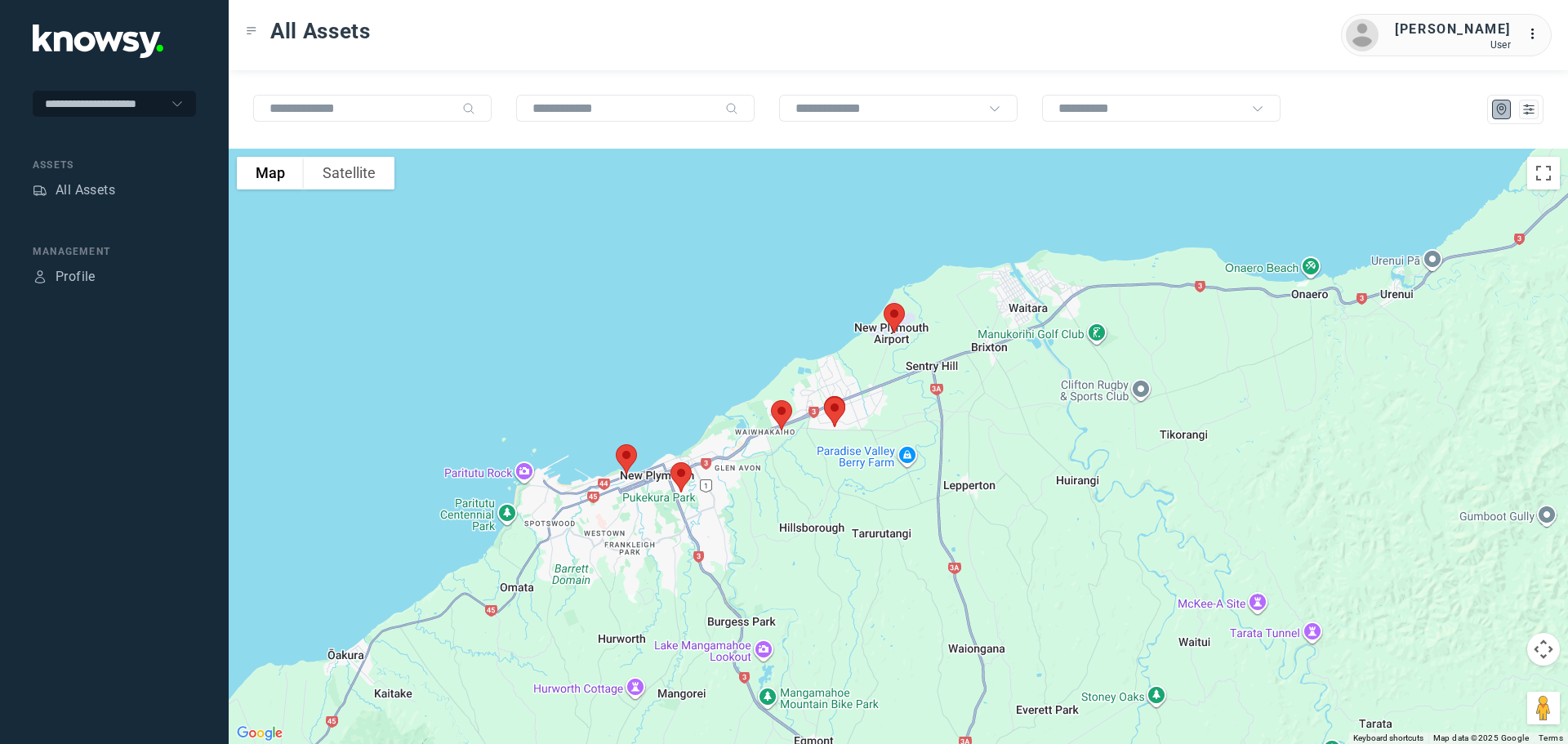
click at [837, 404] on img at bounding box center [835, 412] width 34 height 44
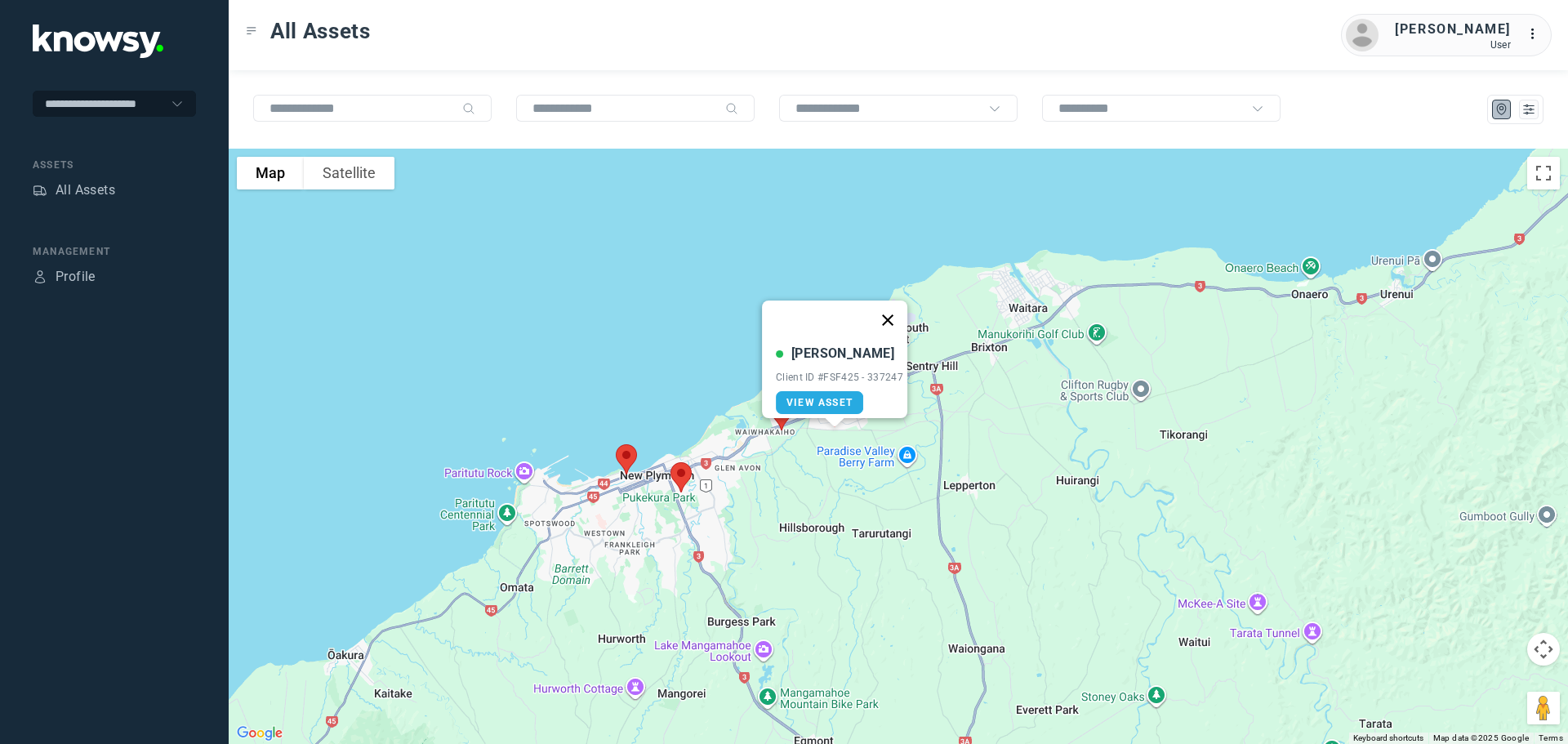
click at [892, 308] on button "Close" at bounding box center [887, 319] width 39 height 39
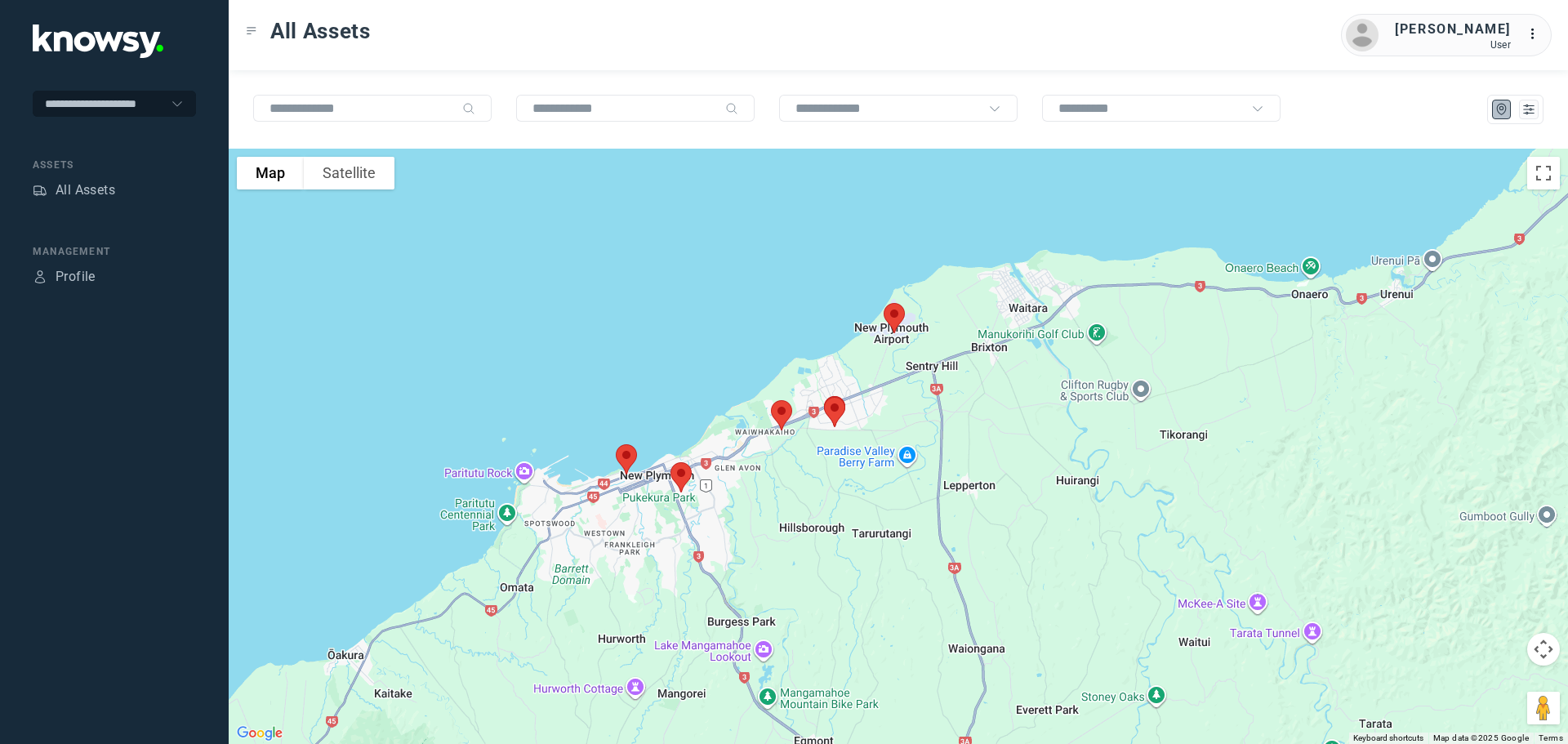
click at [779, 409] on img at bounding box center [782, 416] width 34 height 44
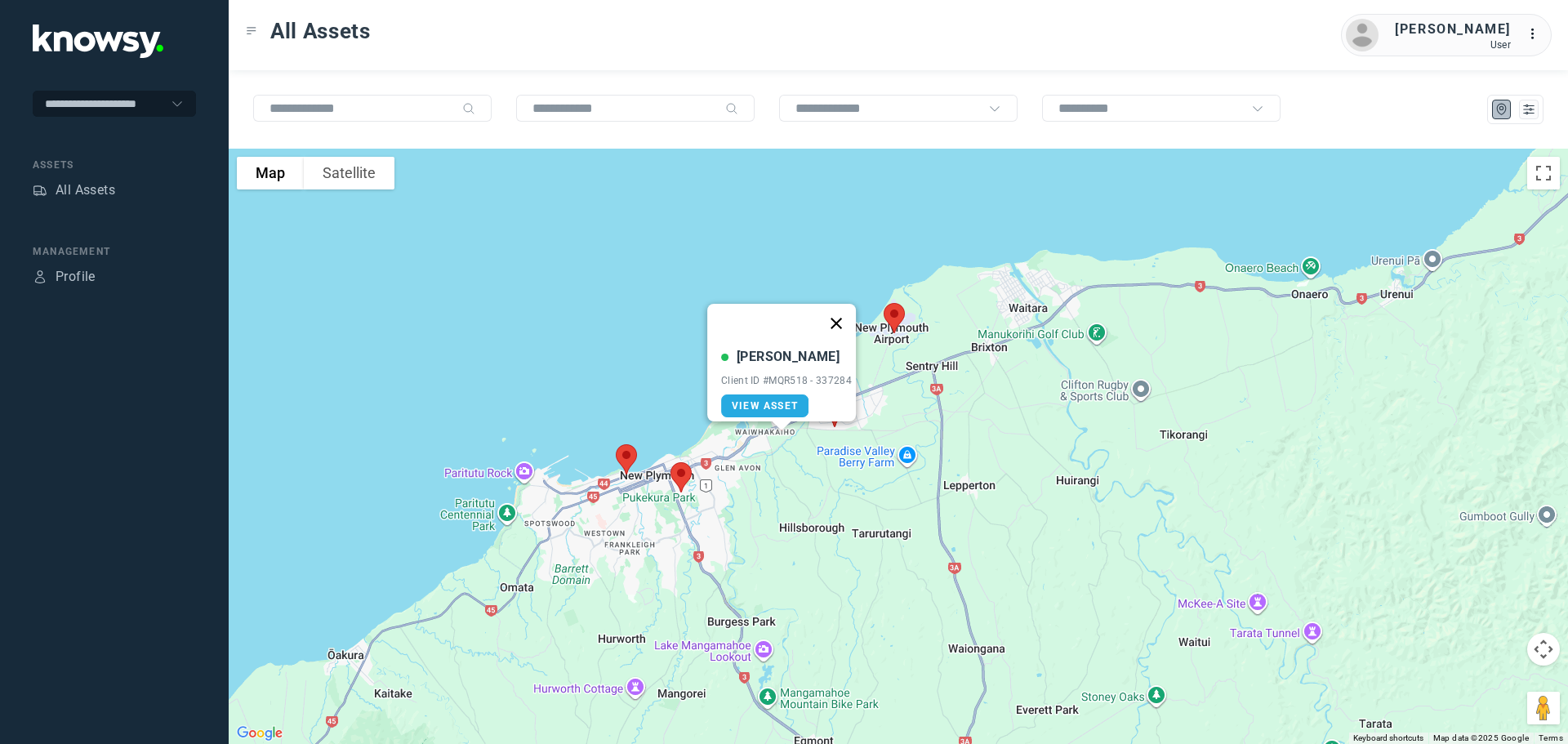
click at [843, 312] on button "Close" at bounding box center [836, 323] width 39 height 39
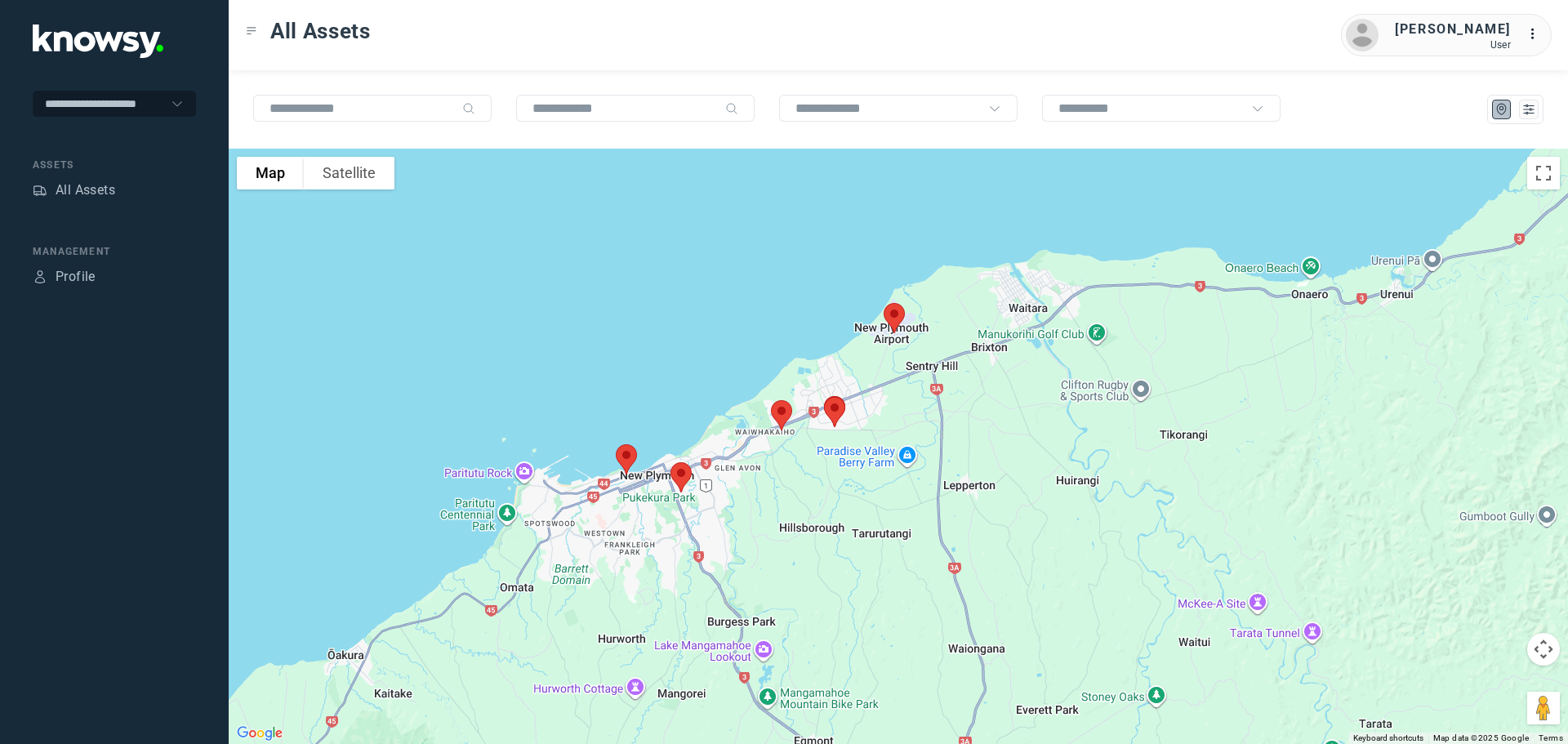
click at [682, 475] on img at bounding box center [681, 478] width 34 height 44
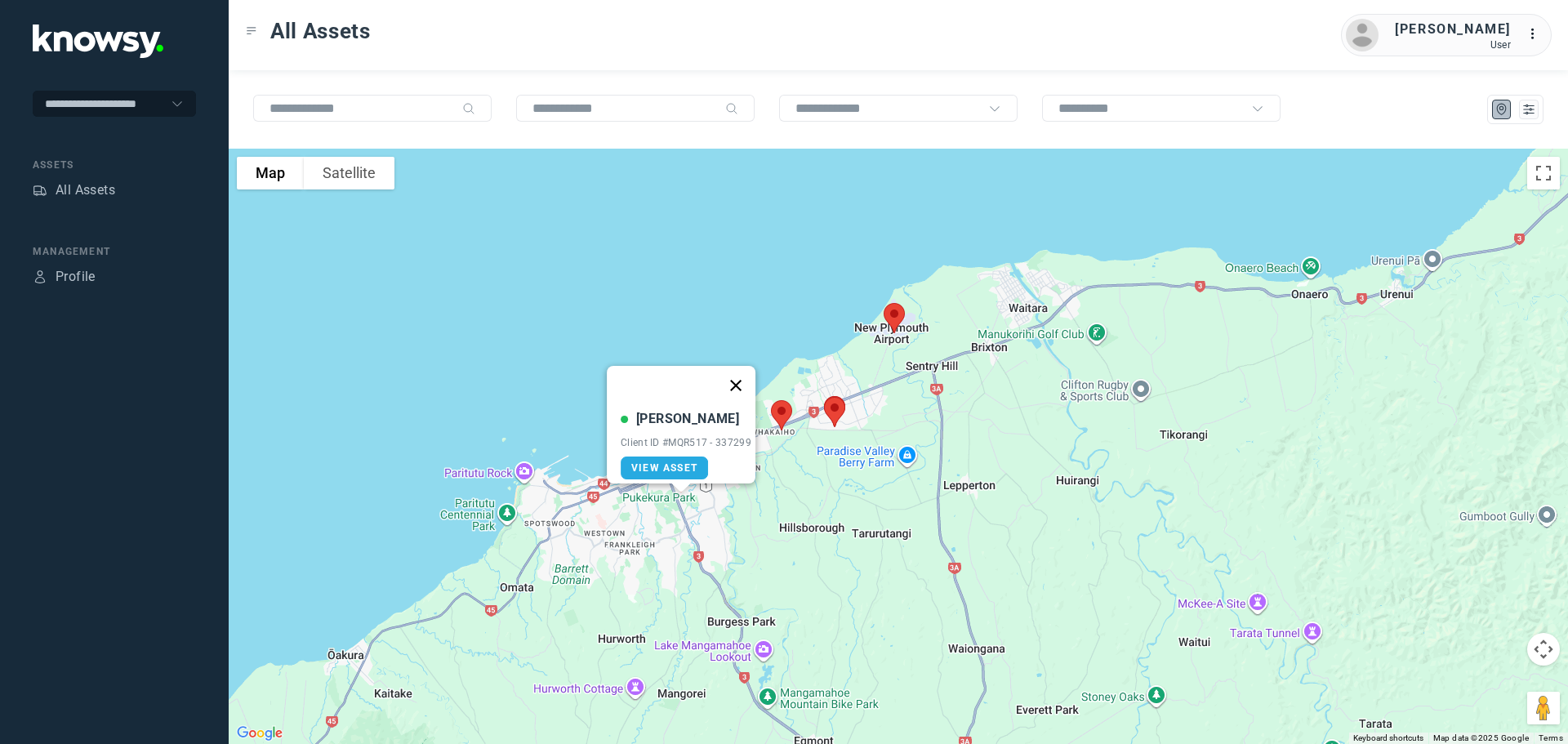
click at [744, 370] on button "Close" at bounding box center [735, 385] width 39 height 39
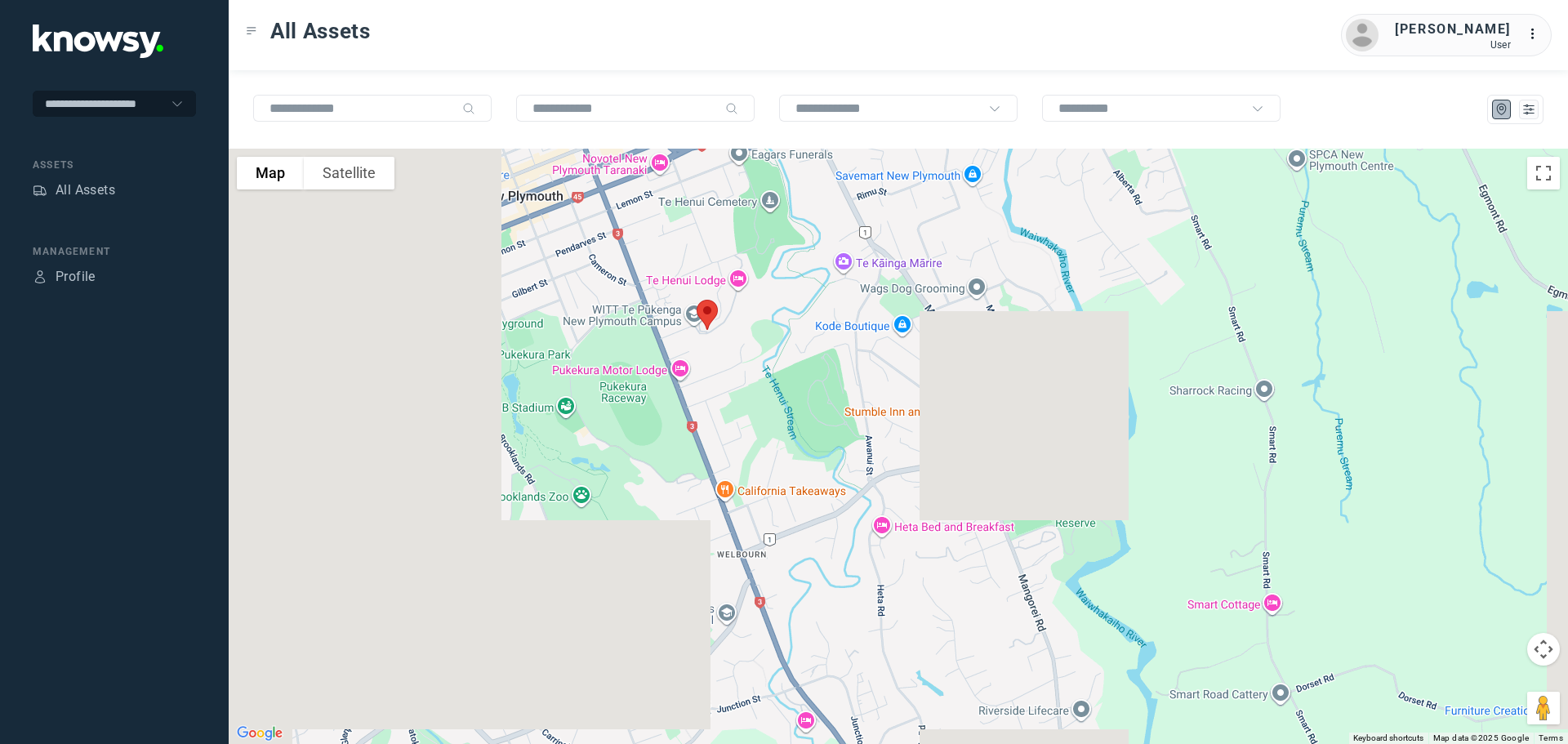
drag, startPoint x: 598, startPoint y: 329, endPoint x: 820, endPoint y: 372, distance: 226.1
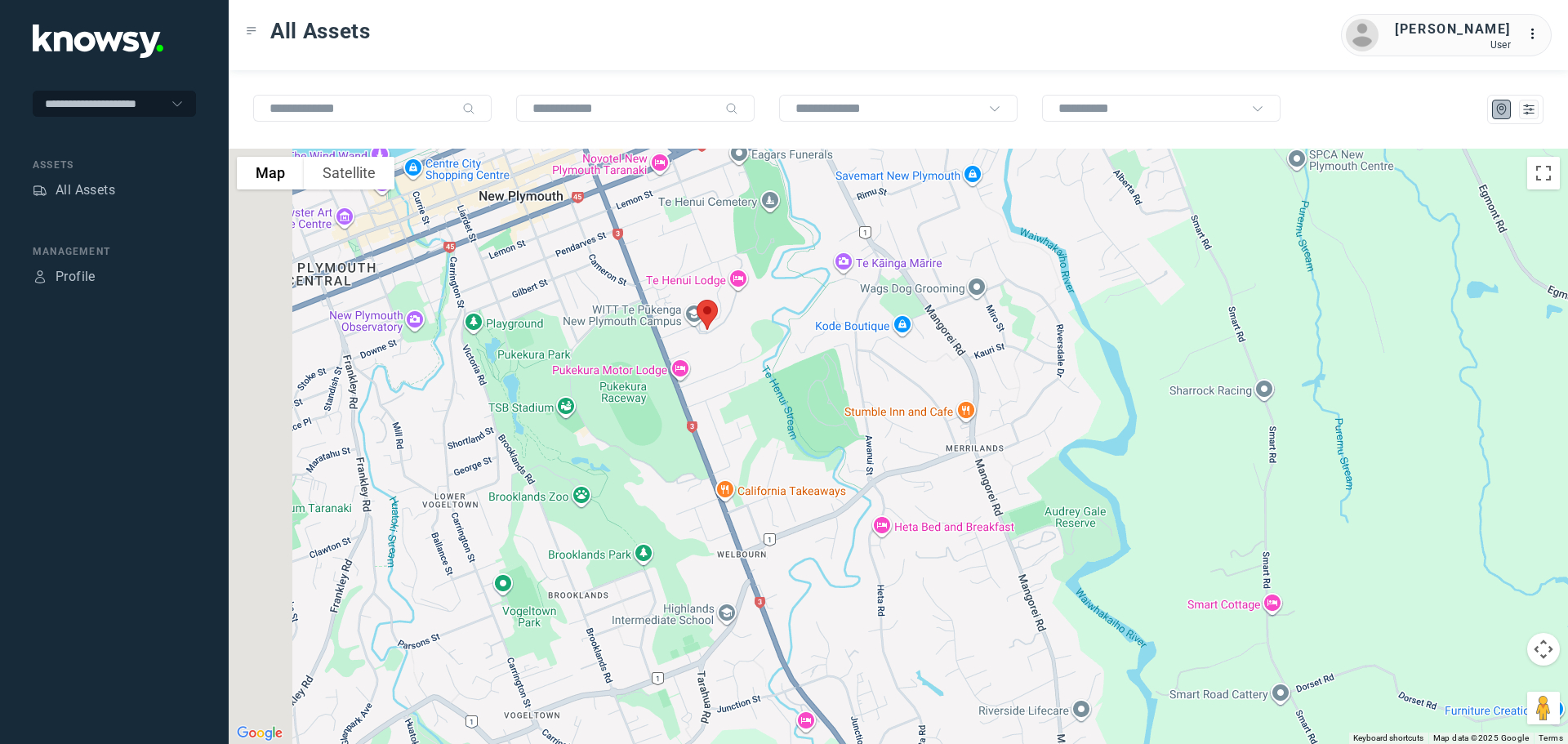
click at [820, 372] on div at bounding box center [898, 446] width 1340 height 596
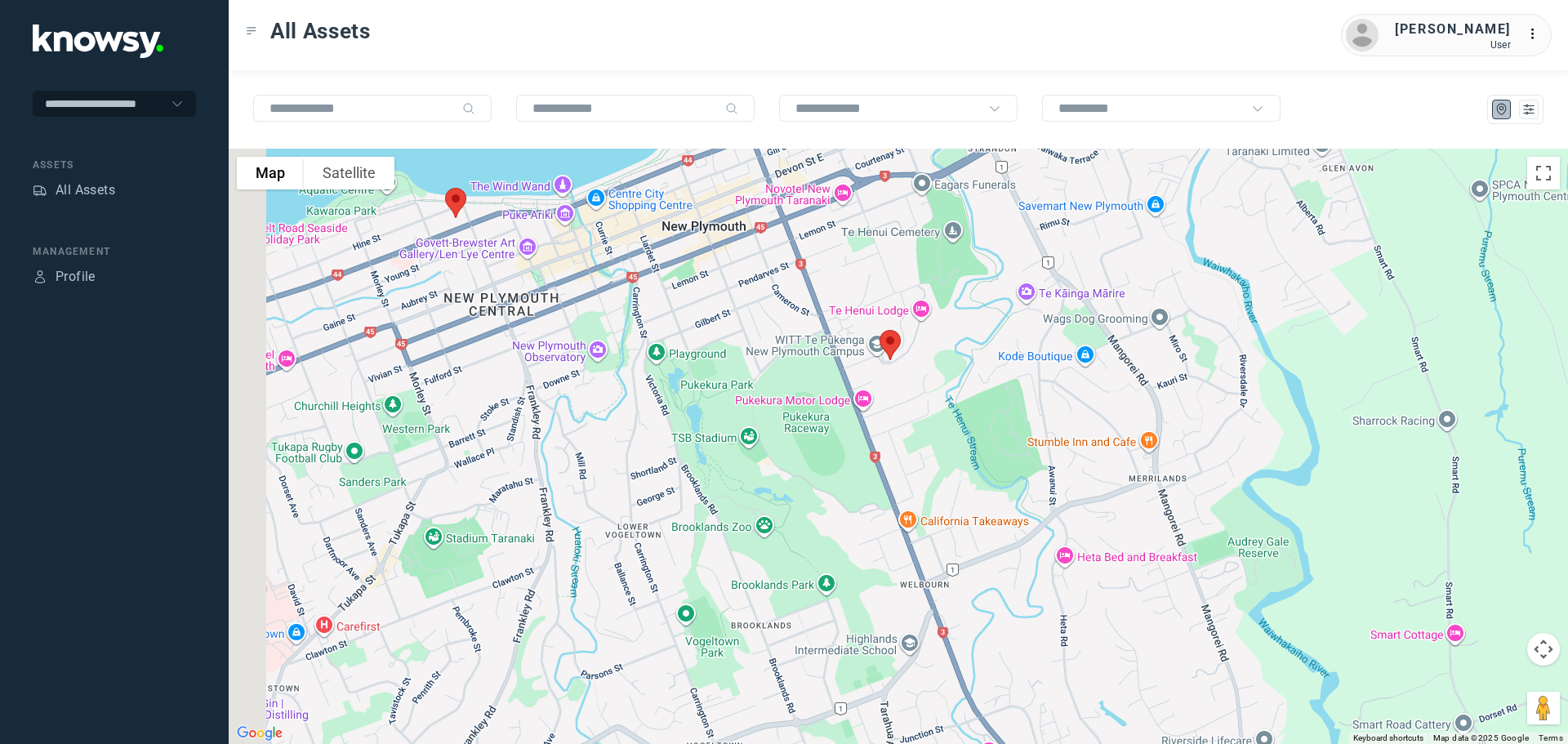
drag, startPoint x: 626, startPoint y: 331, endPoint x: 747, endPoint y: 313, distance: 122.3
click at [747, 313] on div at bounding box center [898, 446] width 1340 height 596
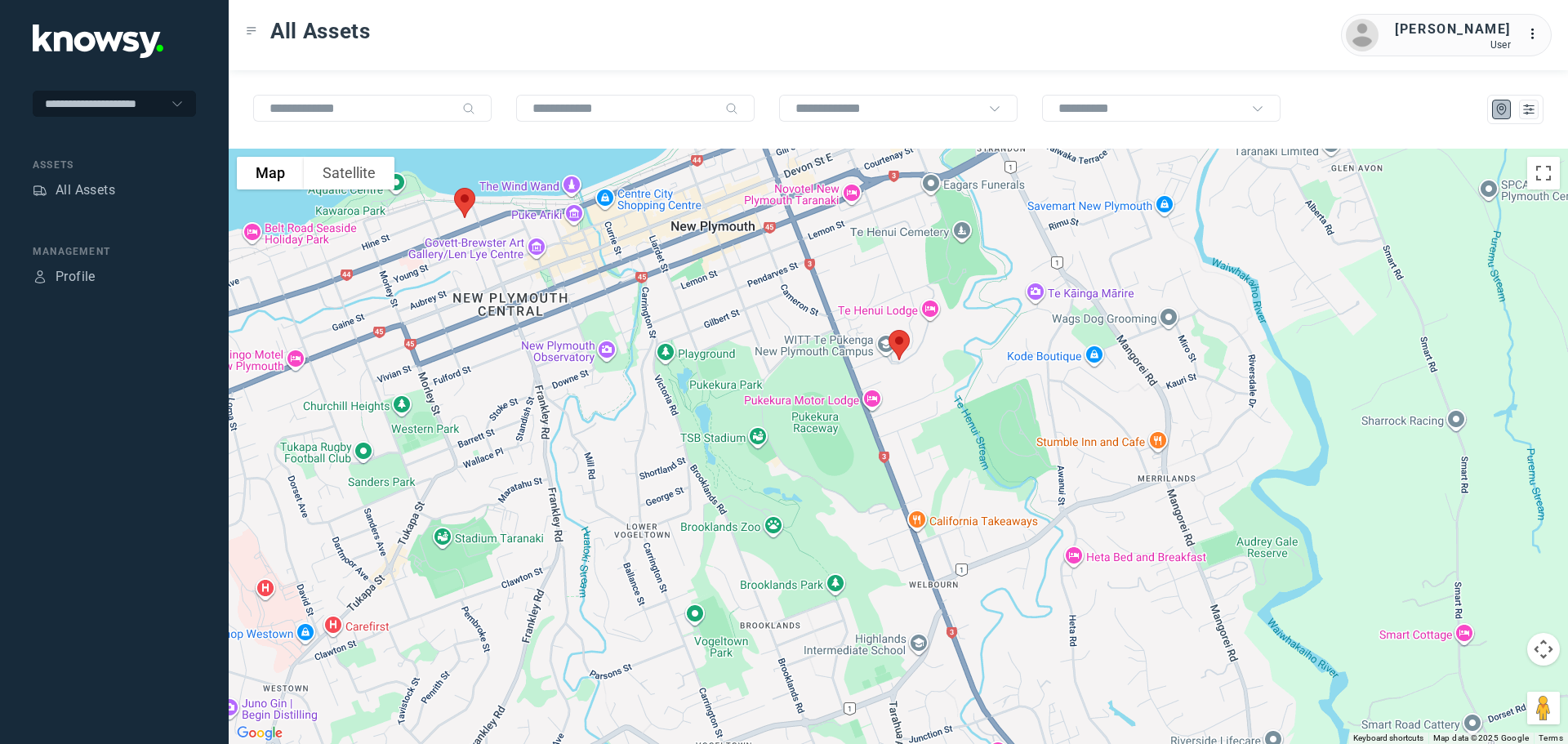
click at [468, 199] on img at bounding box center [464, 203] width 34 height 44
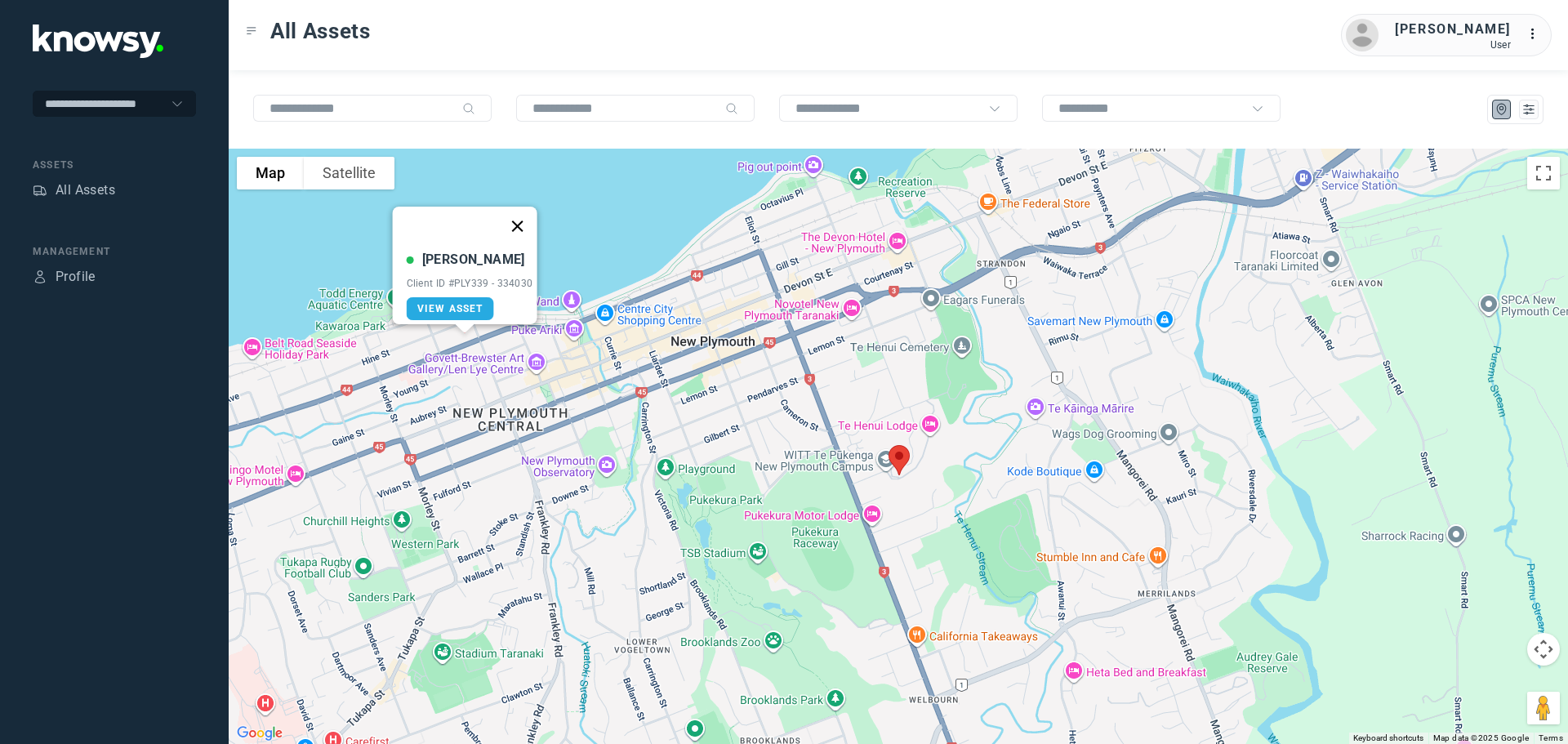
click at [525, 215] on button "Close" at bounding box center [516, 226] width 39 height 39
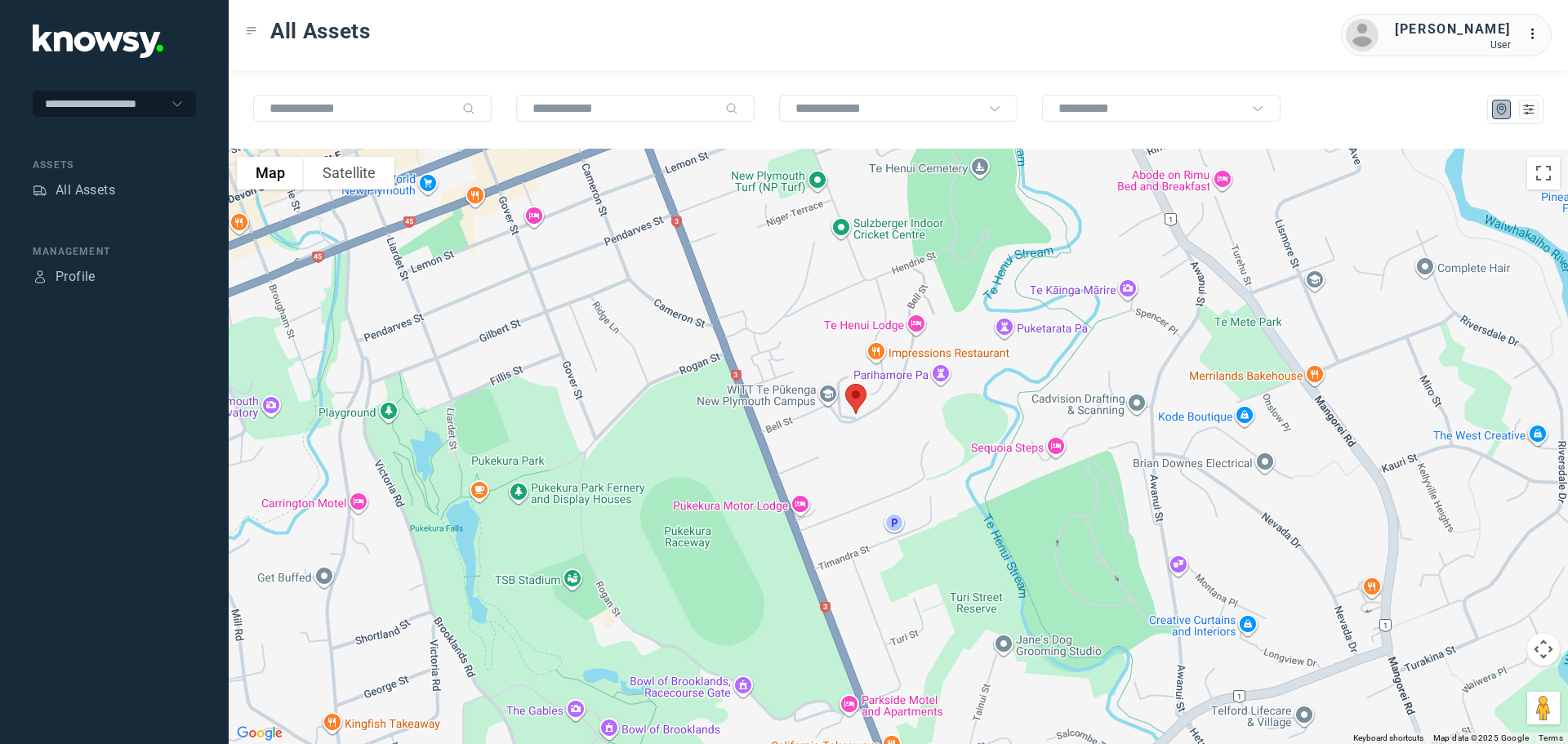
drag, startPoint x: 940, startPoint y: 424, endPoint x: 860, endPoint y: 431, distance: 80.3
click at [860, 431] on div at bounding box center [898, 446] width 1340 height 596
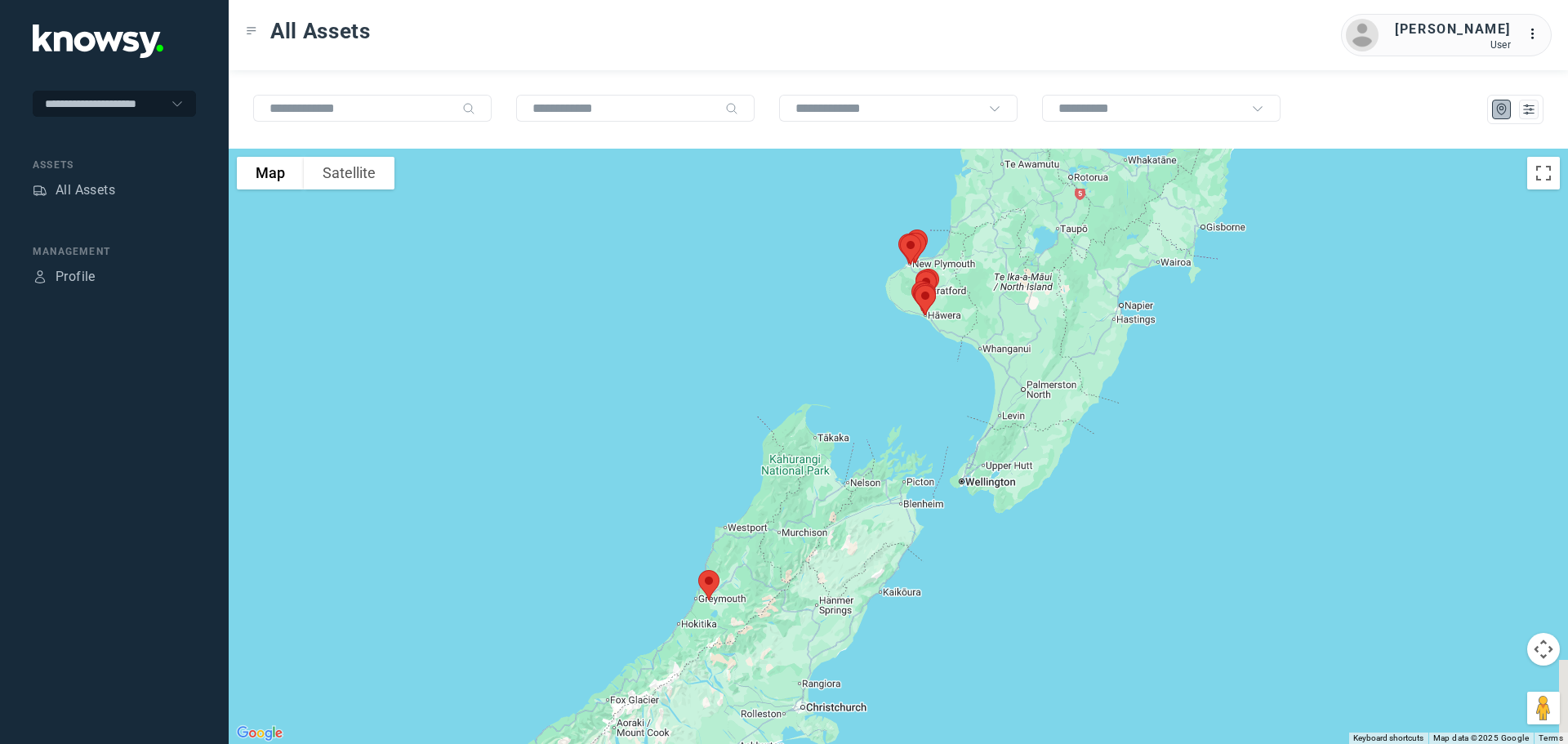
drag, startPoint x: 917, startPoint y: 558, endPoint x: 934, endPoint y: 397, distance: 161.9
click at [937, 383] on div at bounding box center [898, 446] width 1340 height 596
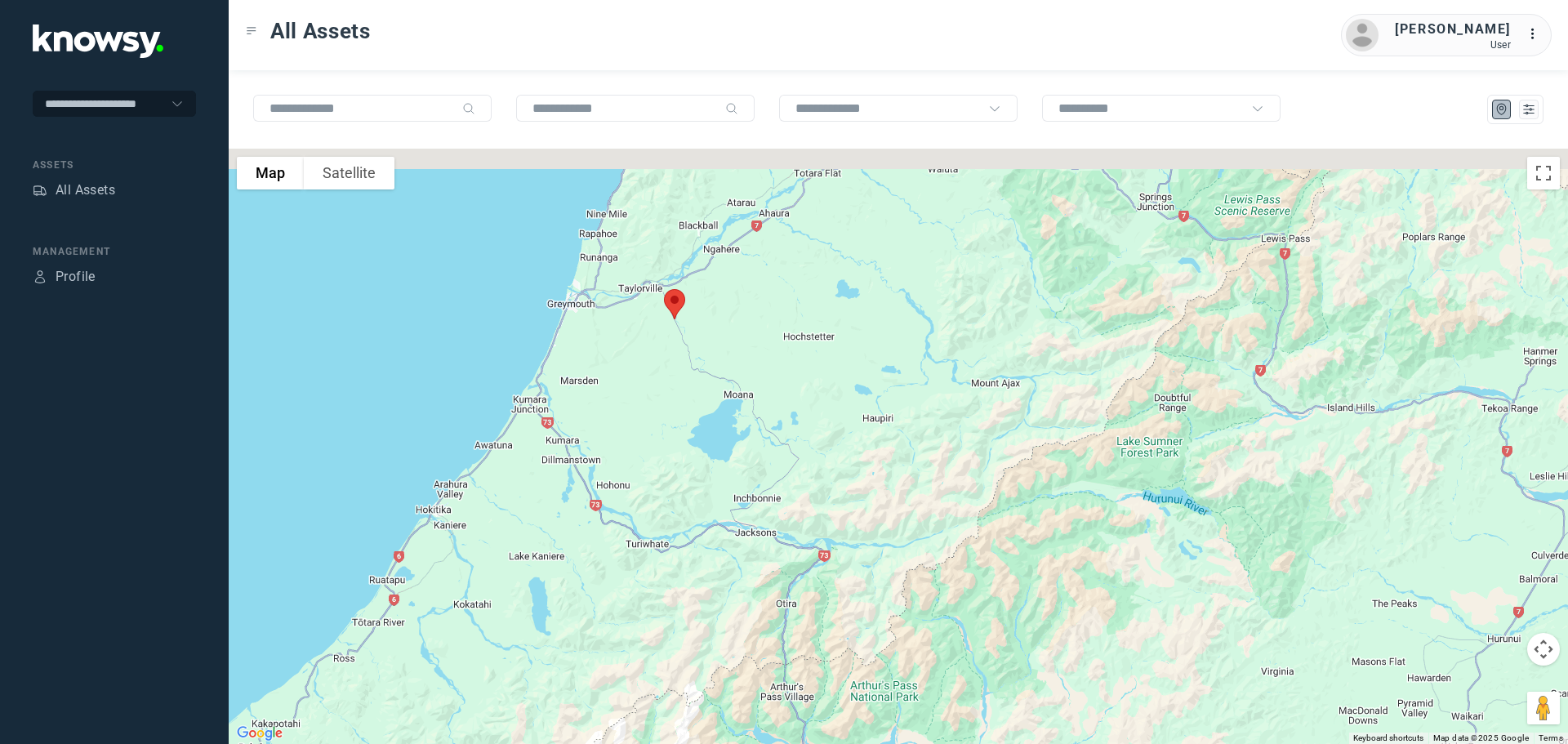
drag, startPoint x: 655, startPoint y: 287, endPoint x: 788, endPoint y: 351, distance: 147.6
click at [788, 351] on div at bounding box center [898, 446] width 1340 height 596
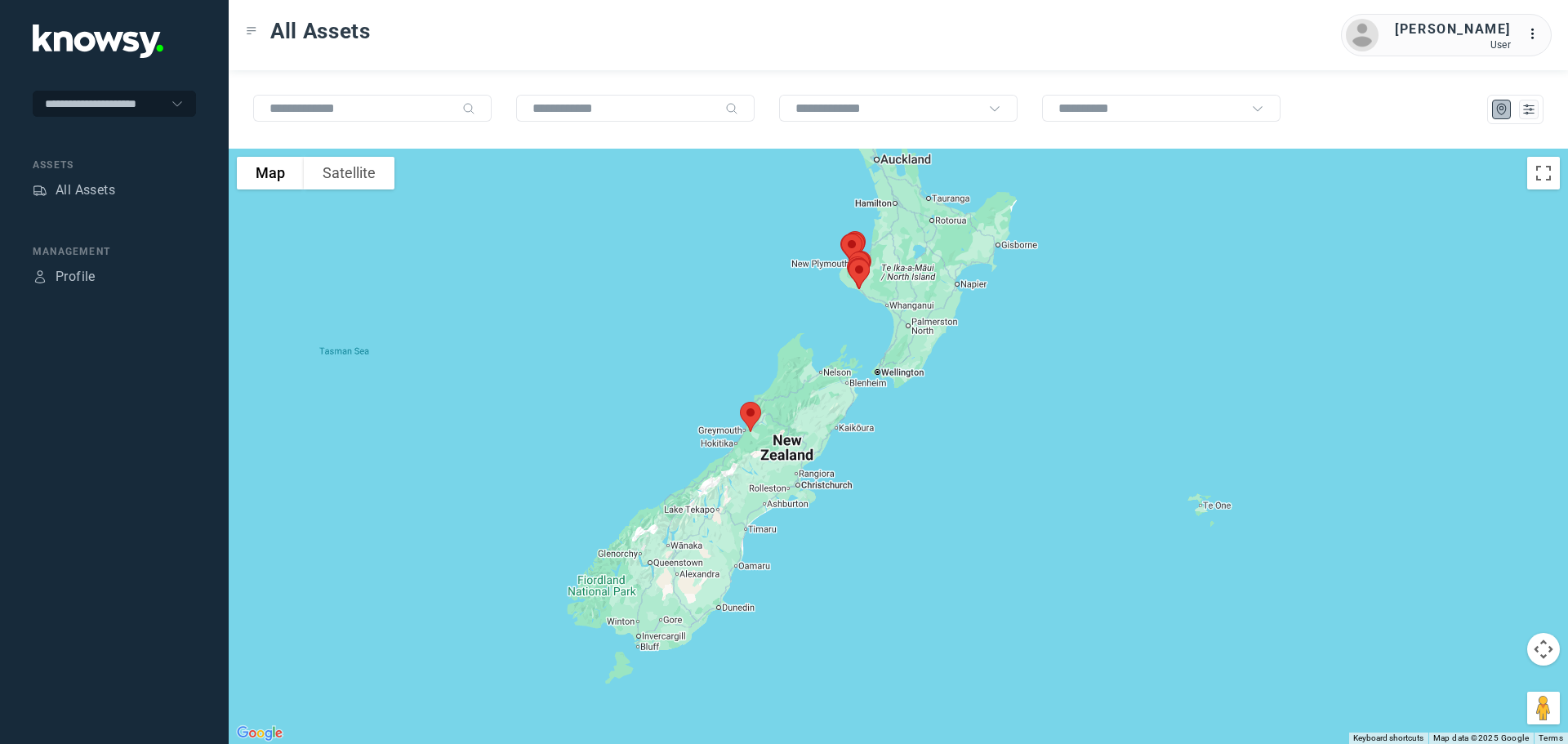
drag, startPoint x: 816, startPoint y: 246, endPoint x: 735, endPoint y: 419, distance: 191.0
click at [748, 412] on div at bounding box center [898, 446] width 1340 height 596
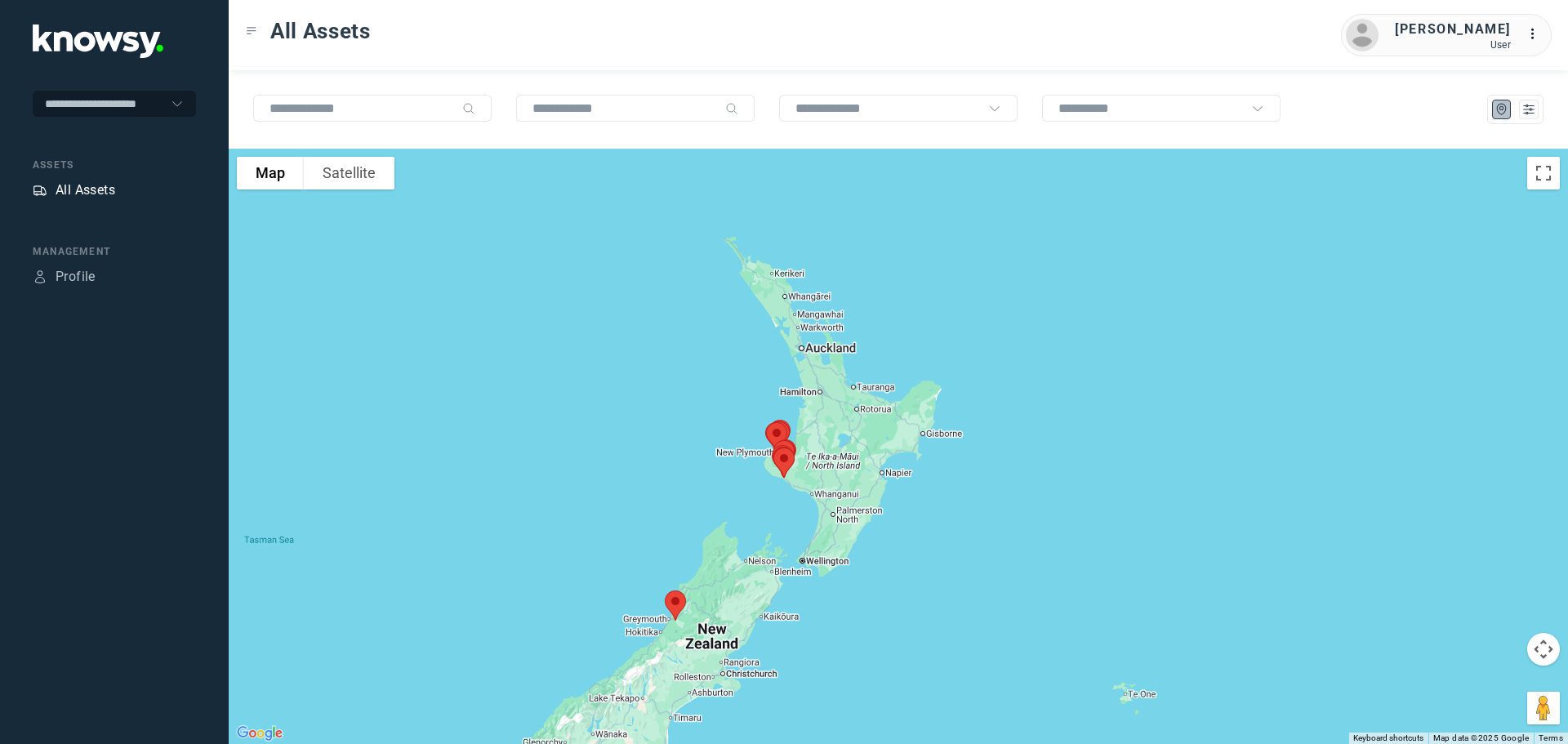
click at [90, 183] on div "All Assets" at bounding box center [85, 191] width 60 height 20
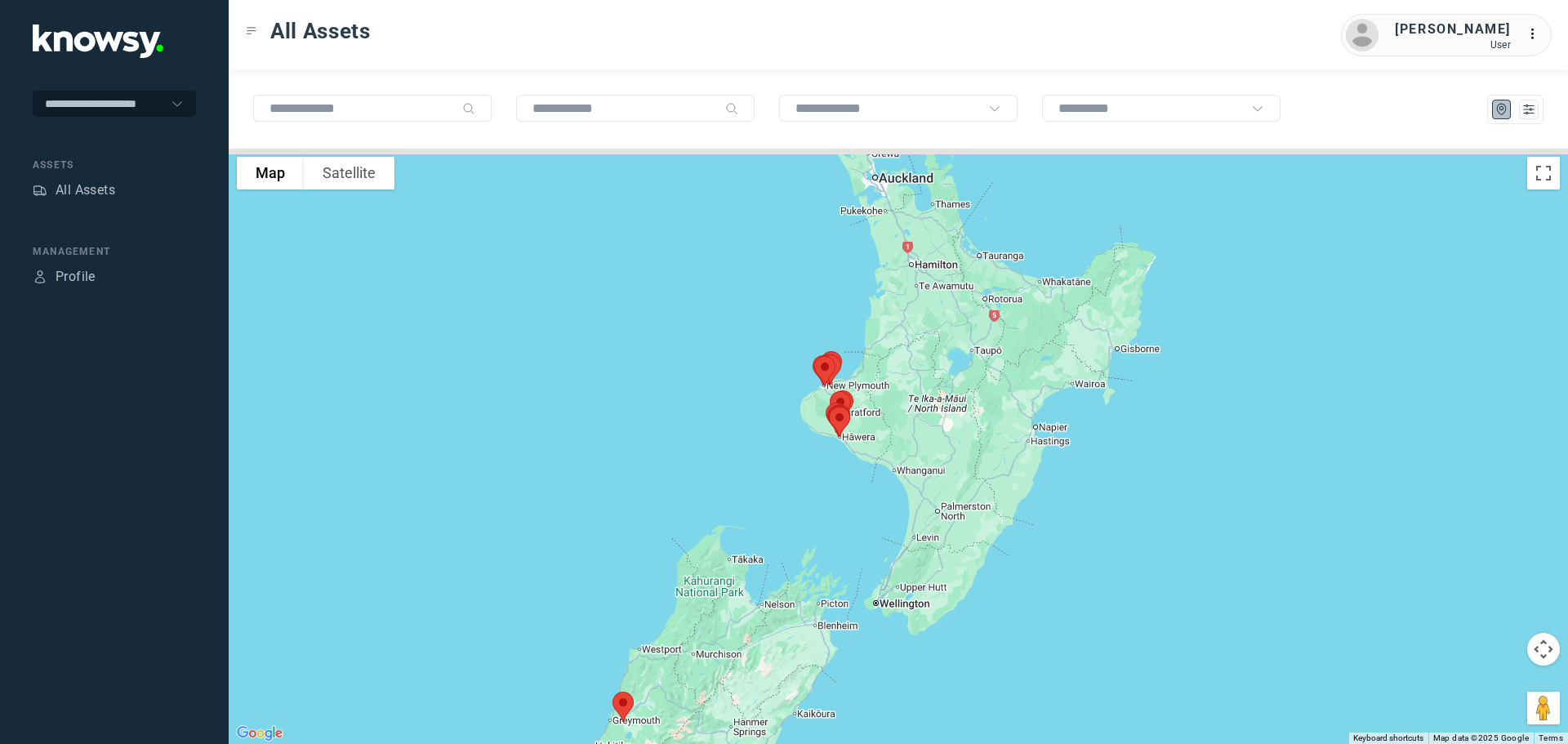
drag, startPoint x: 1098, startPoint y: 244, endPoint x: 910, endPoint y: 358, distance: 219.9
click at [910, 358] on div at bounding box center [898, 446] width 1340 height 596
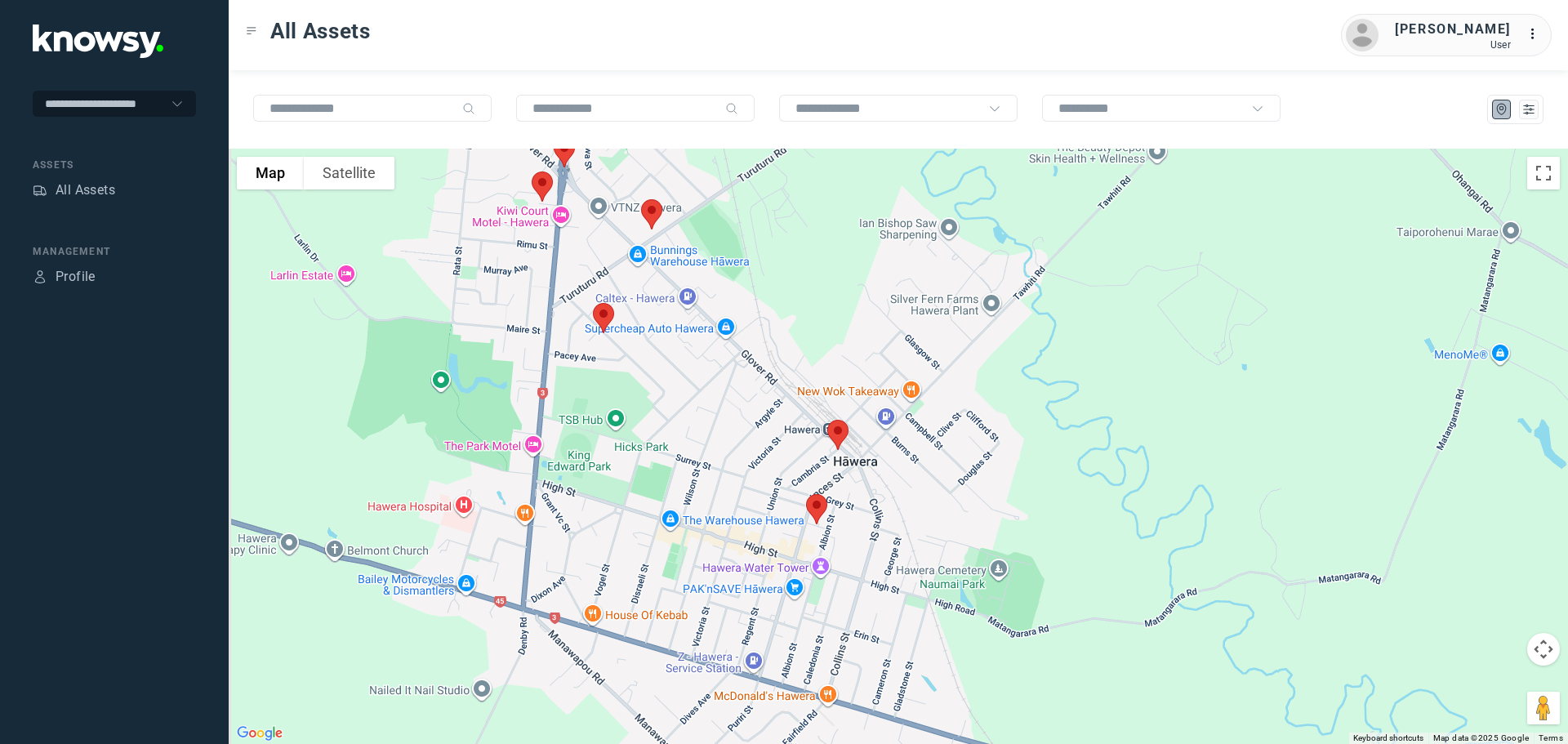
drag, startPoint x: 692, startPoint y: 348, endPoint x: 731, endPoint y: 303, distance: 59.5
click at [732, 304] on div at bounding box center [898, 446] width 1340 height 596
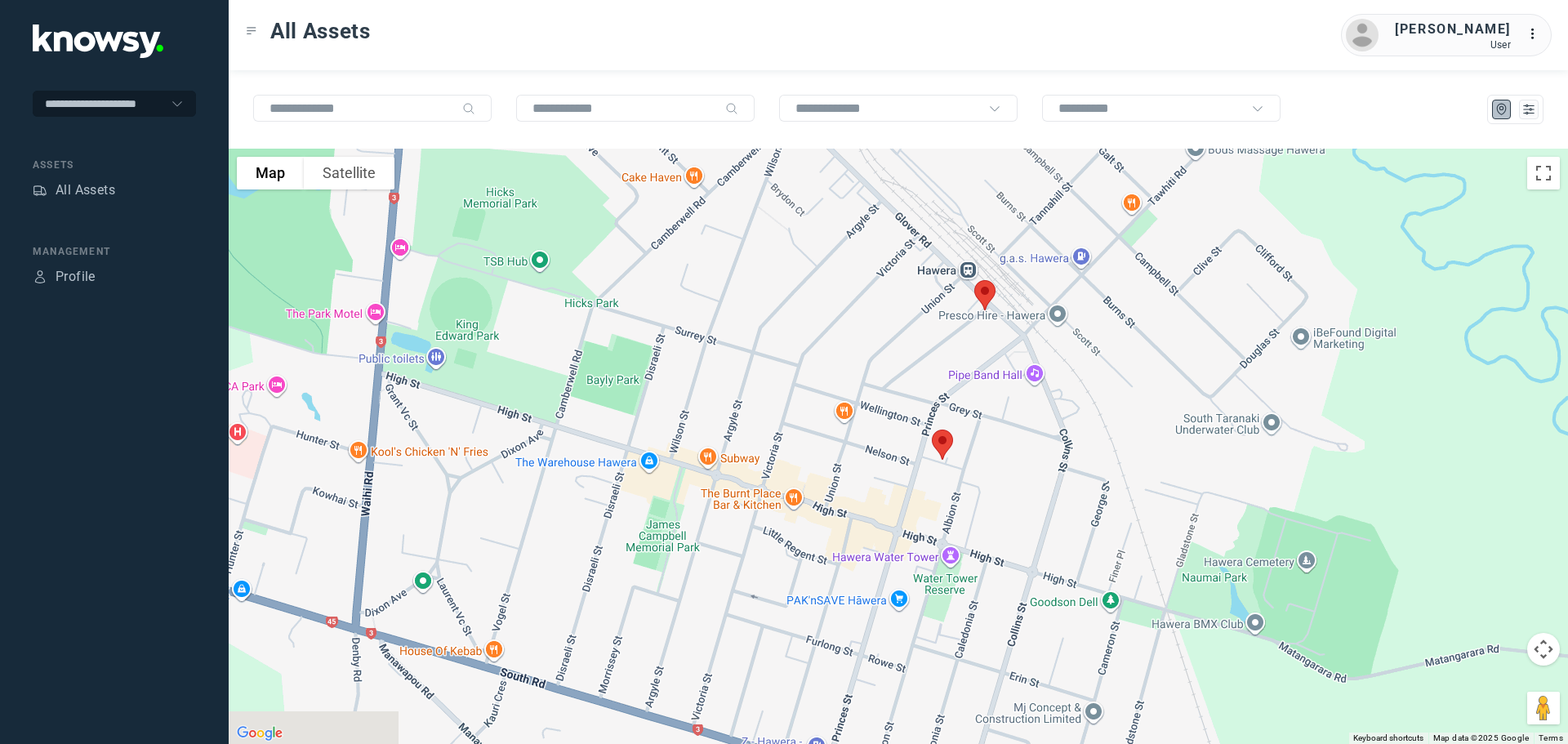
drag, startPoint x: 782, startPoint y: 475, endPoint x: 699, endPoint y: 248, distance: 241.7
click at [703, 251] on div at bounding box center [898, 446] width 1340 height 596
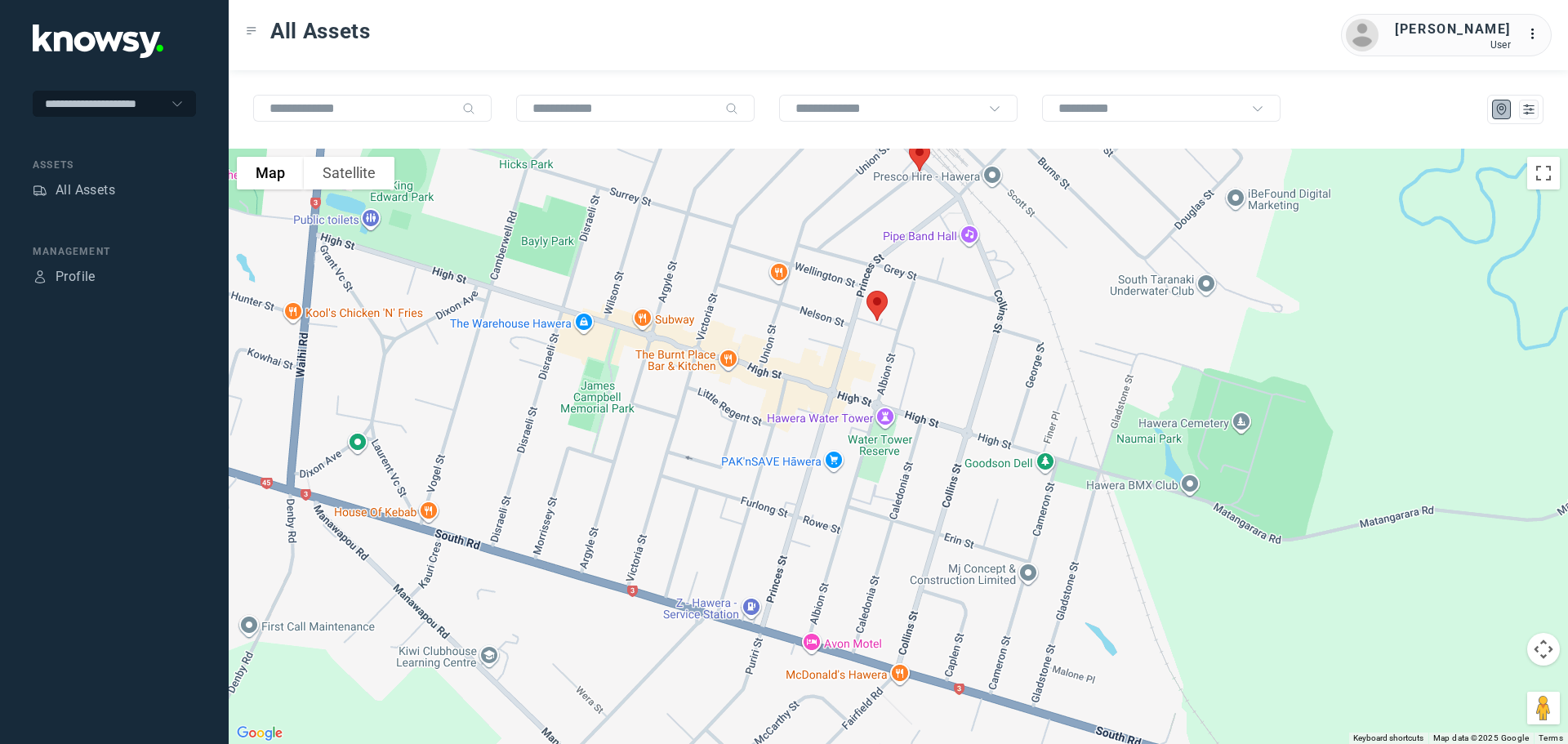
click at [877, 307] on img at bounding box center [877, 306] width 34 height 44
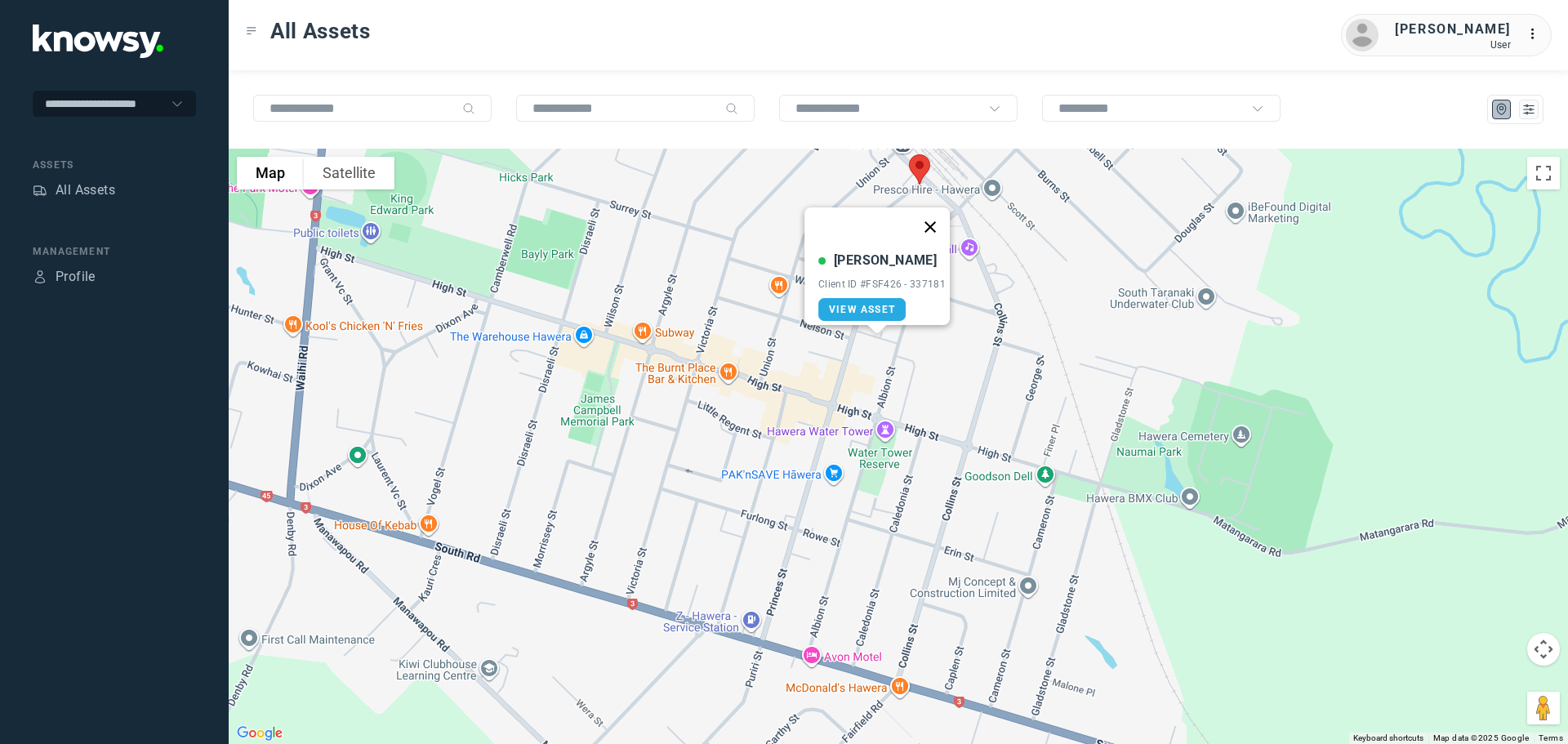
click at [933, 216] on button "Close" at bounding box center [929, 227] width 39 height 39
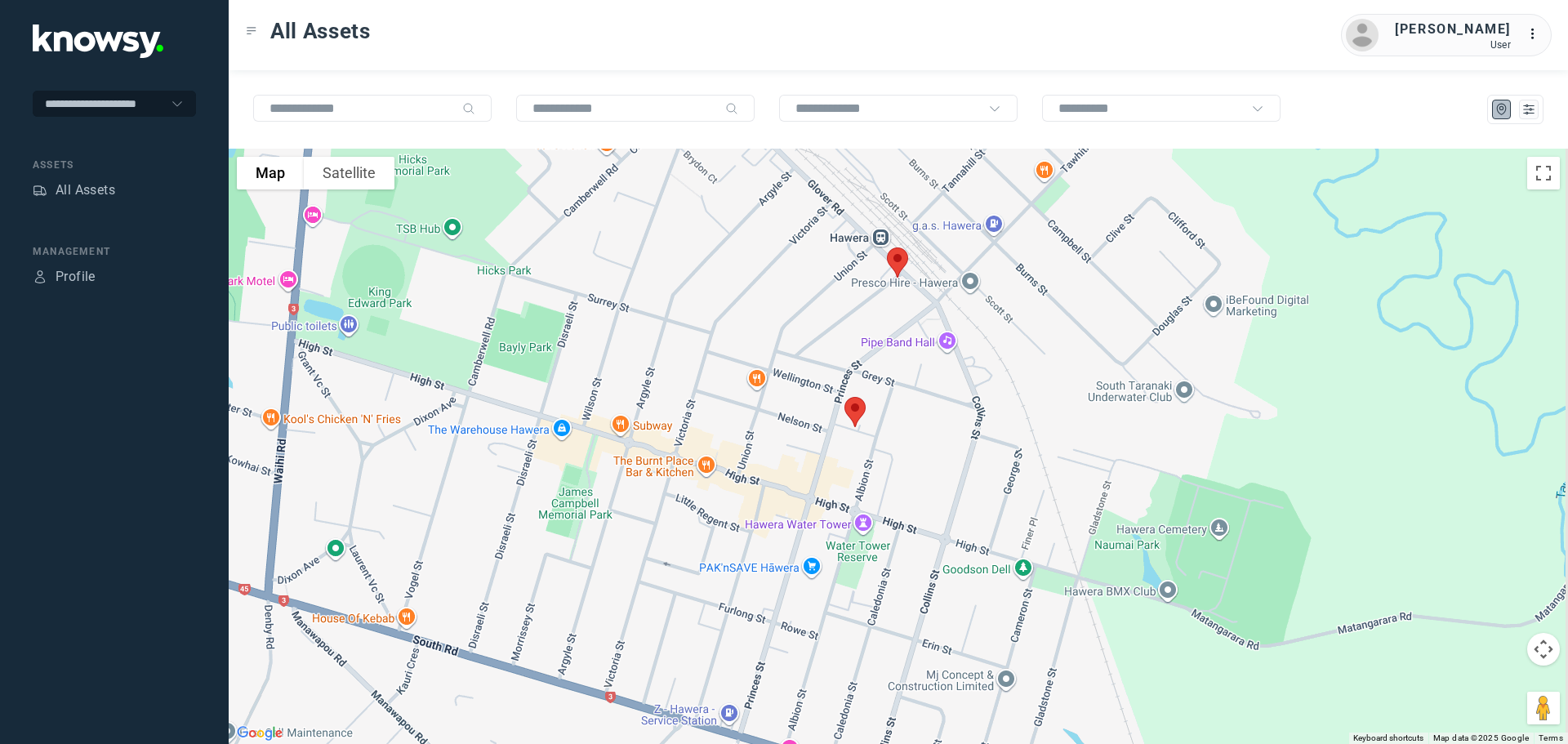
drag, startPoint x: 946, startPoint y: 258, endPoint x: 917, endPoint y: 374, distance: 119.6
click at [917, 374] on div at bounding box center [898, 446] width 1340 height 596
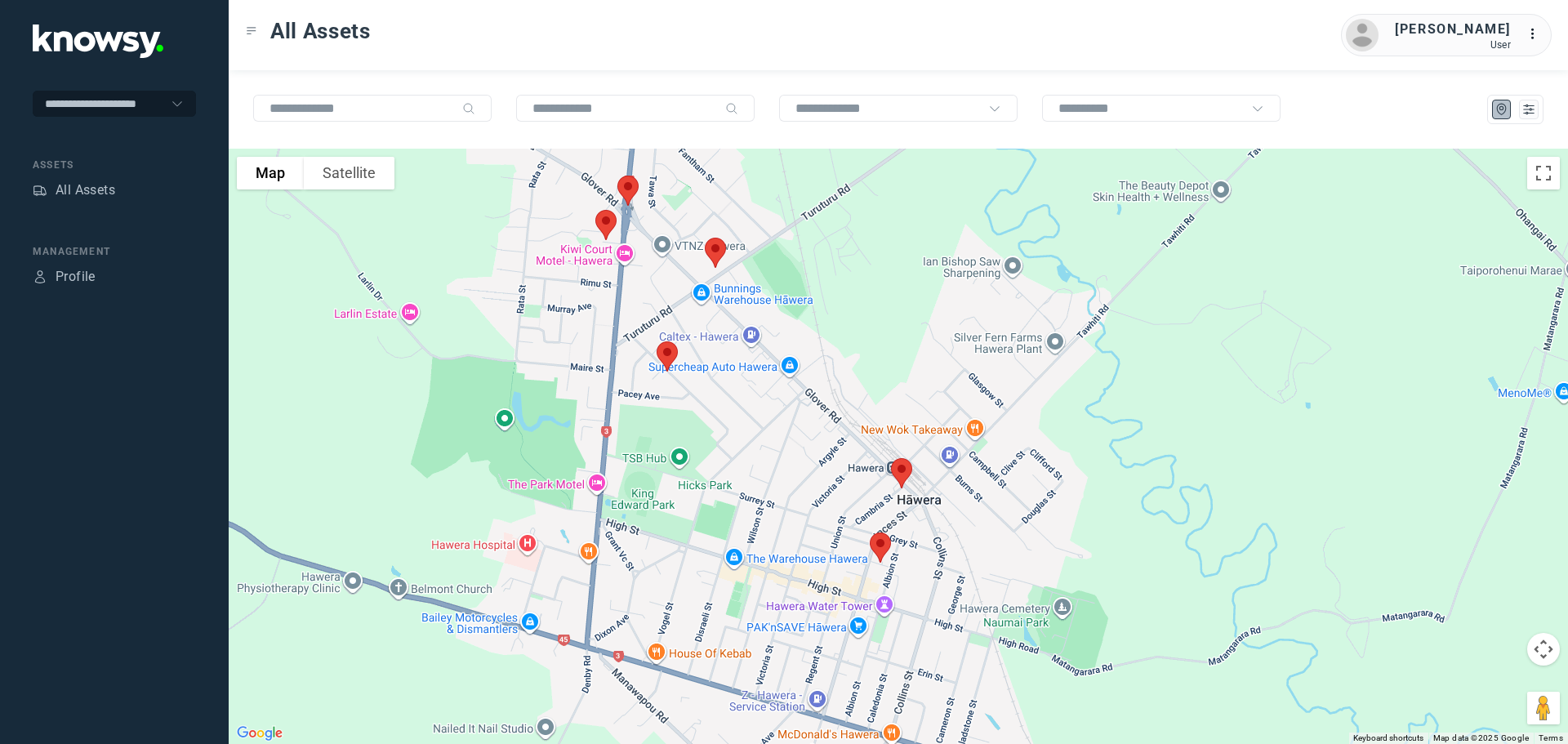
drag, startPoint x: 624, startPoint y: 294, endPoint x: 721, endPoint y: 394, distance: 139.3
click at [721, 394] on div at bounding box center [898, 446] width 1340 height 596
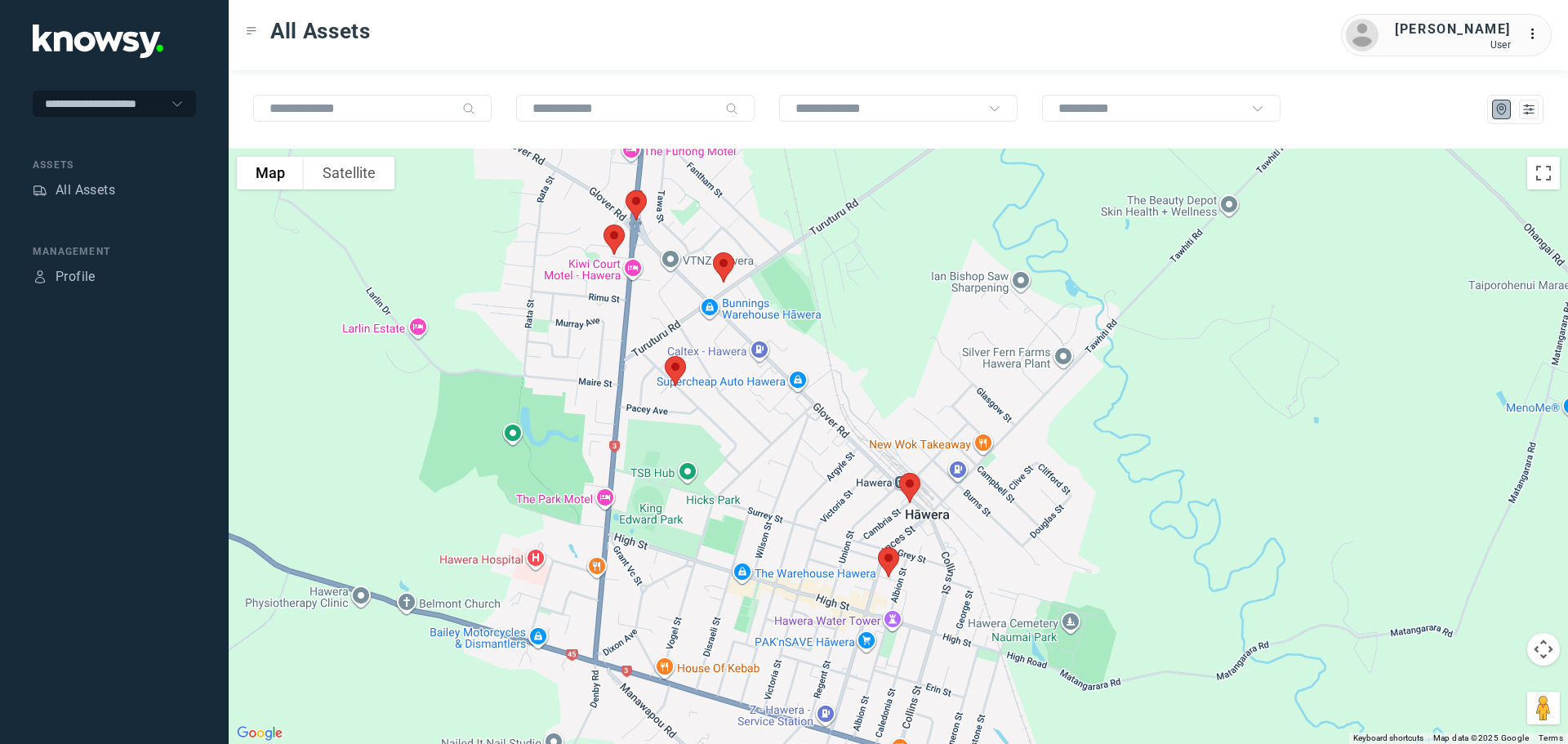
click at [672, 370] on img at bounding box center [676, 372] width 34 height 44
click at [734, 268] on button "Close" at bounding box center [728, 279] width 39 height 39
click at [722, 260] on img at bounding box center [724, 268] width 34 height 44
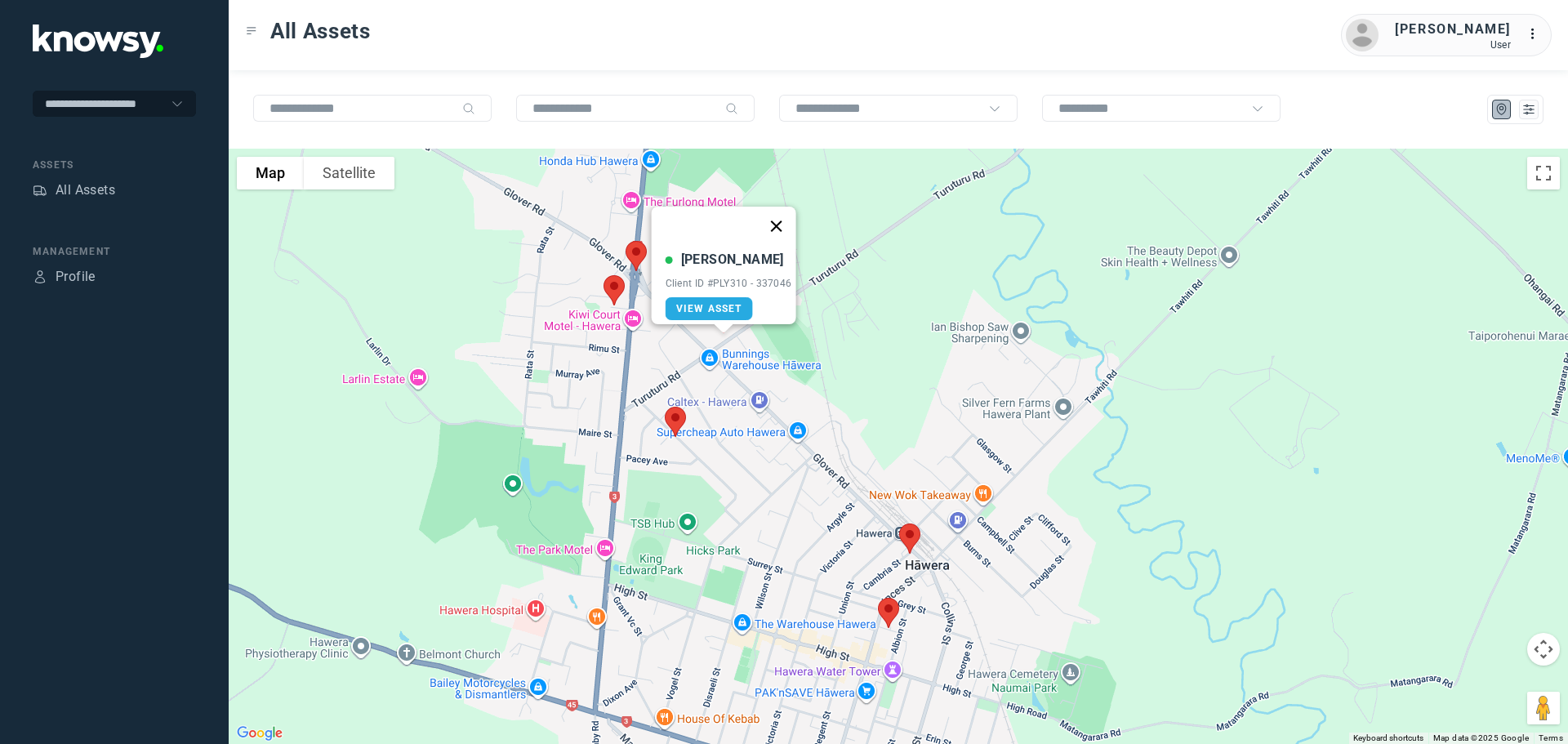
click at [780, 214] on button "Close" at bounding box center [775, 226] width 39 height 39
click at [637, 254] on img at bounding box center [637, 256] width 34 height 44
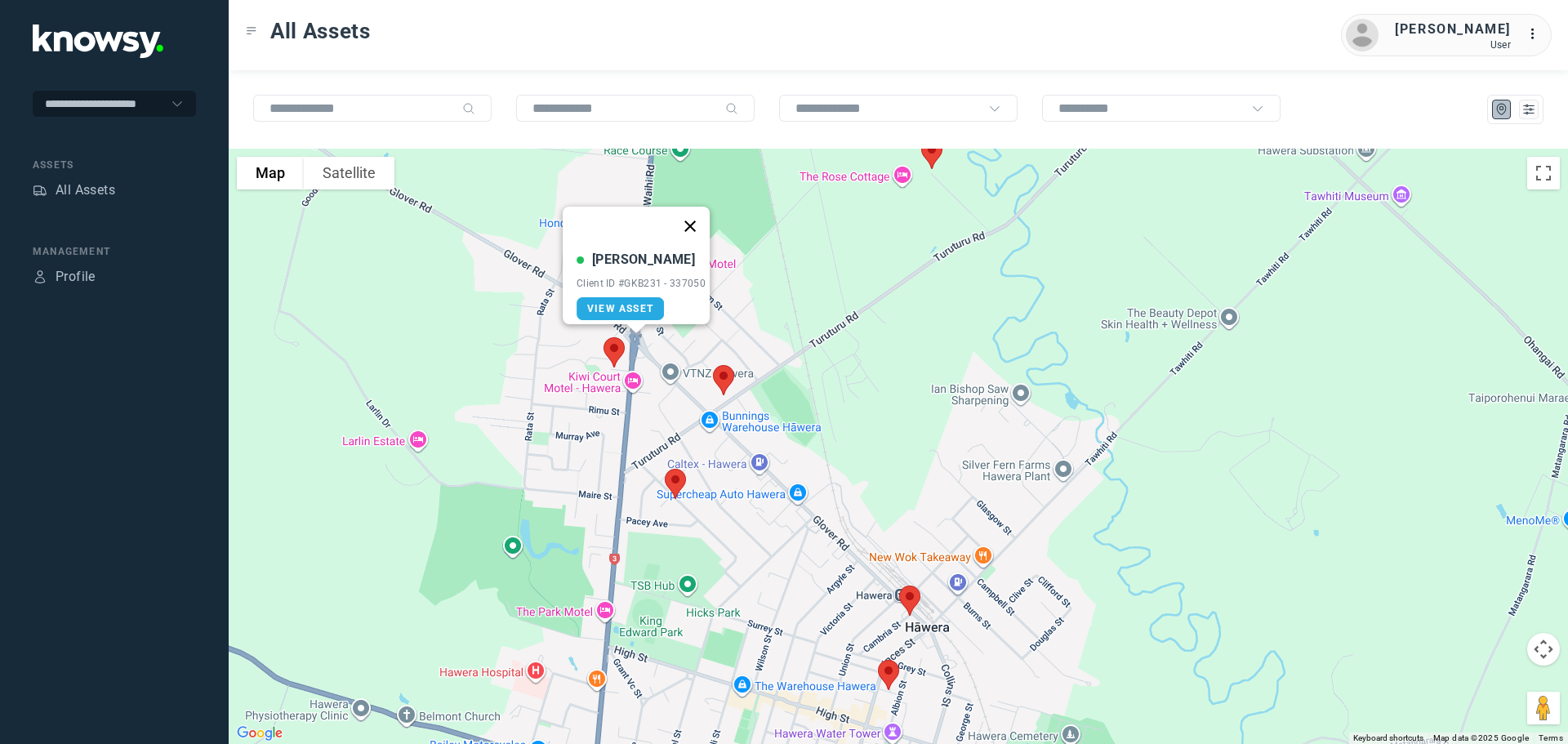
click at [696, 213] on button "Close" at bounding box center [690, 226] width 39 height 39
click at [620, 347] on img at bounding box center [614, 353] width 34 height 44
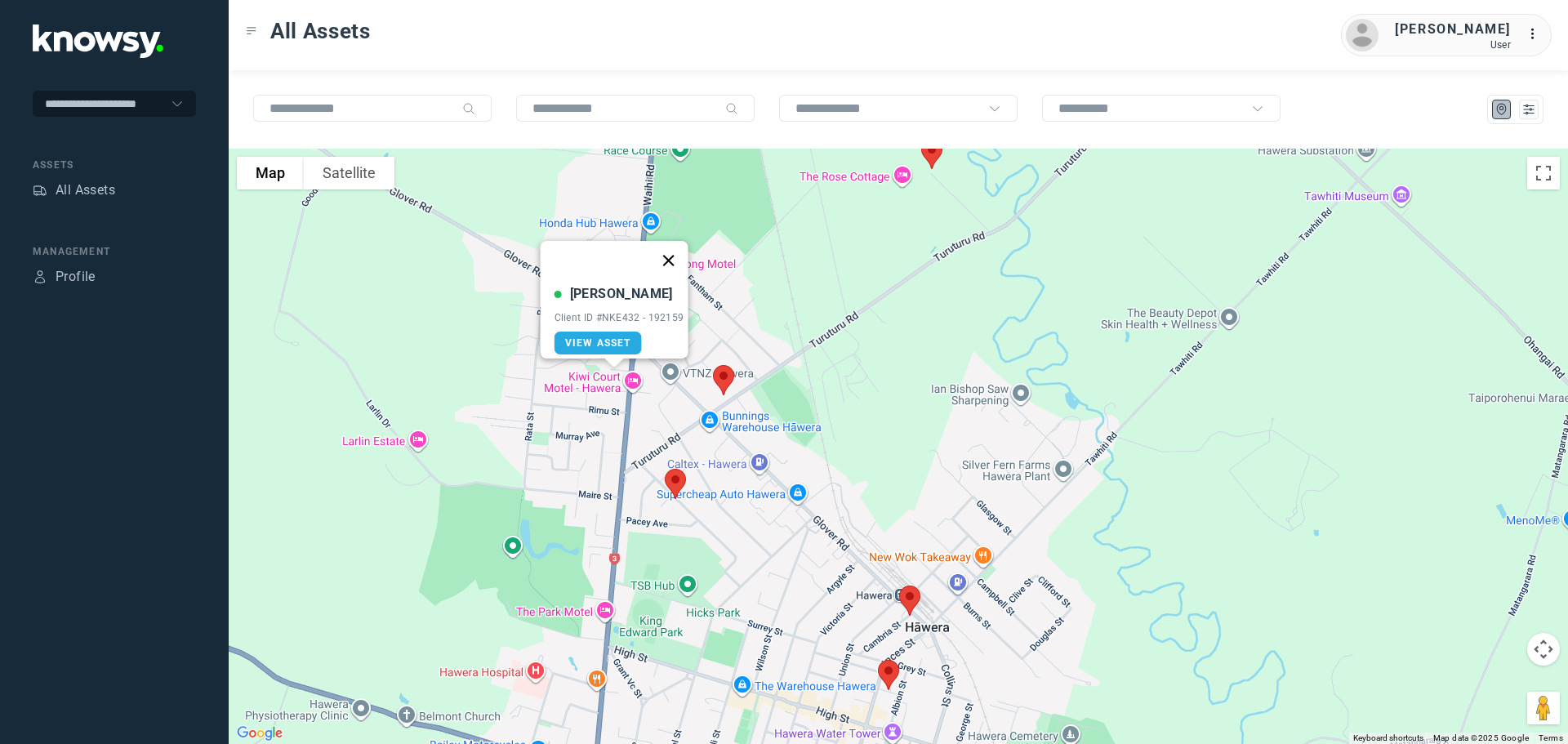
click at [670, 245] on button "Close" at bounding box center [668, 260] width 39 height 39
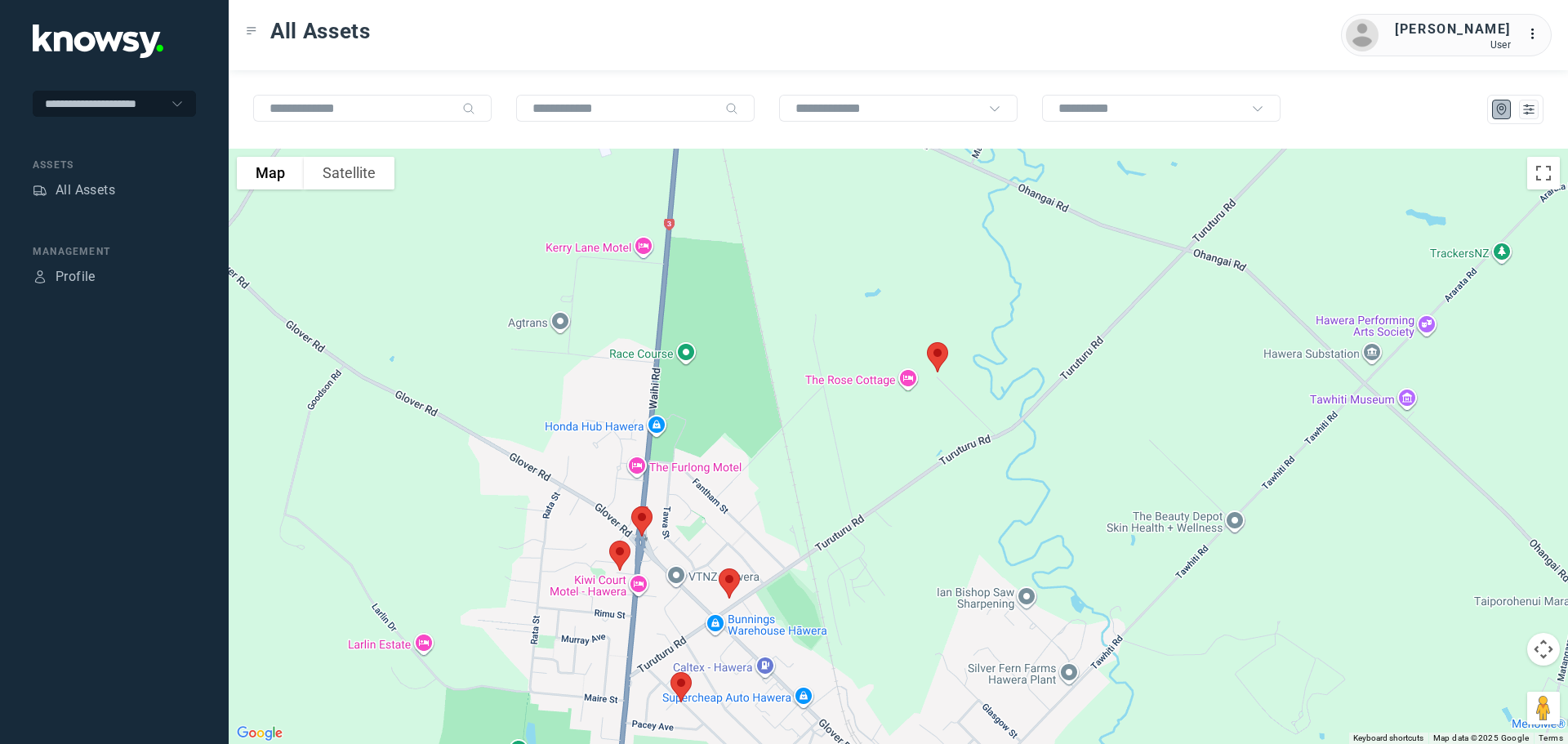
drag, startPoint x: 755, startPoint y: 228, endPoint x: 762, endPoint y: 435, distance: 207.1
click at [762, 435] on div at bounding box center [898, 446] width 1340 height 596
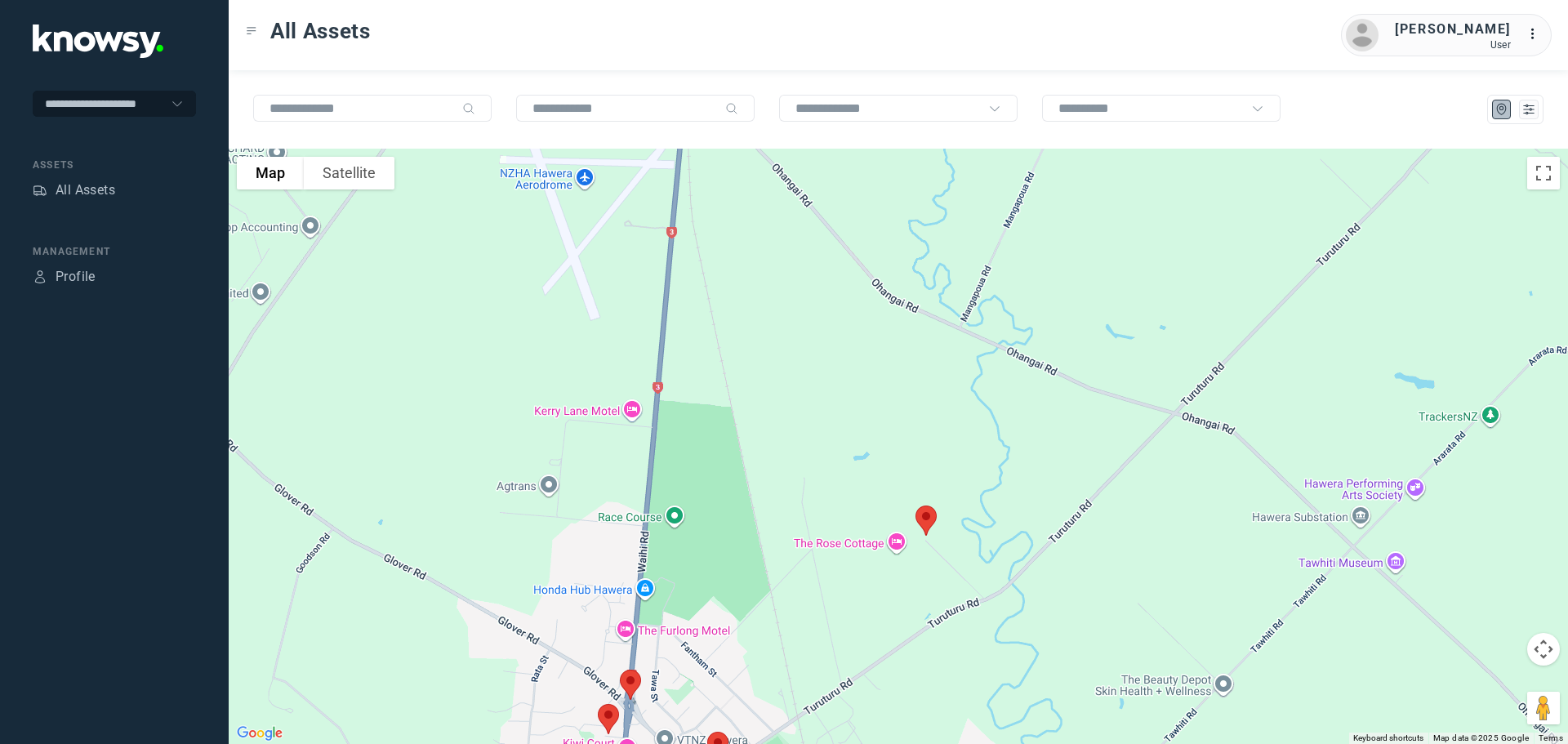
drag, startPoint x: 740, startPoint y: 270, endPoint x: 727, endPoint y: 421, distance: 151.6
click at [726, 427] on div at bounding box center [898, 446] width 1340 height 596
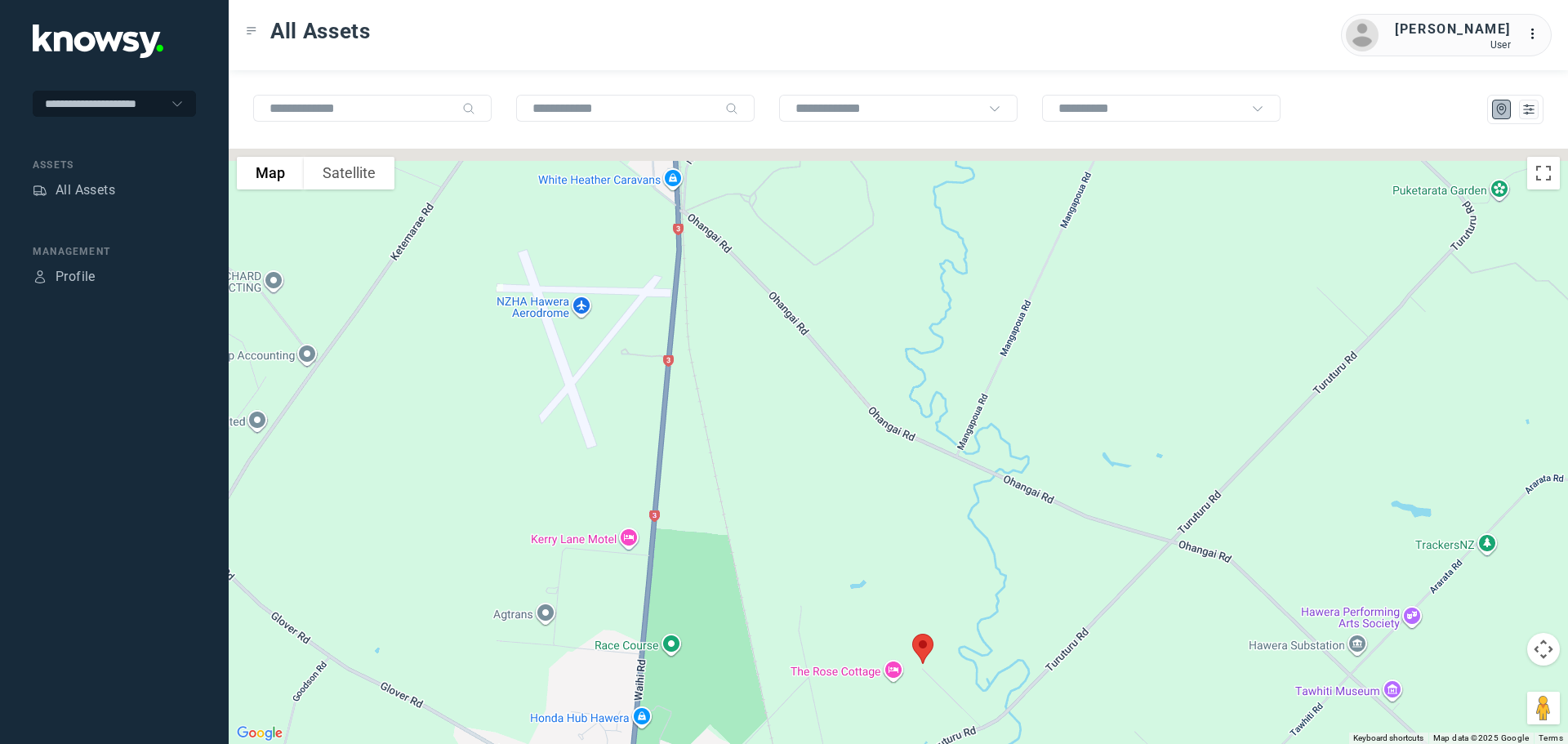
drag, startPoint x: 732, startPoint y: 298, endPoint x: 726, endPoint y: 442, distance: 144.1
click at [726, 442] on div at bounding box center [898, 446] width 1340 height 596
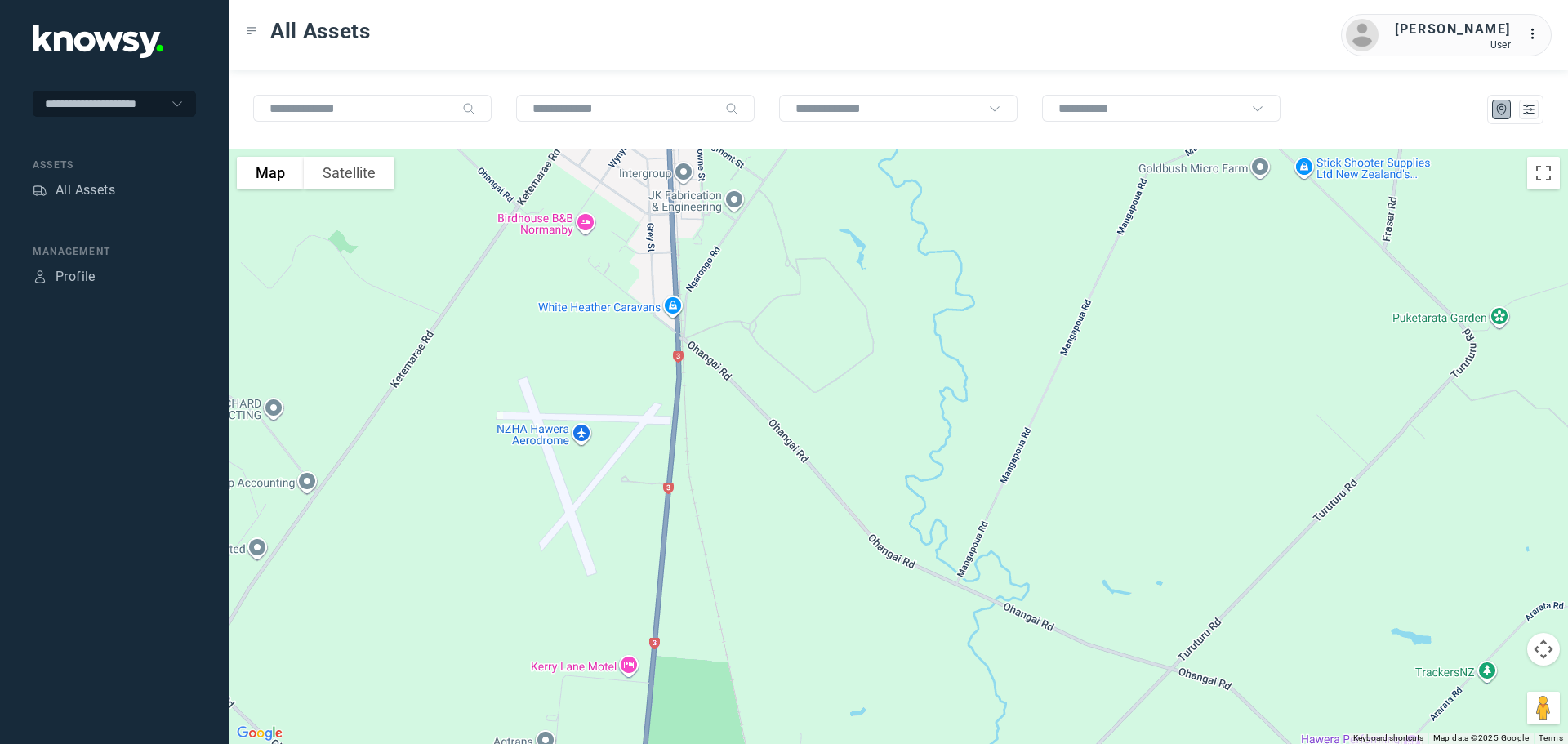
drag, startPoint x: 720, startPoint y: 354, endPoint x: 718, endPoint y: 441, distance: 87.0
click at [718, 441] on div at bounding box center [898, 446] width 1340 height 596
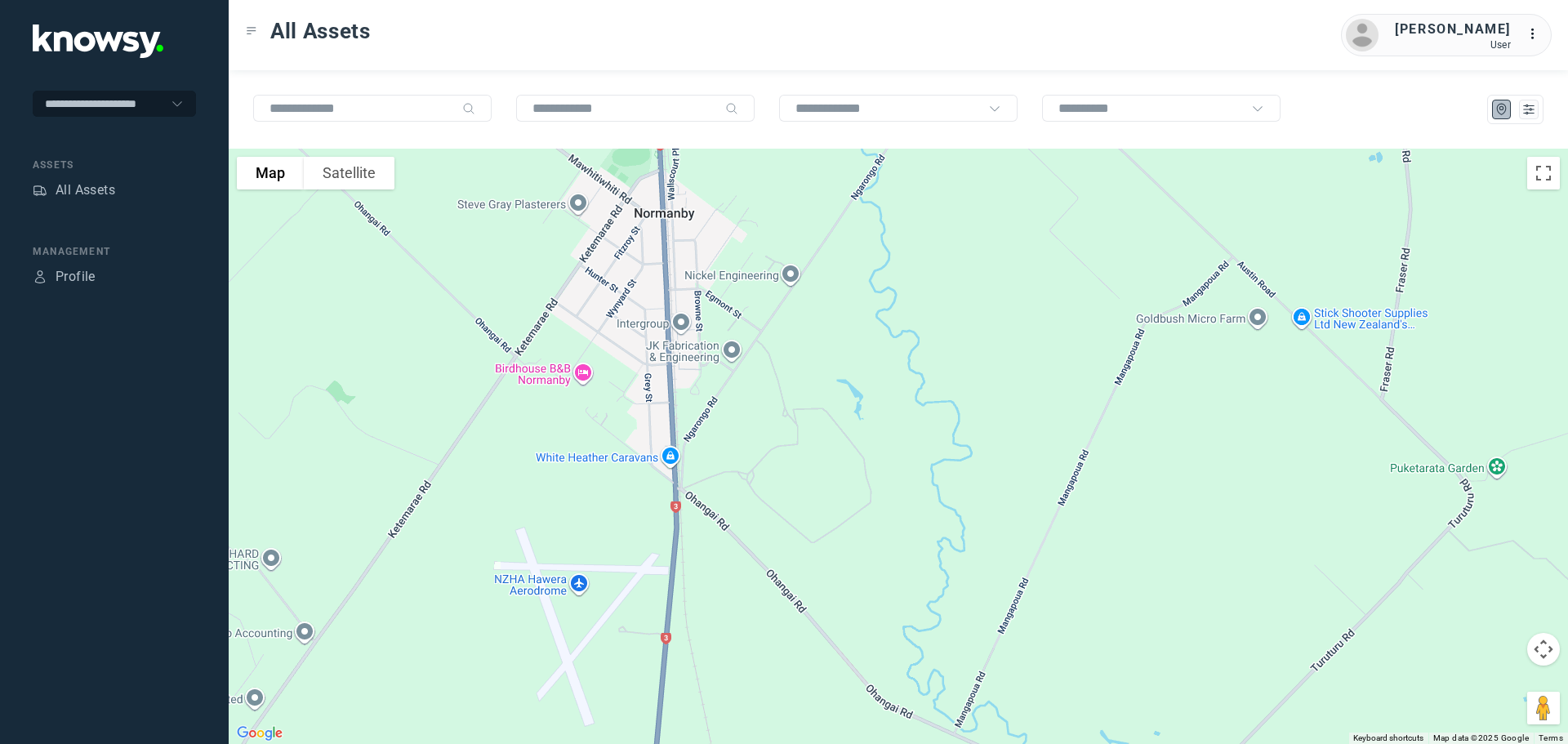
drag, startPoint x: 730, startPoint y: 349, endPoint x: 732, endPoint y: 447, distance: 98.0
click at [732, 447] on div at bounding box center [898, 446] width 1340 height 596
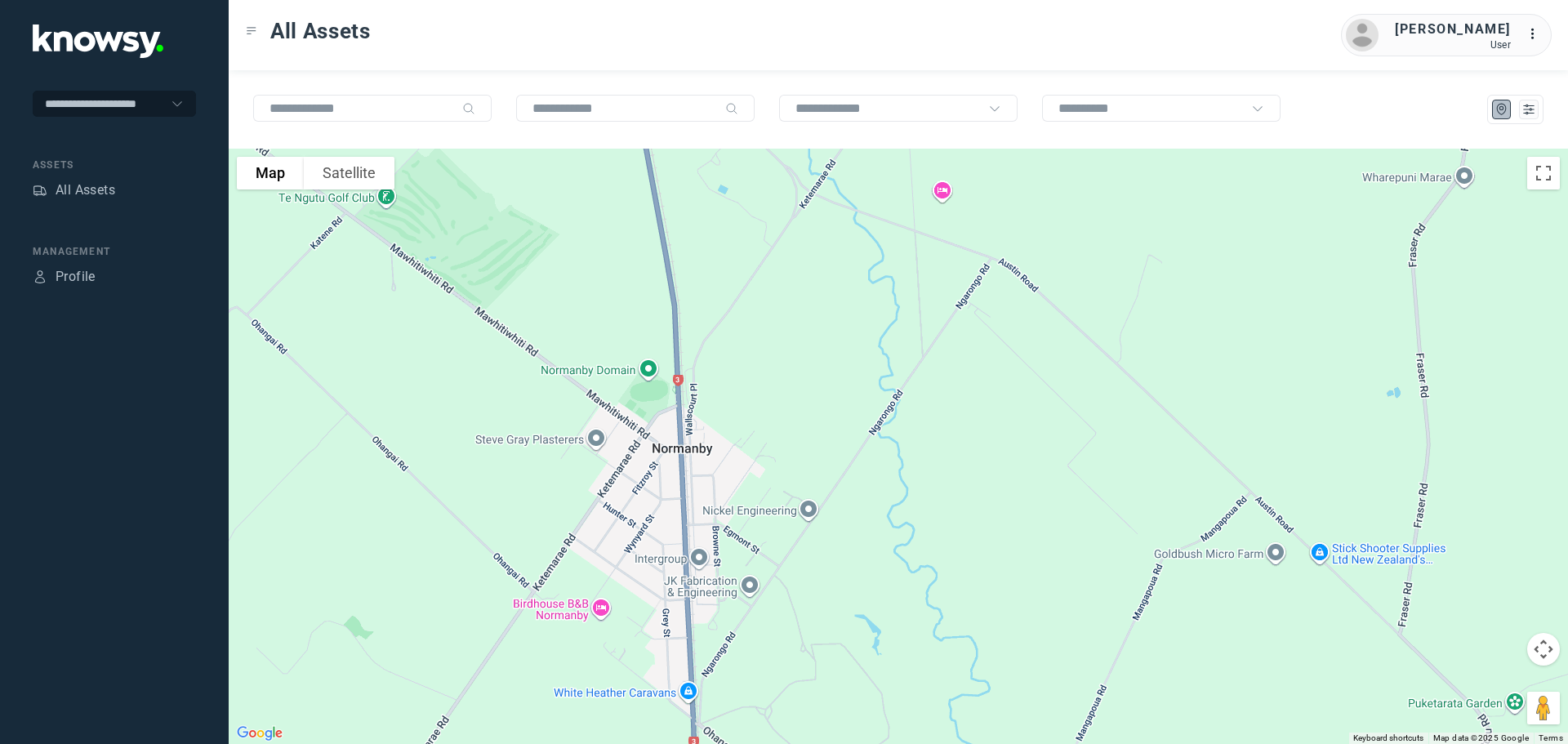
drag, startPoint x: 737, startPoint y: 341, endPoint x: 748, endPoint y: 451, distance: 110.5
click at [748, 451] on div at bounding box center [898, 446] width 1340 height 596
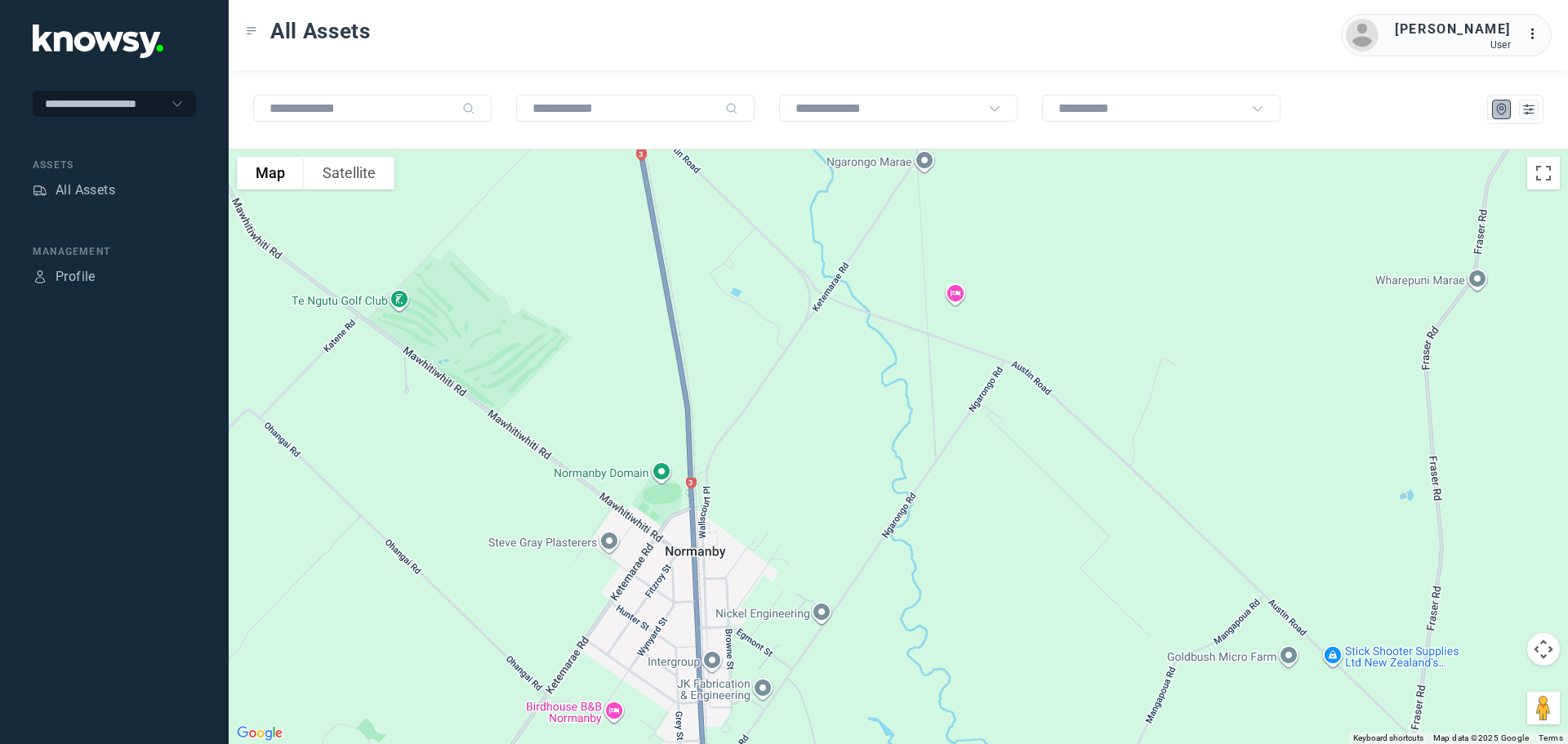
drag, startPoint x: 743, startPoint y: 372, endPoint x: 761, endPoint y: 458, distance: 87.9
click at [761, 458] on div at bounding box center [898, 446] width 1340 height 596
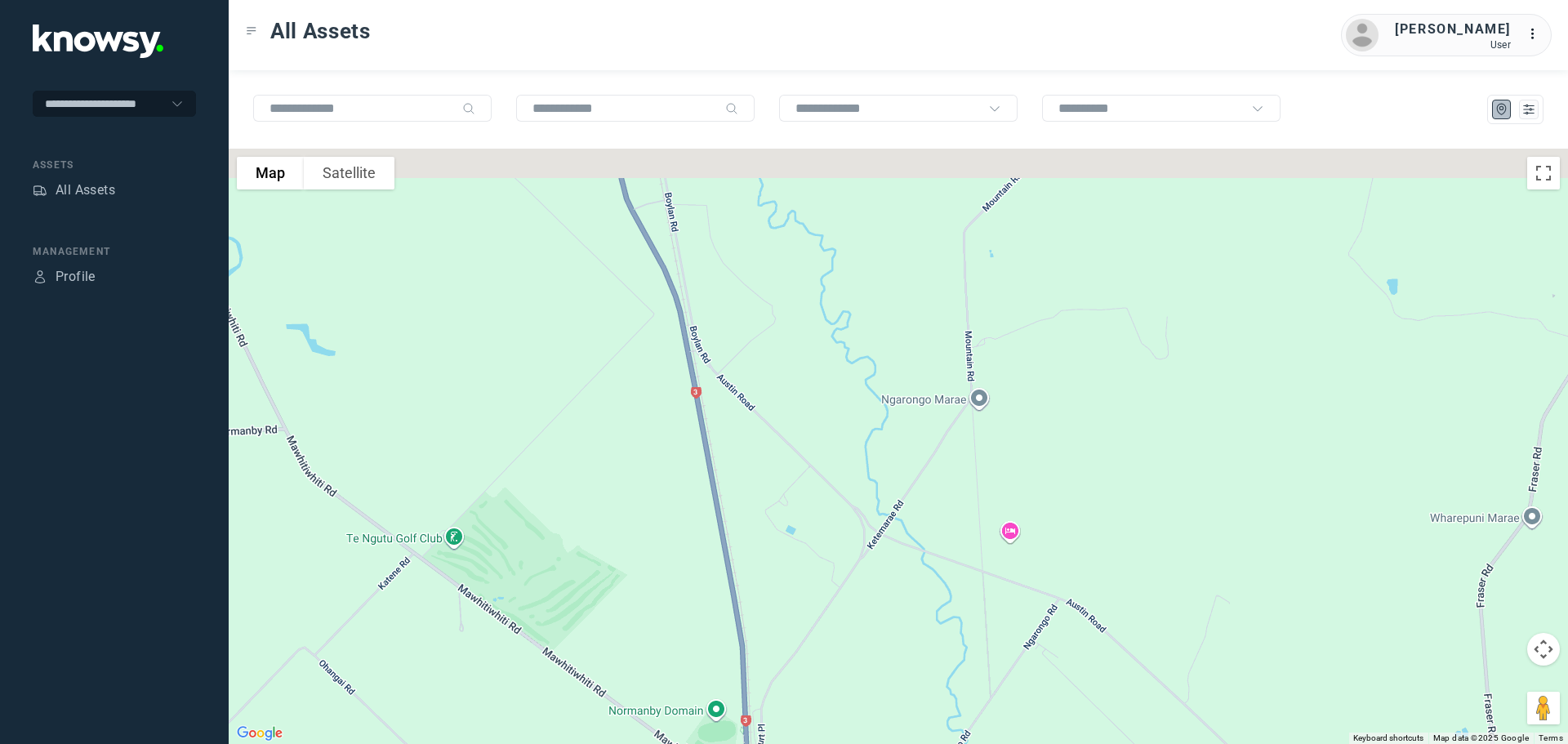
click at [756, 502] on div at bounding box center [898, 446] width 1340 height 596
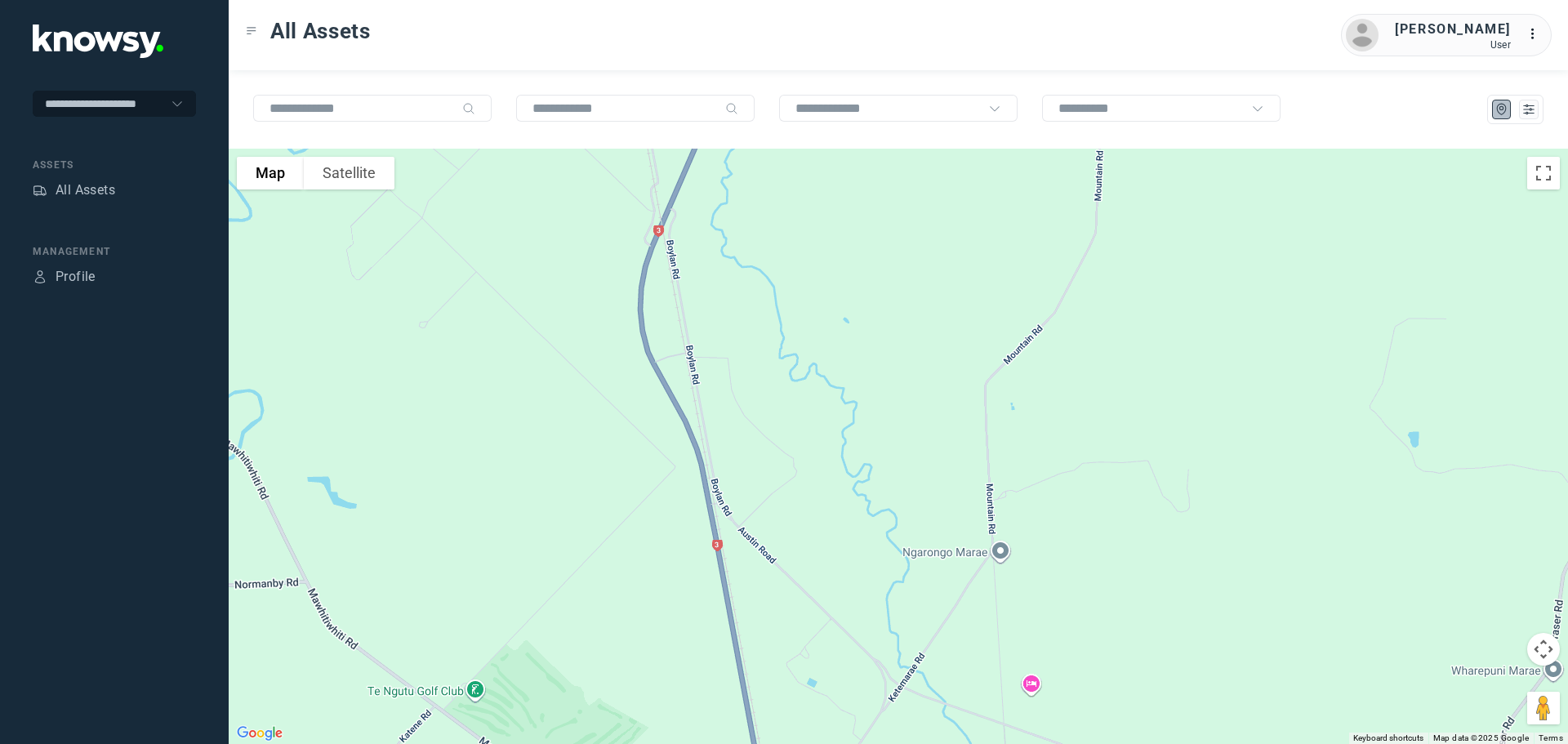
drag, startPoint x: 742, startPoint y: 278, endPoint x: 755, endPoint y: 502, distance: 224.4
click at [755, 502] on div at bounding box center [898, 446] width 1340 height 596
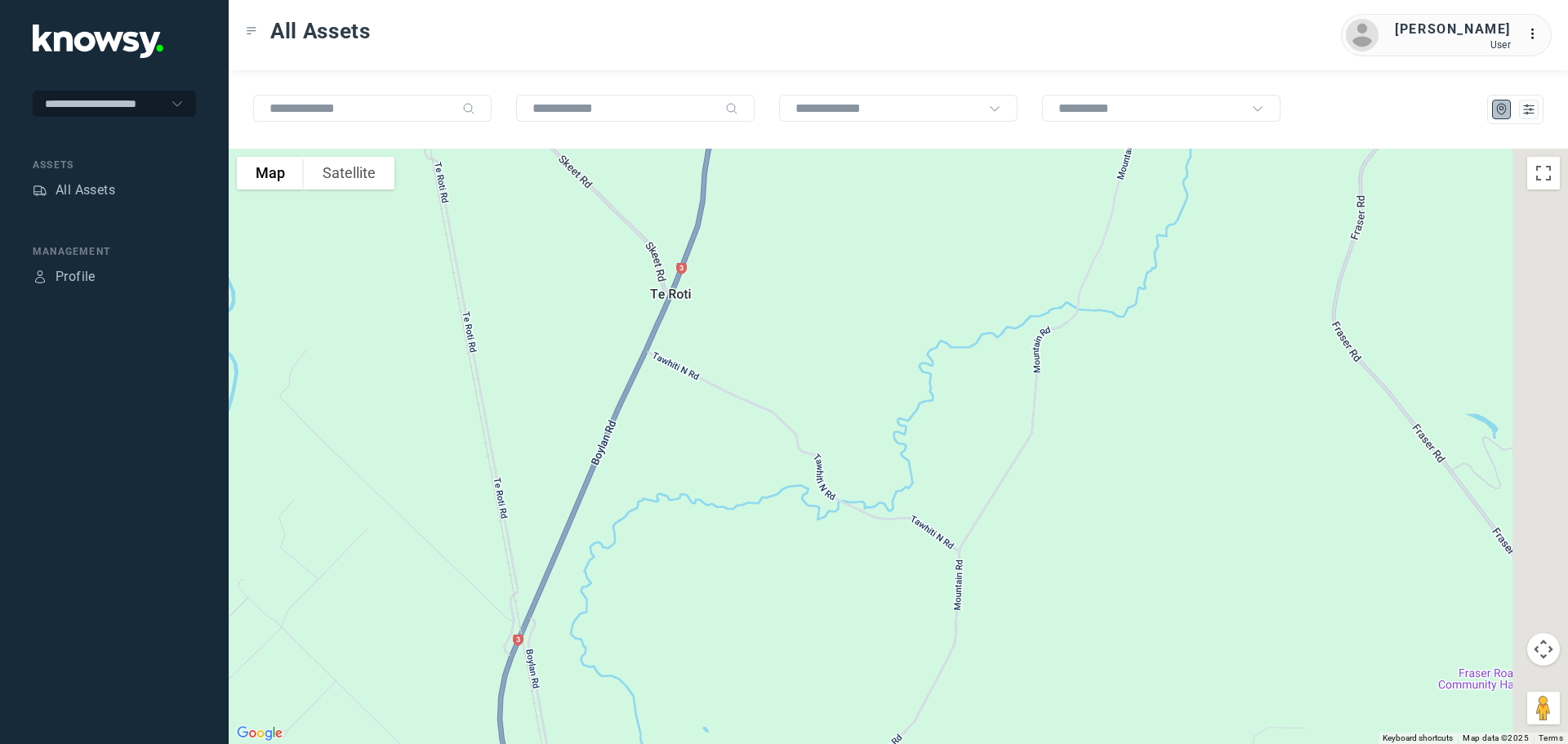
drag, startPoint x: 700, startPoint y: 401, endPoint x: 579, endPoint y: 568, distance: 206.2
click at [580, 571] on div at bounding box center [898, 446] width 1340 height 596
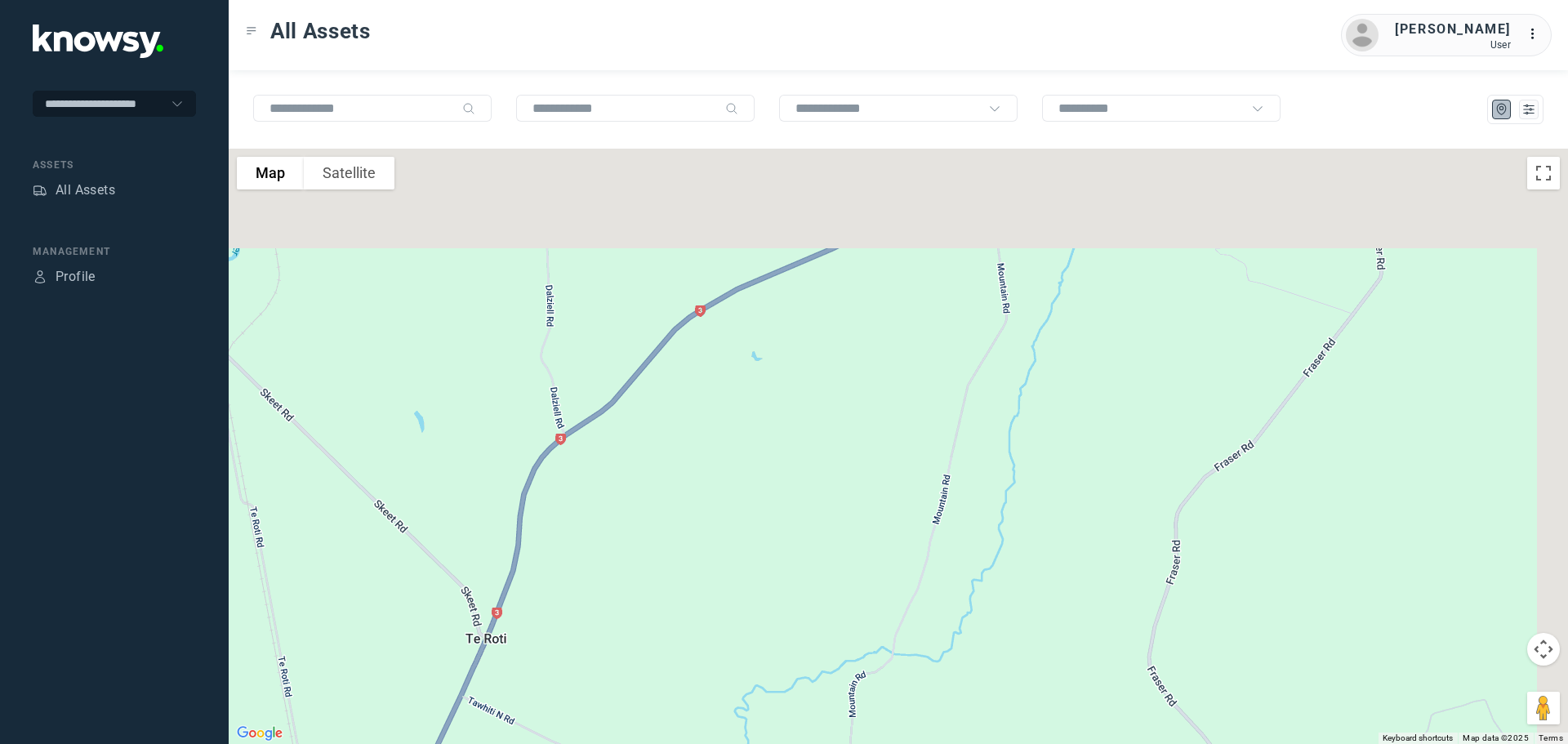
drag, startPoint x: 604, startPoint y: 469, endPoint x: 574, endPoint y: 519, distance: 58.3
click at [574, 520] on div at bounding box center [898, 446] width 1340 height 596
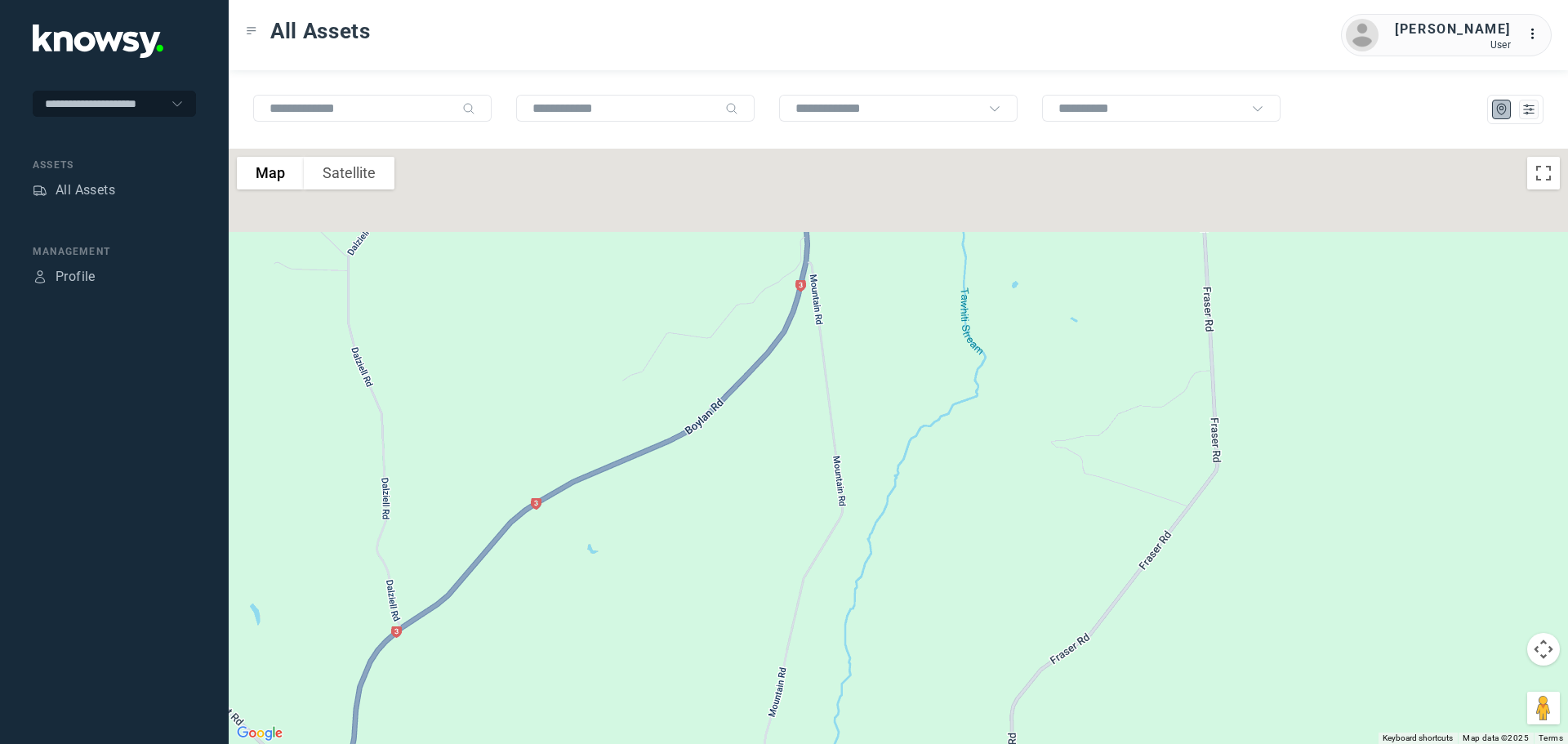
drag, startPoint x: 696, startPoint y: 451, endPoint x: 582, endPoint y: 572, distance: 166.2
click at [583, 572] on div at bounding box center [898, 446] width 1340 height 596
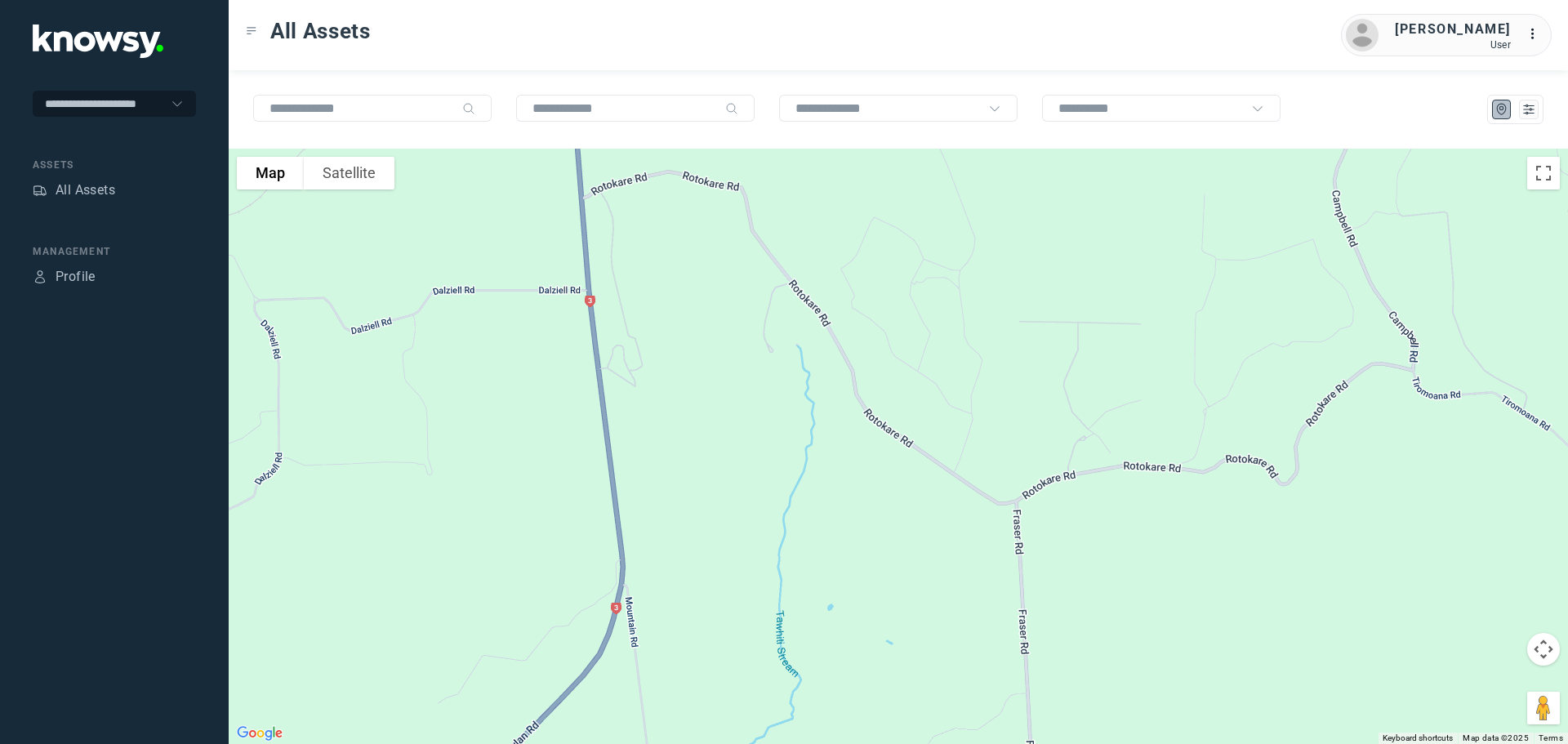
drag, startPoint x: 676, startPoint y: 417, endPoint x: 693, endPoint y: 525, distance: 109.3
click at [693, 525] on div at bounding box center [898, 446] width 1340 height 596
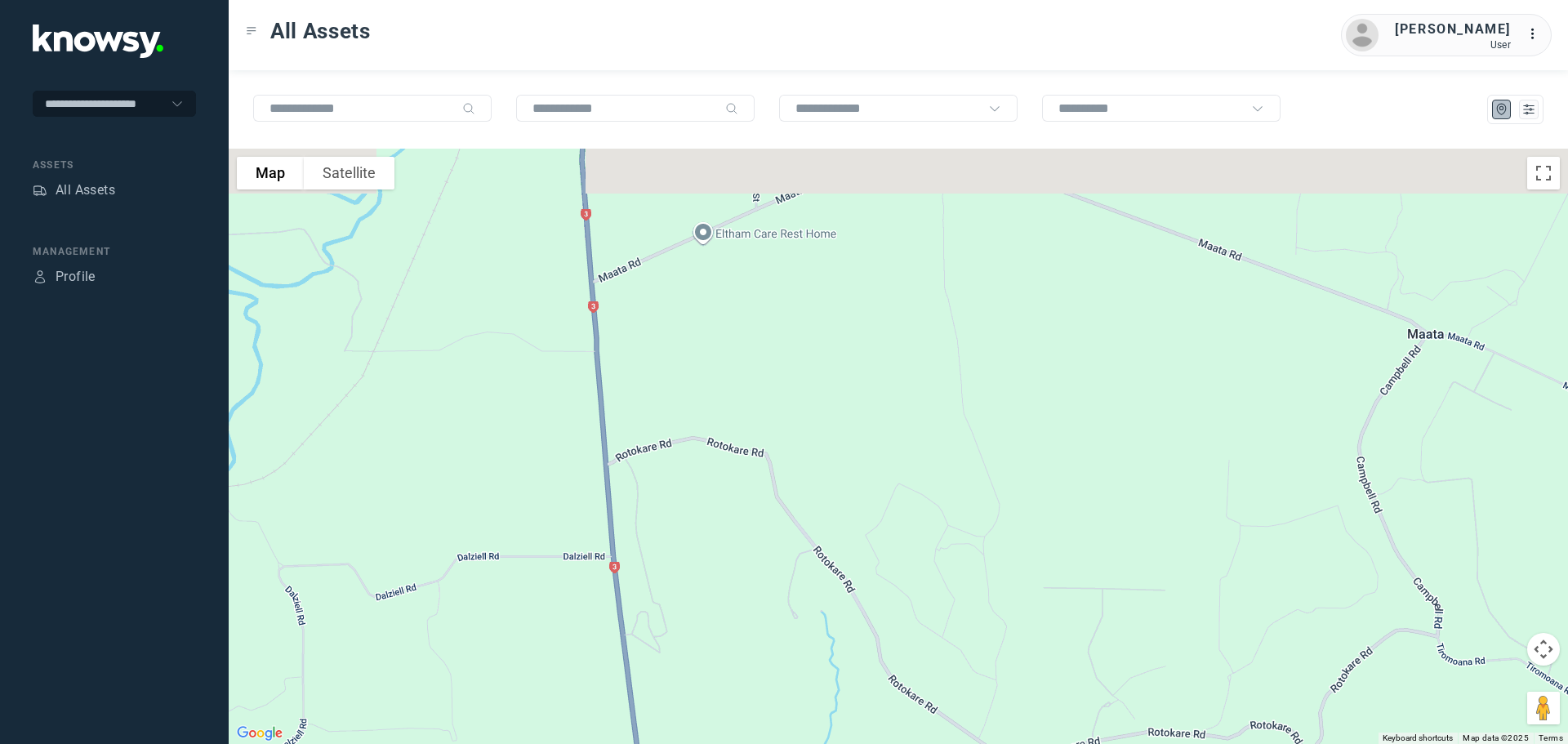
drag, startPoint x: 687, startPoint y: 302, endPoint x: 696, endPoint y: 542, distance: 240.2
click at [696, 542] on div at bounding box center [898, 446] width 1340 height 596
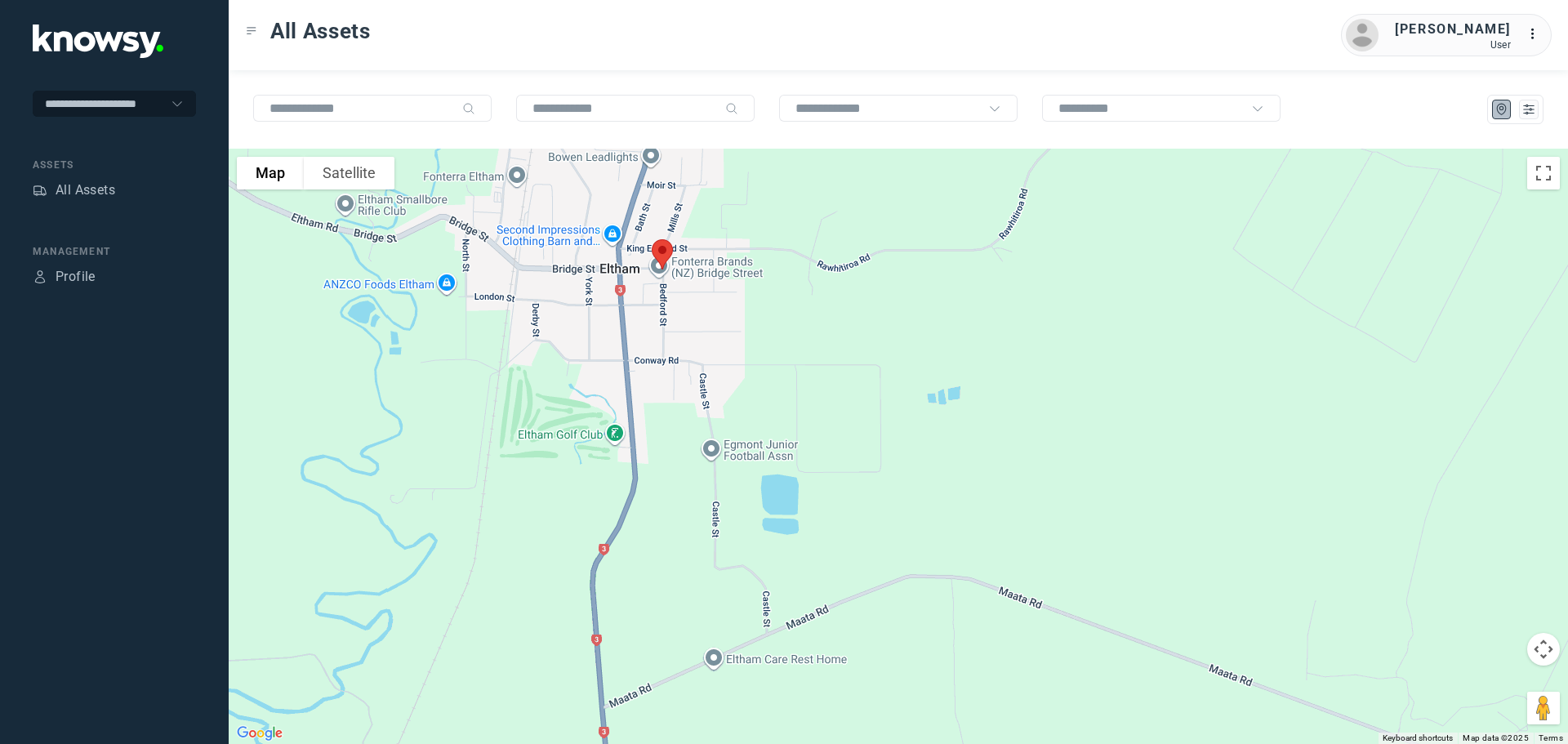
drag, startPoint x: 690, startPoint y: 437, endPoint x: 691, endPoint y: 460, distance: 23.0
click at [691, 460] on div at bounding box center [898, 446] width 1340 height 596
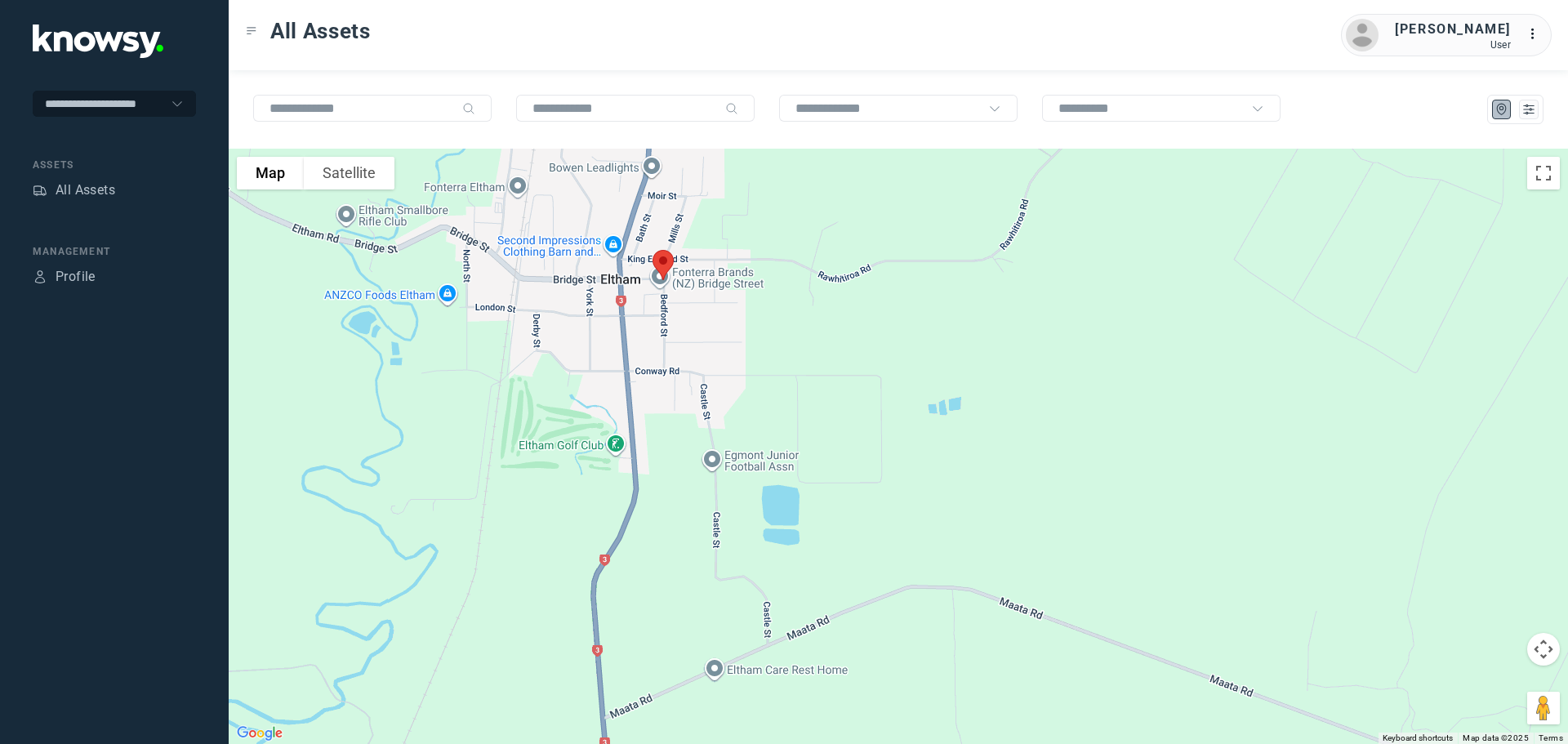
click at [665, 260] on img at bounding box center [663, 265] width 34 height 44
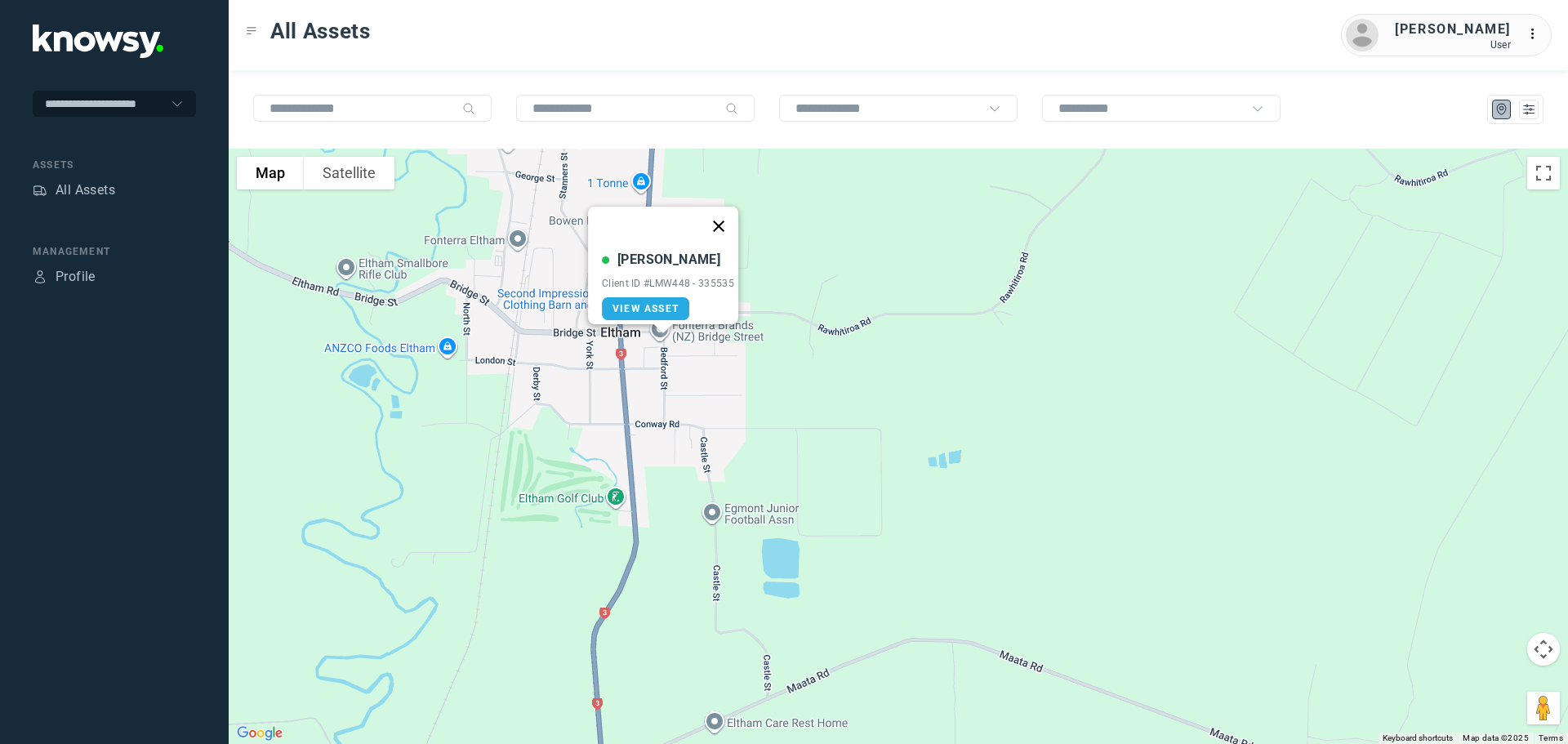
click at [729, 215] on button "Close" at bounding box center [718, 226] width 39 height 39
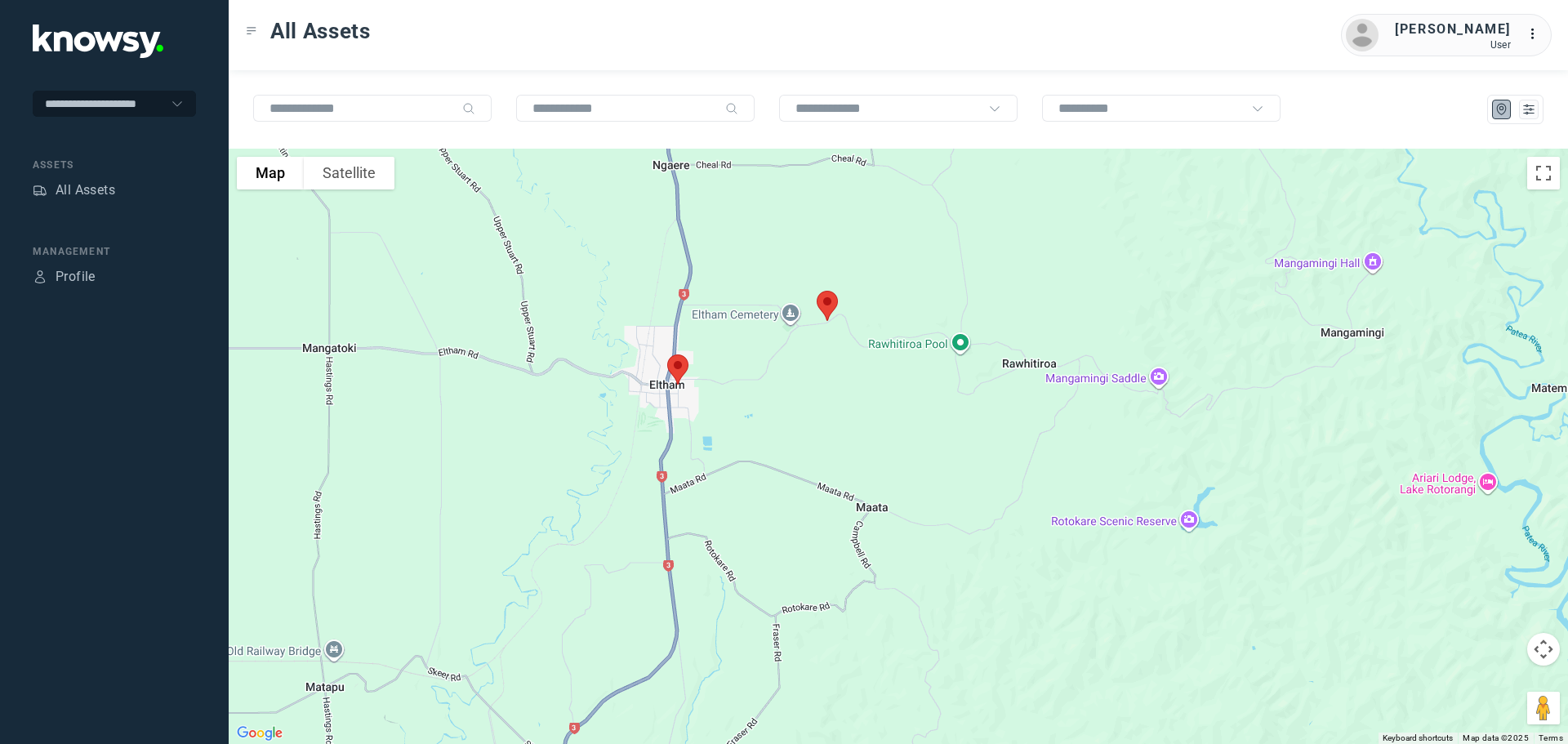
click at [835, 310] on img at bounding box center [827, 306] width 34 height 44
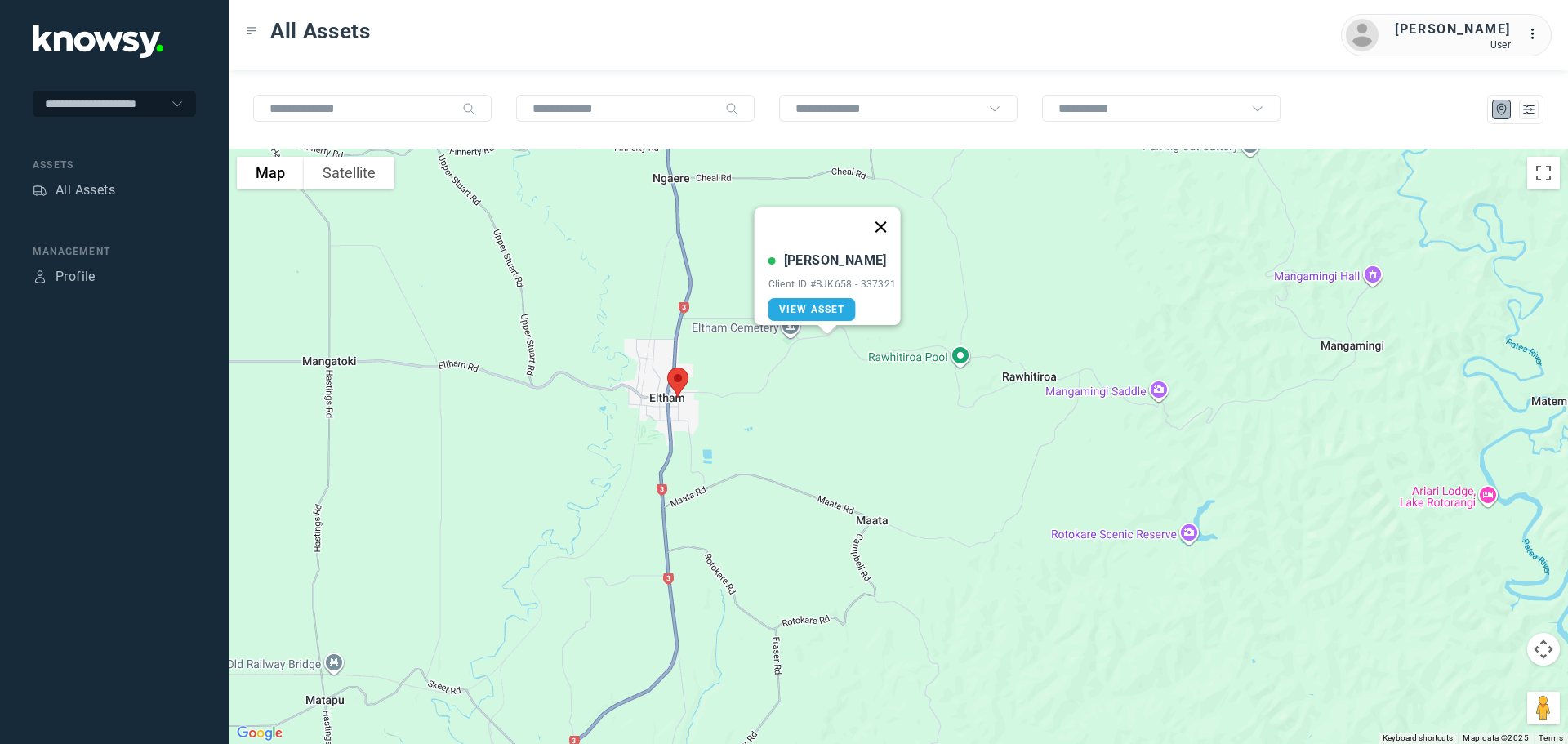
click at [881, 220] on button "Close" at bounding box center [880, 227] width 39 height 39
